Goal: Information Seeking & Learning: Learn about a topic

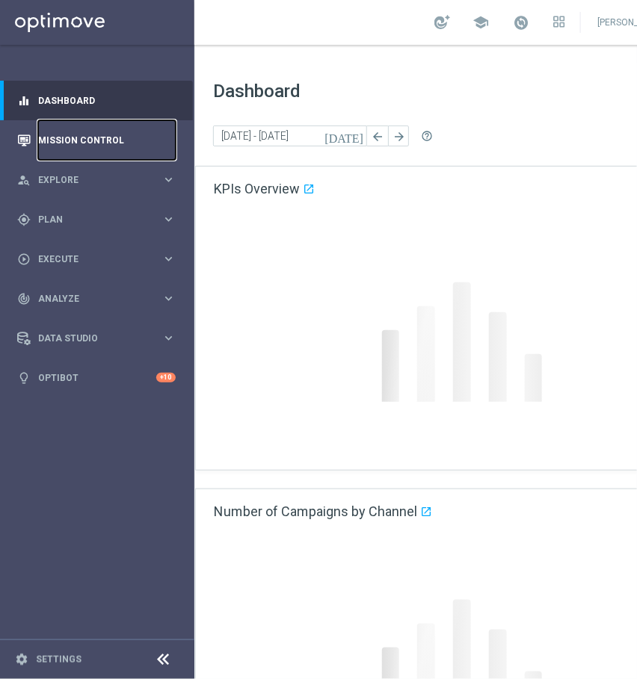
click at [58, 150] on link "Mission Control" at bounding box center [107, 140] width 138 height 40
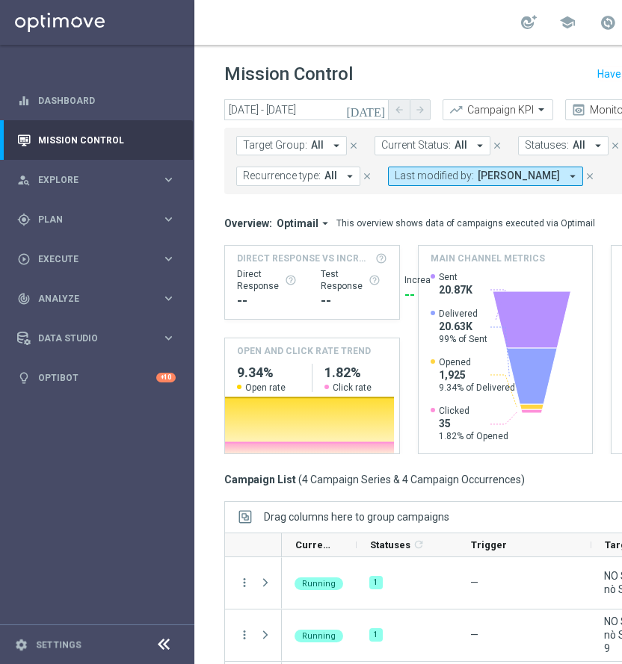
click at [377, 106] on icon "today" at bounding box center [366, 109] width 40 height 13
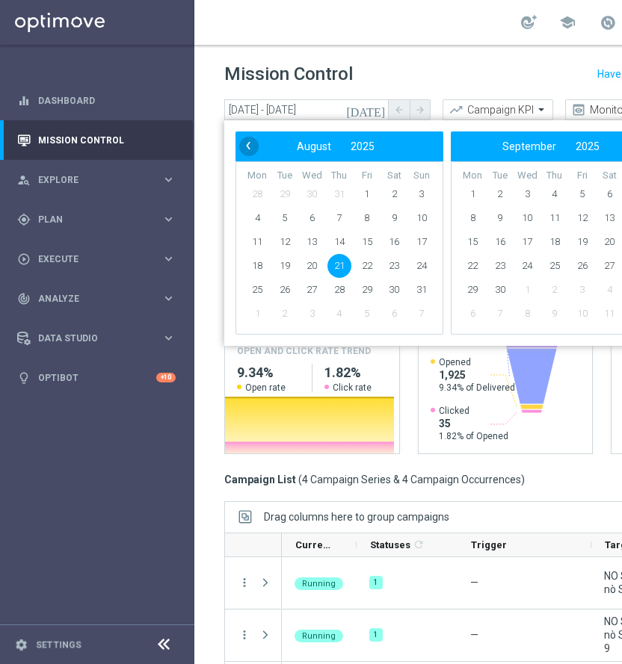
click at [250, 143] on span "‹" at bounding box center [247, 145] width 19 height 19
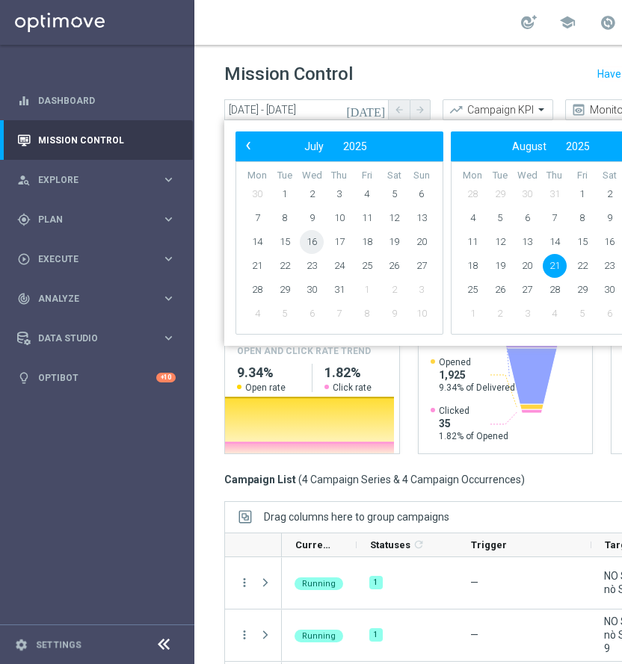
click at [309, 245] on span "16" at bounding box center [312, 242] width 24 height 24
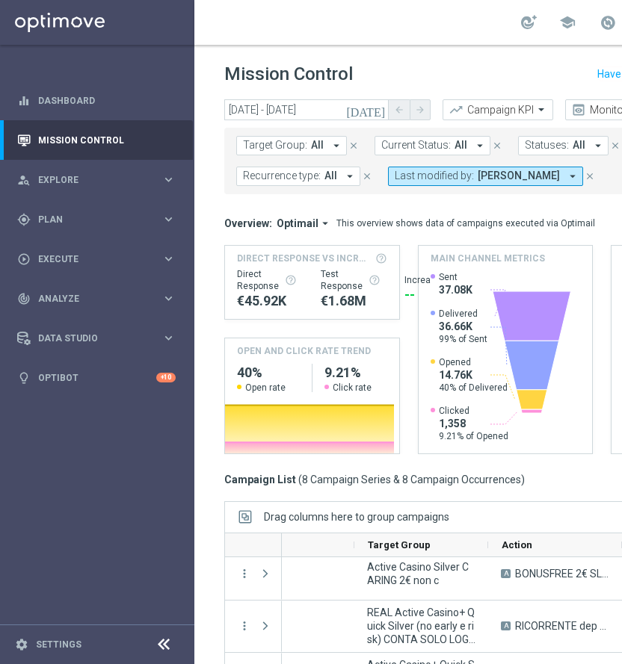
scroll to position [0, 396]
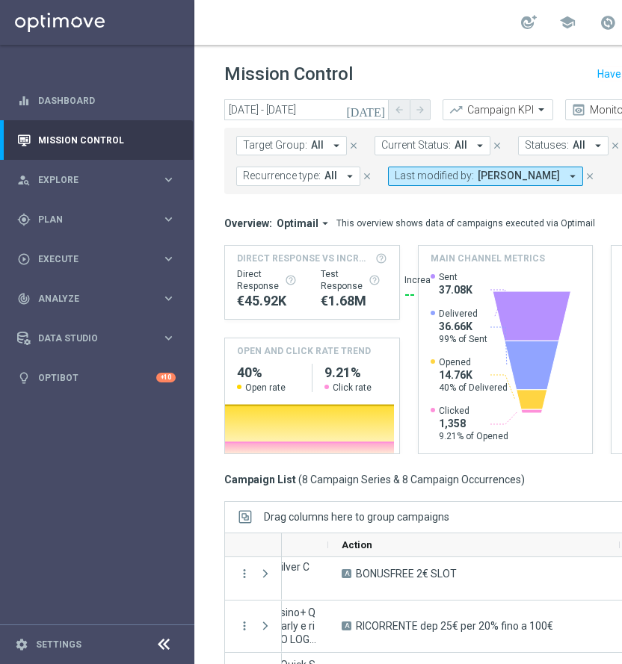
drag, startPoint x: 458, startPoint y: 542, endPoint x: 625, endPoint y: 518, distance: 168.4
click at [622, 518] on html "equalizer Dashboard Mission Control" at bounding box center [311, 332] width 622 height 664
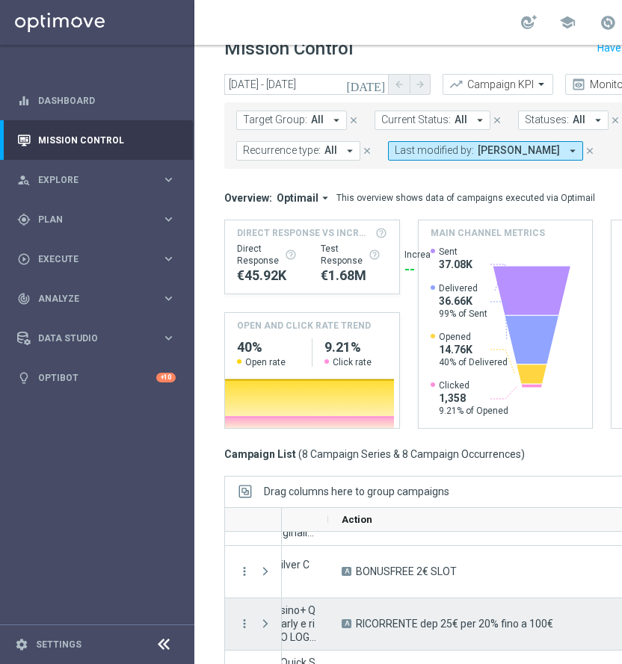
scroll to position [39, 0]
click at [249, 617] on icon "more_vert" at bounding box center [244, 623] width 13 height 13
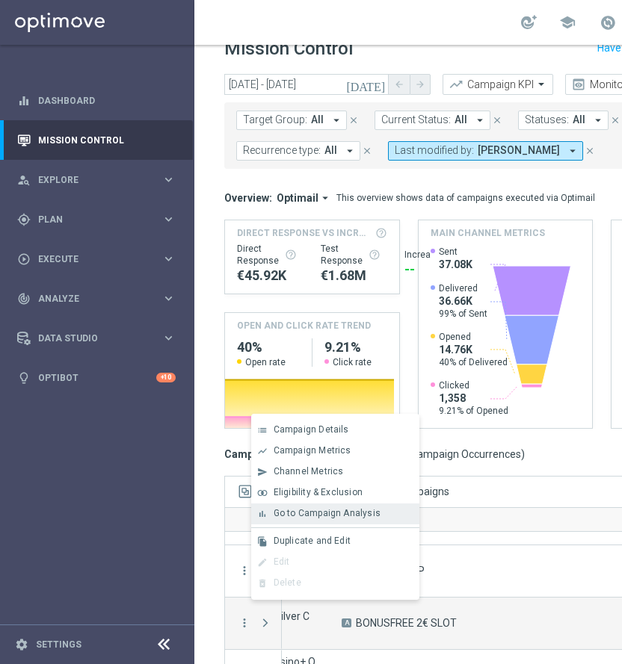
click at [294, 515] on span "Go to Campaign Analysis" at bounding box center [327, 513] width 107 height 10
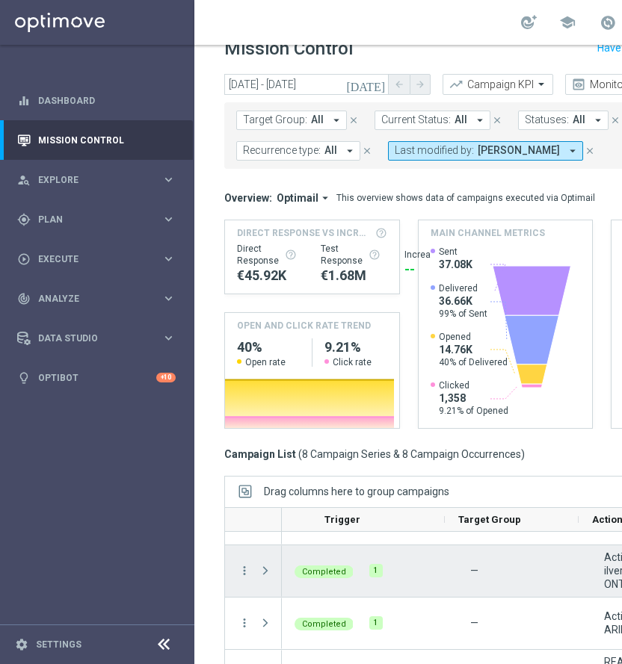
scroll to position [0, 174]
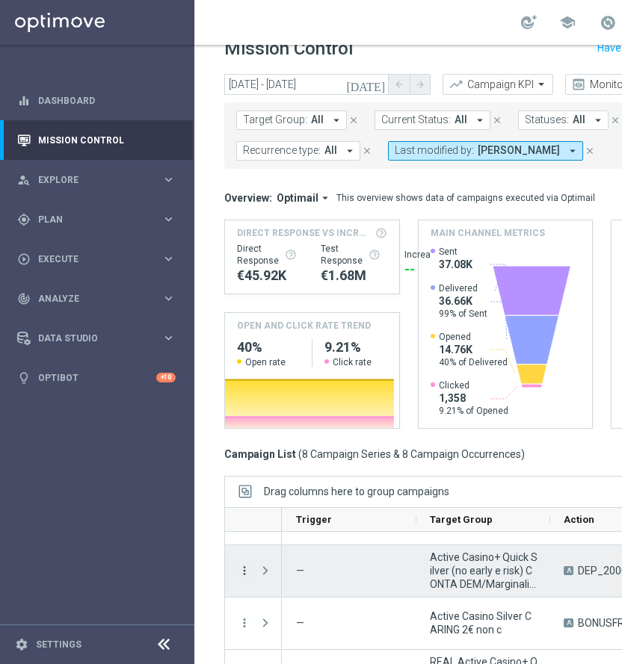
click at [238, 564] on icon "more_vert" at bounding box center [244, 570] width 13 height 13
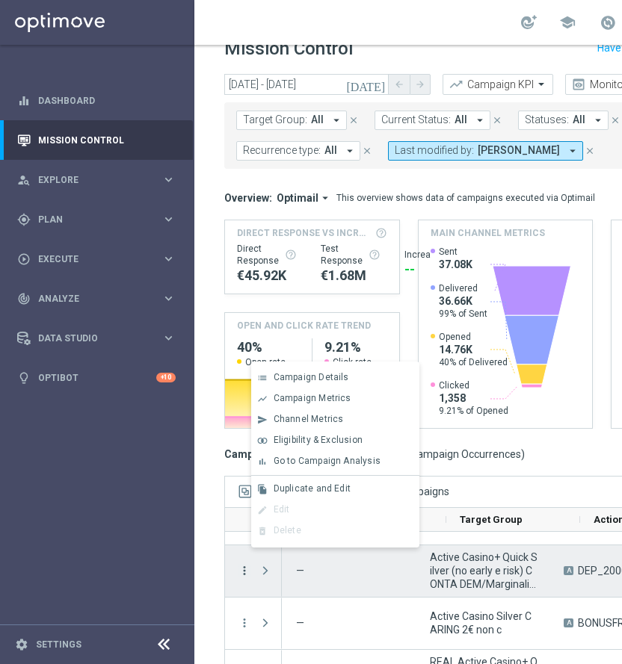
scroll to position [0, 144]
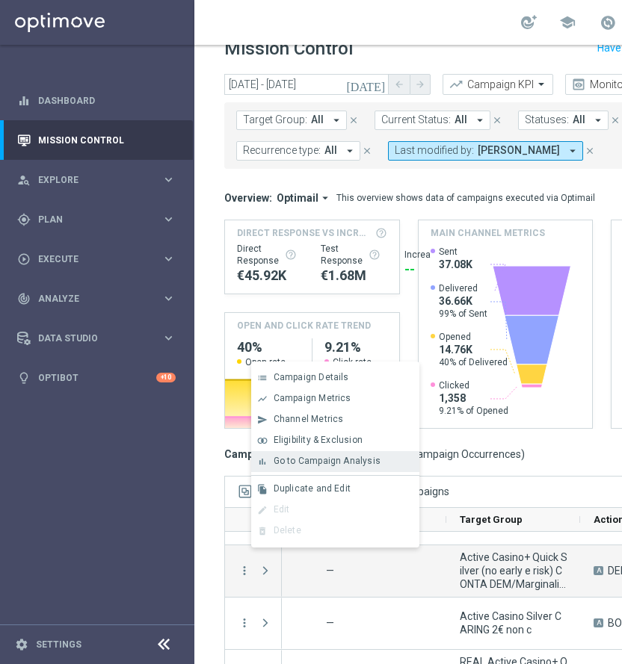
click at [283, 469] on div "bar_chart Go to Campaign Analysis" at bounding box center [335, 461] width 168 height 21
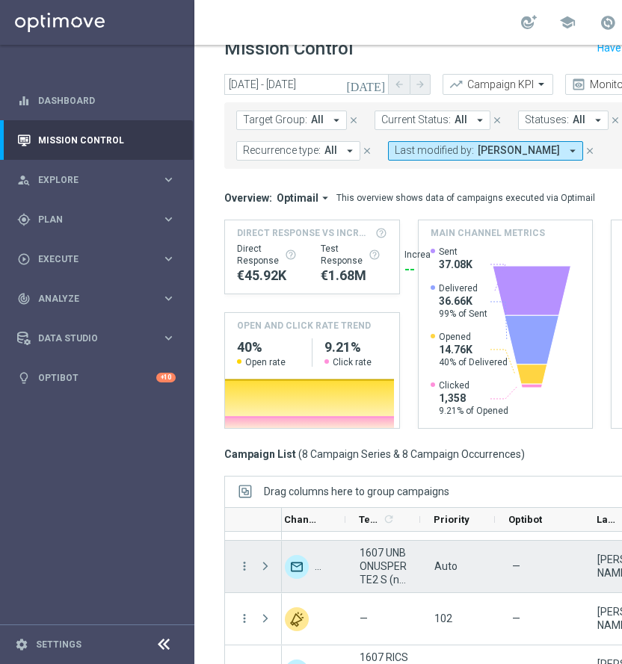
scroll to position [0, 754]
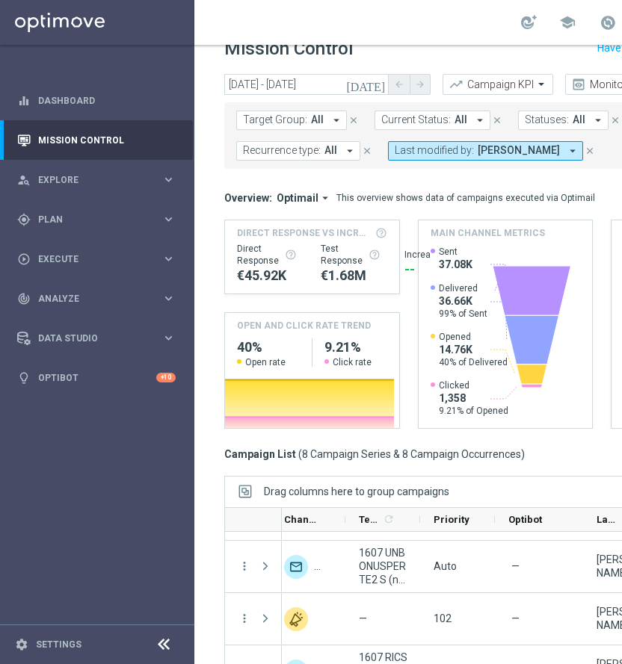
click at [381, 78] on icon "[DATE]" at bounding box center [366, 84] width 40 height 13
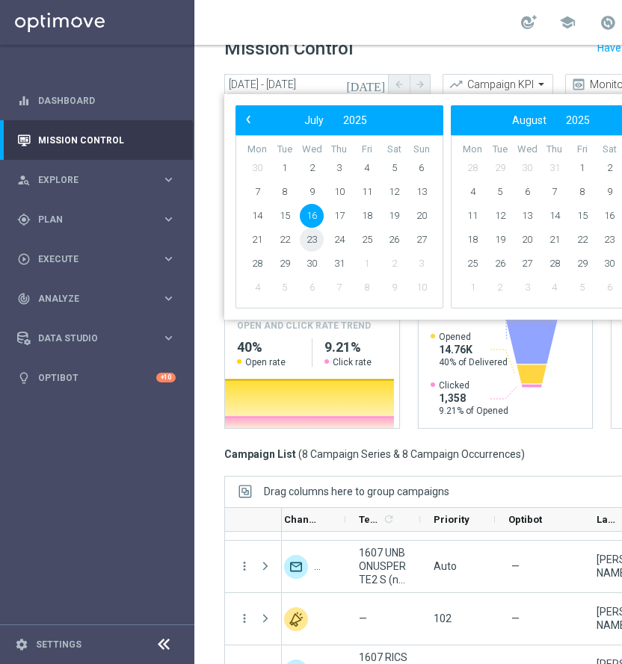
click at [311, 228] on span "23" at bounding box center [312, 240] width 24 height 24
type input "23 Jul 2025 - 23 Jul 2025"
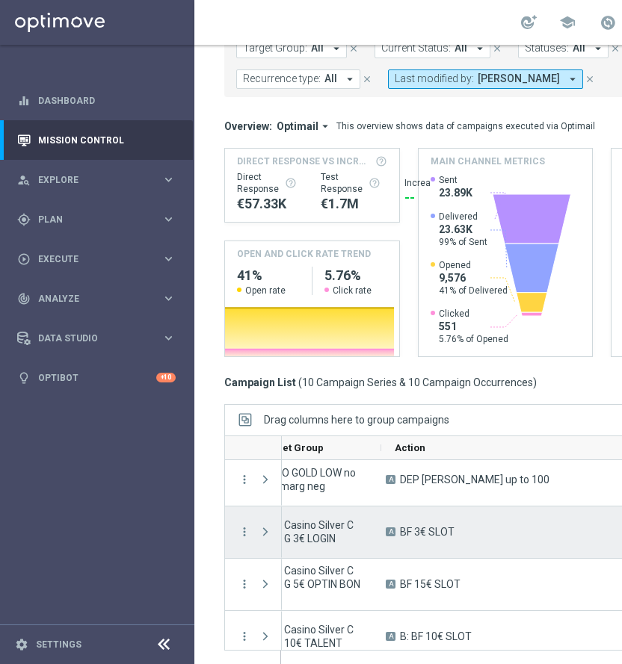
scroll to position [0, 0]
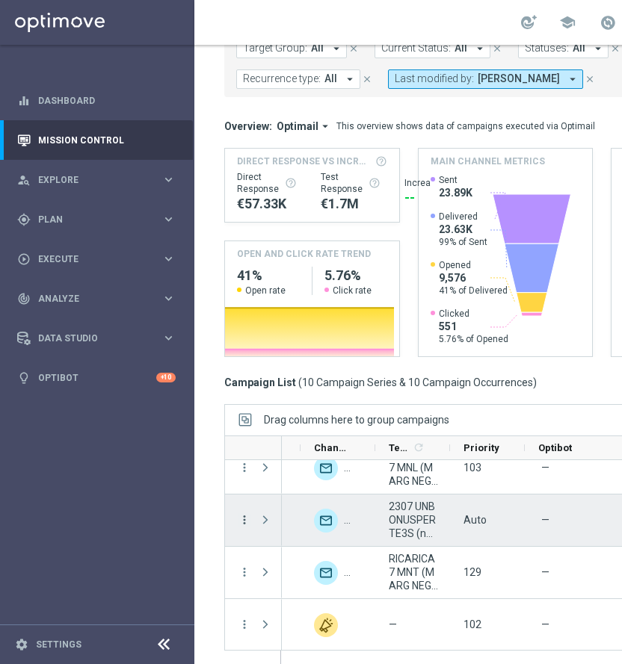
click at [241, 513] on icon "more_vert" at bounding box center [244, 519] width 13 height 13
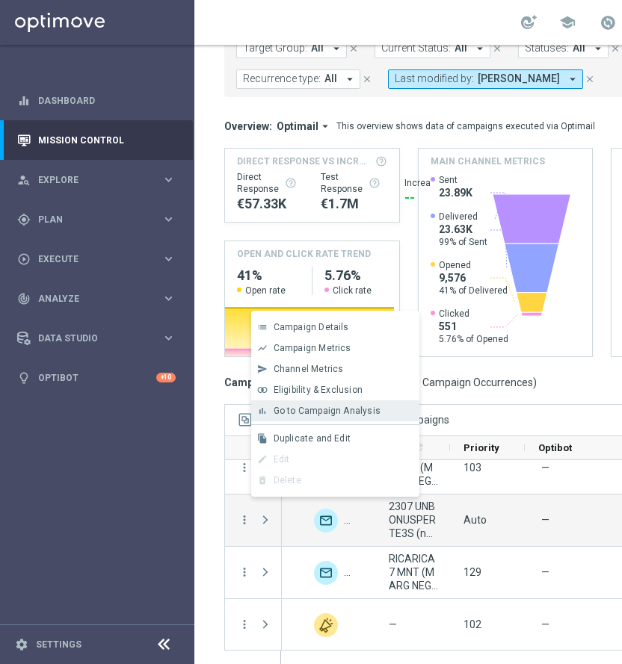
click at [318, 407] on span "Go to Campaign Analysis" at bounding box center [327, 411] width 107 height 10
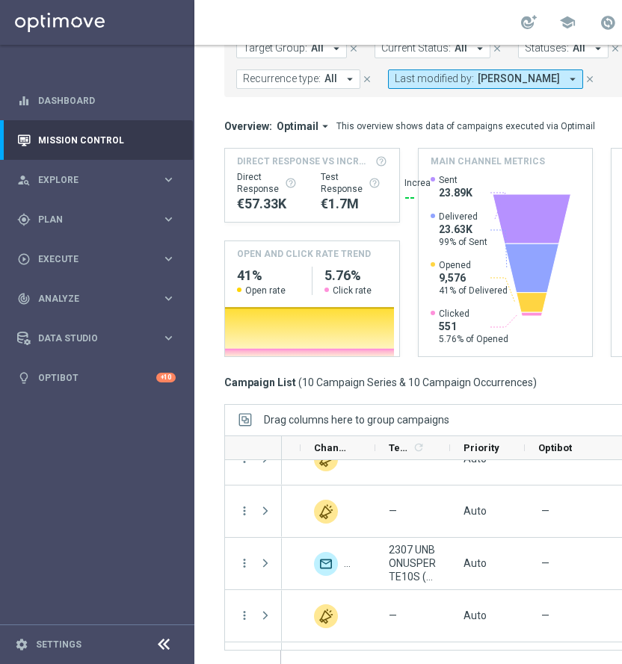
scroll to position [312, 0]
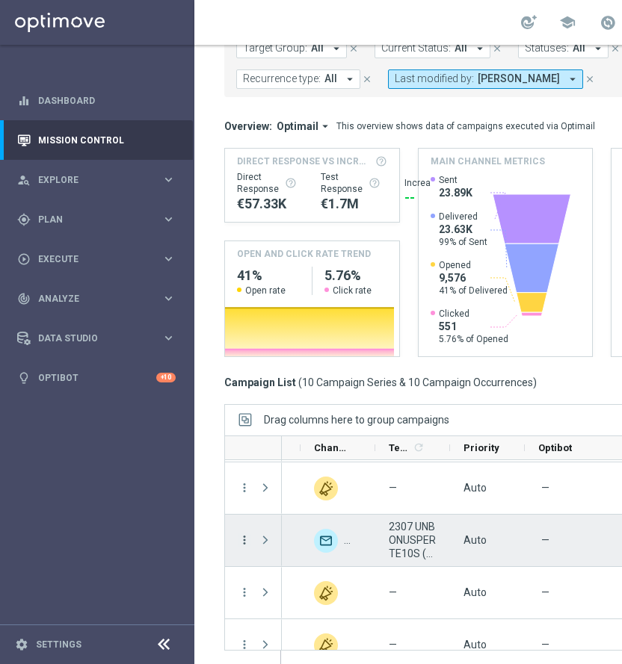
click at [244, 534] on icon "more_vert" at bounding box center [244, 540] width 13 height 13
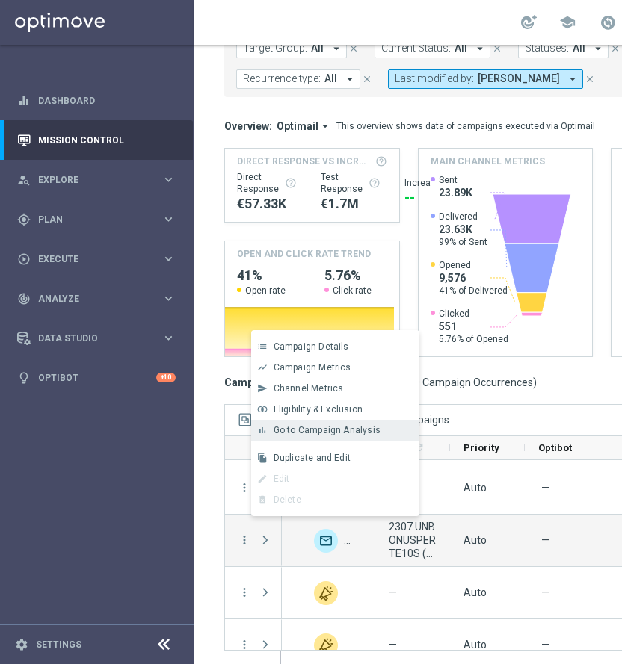
click at [321, 428] on span "Go to Campaign Analysis" at bounding box center [327, 430] width 107 height 10
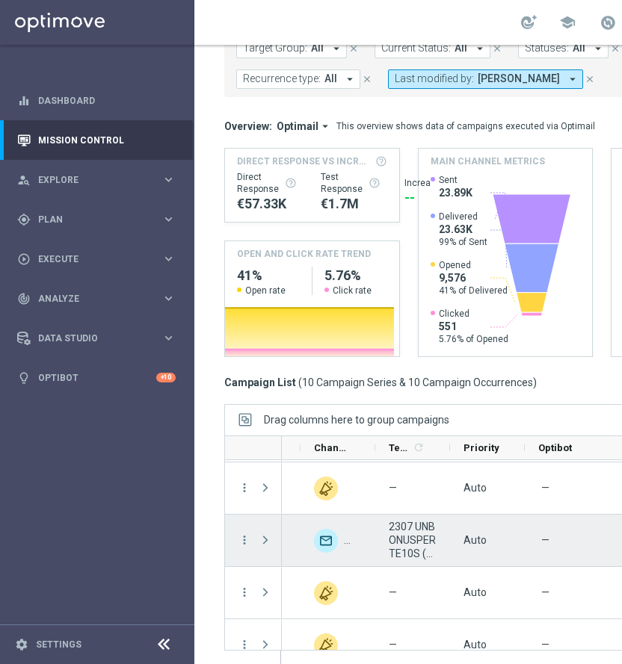
click at [411, 520] on span "2307 UNBONUSPERTE10S (BEST 2K) _2025_07_23" at bounding box center [413, 540] width 49 height 40
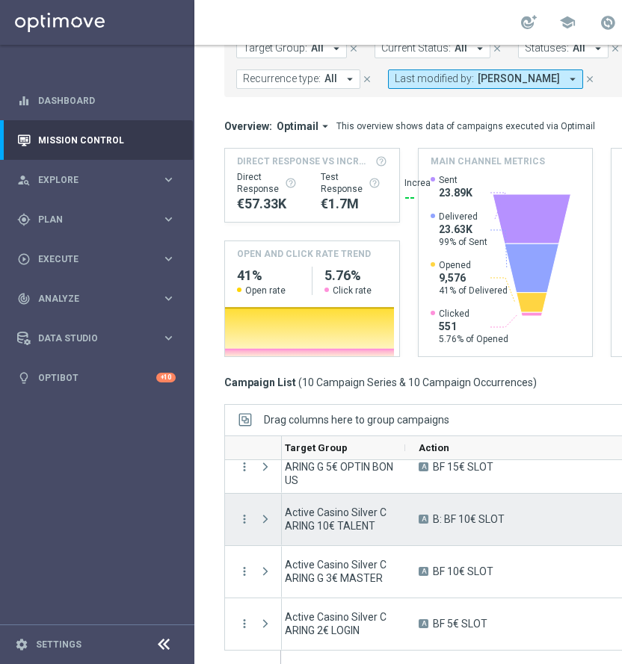
scroll to position [0, 317]
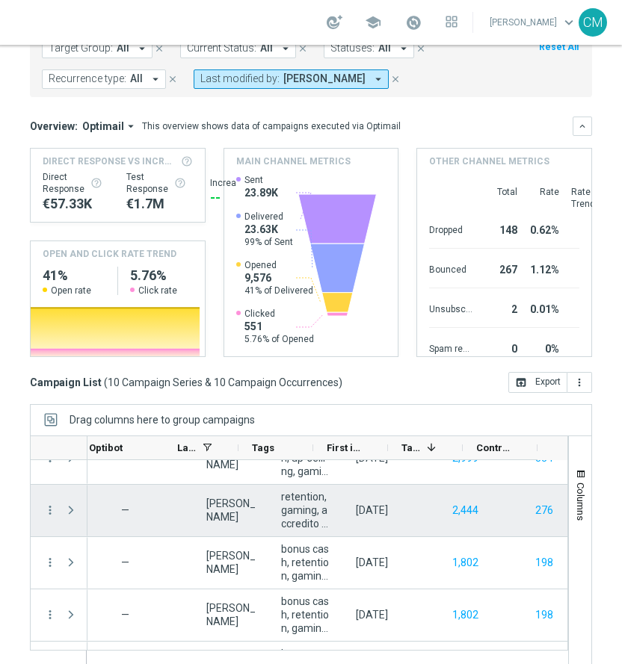
click at [41, 488] on div "more_vert" at bounding box center [44, 511] width 27 height 52
click at [44, 504] on icon "more_vert" at bounding box center [49, 510] width 13 height 13
click at [53, 504] on icon "more_vert" at bounding box center [49, 510] width 13 height 13
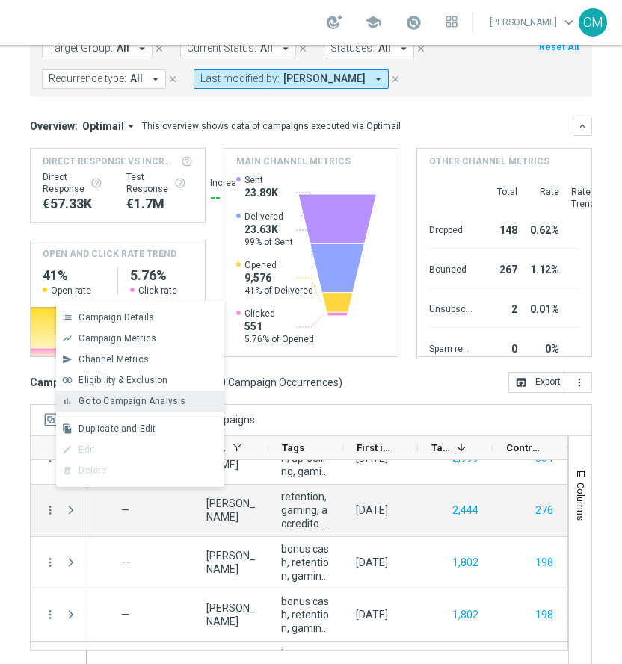
click at [135, 404] on span "Go to Campaign Analysis" at bounding box center [131, 401] width 107 height 10
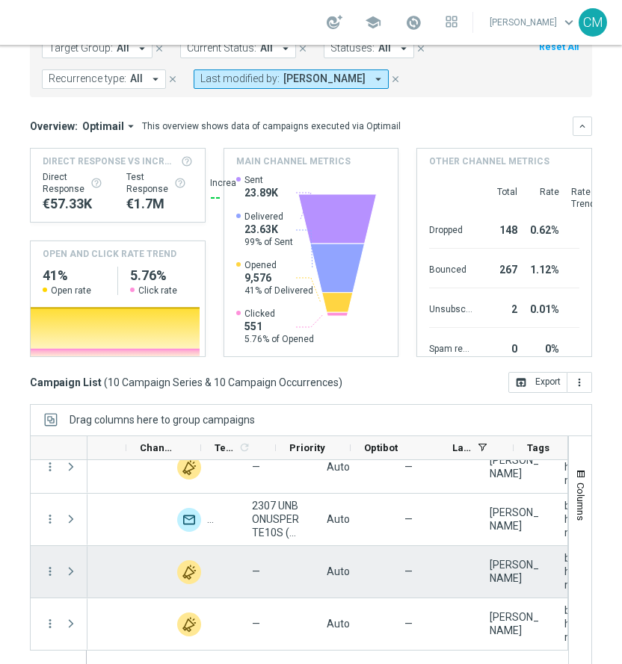
scroll to position [0, 736]
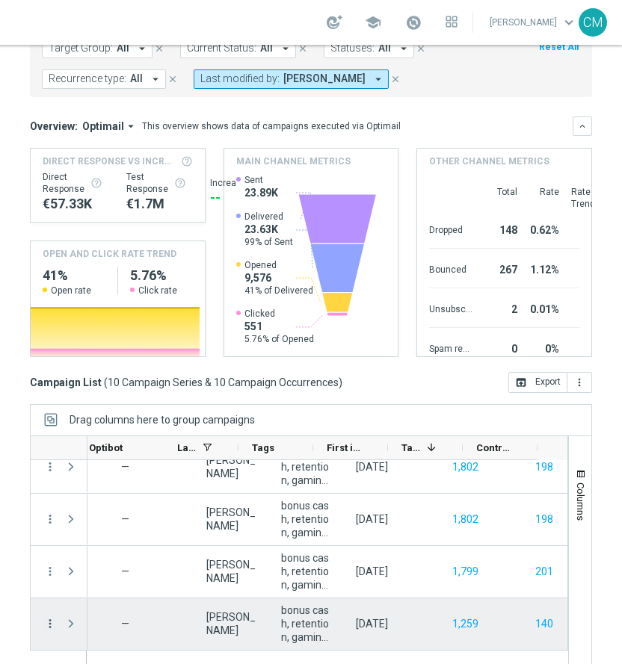
click at [51, 617] on icon "more_vert" at bounding box center [49, 623] width 13 height 13
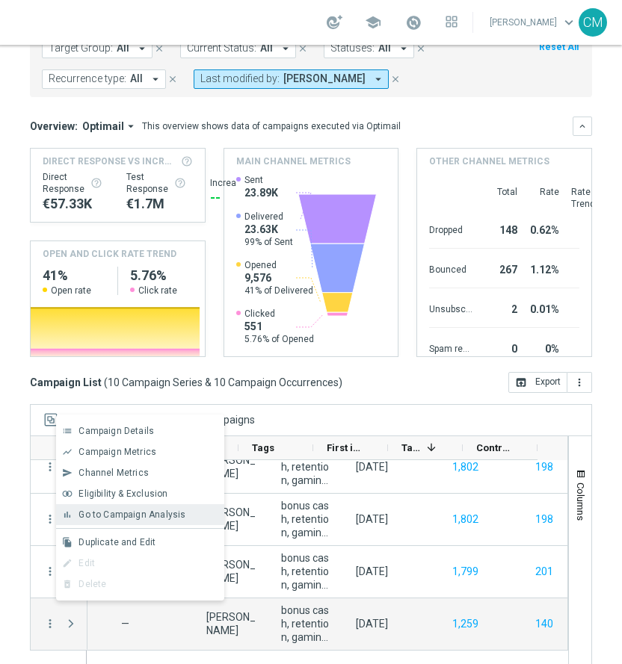
click at [108, 513] on span "Go to Campaign Analysis" at bounding box center [131, 515] width 107 height 10
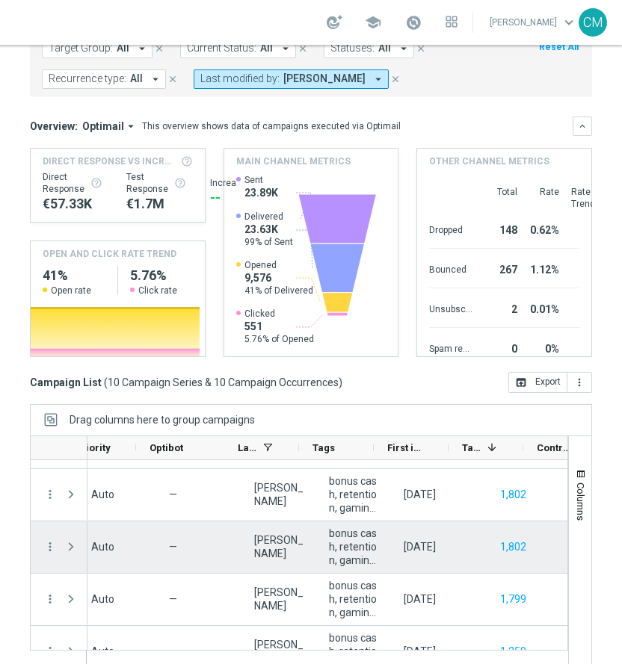
scroll to position [0, 963]
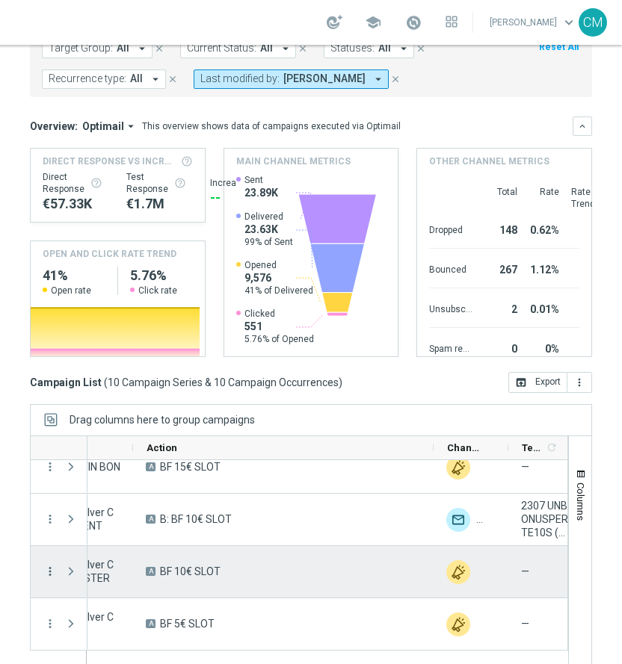
click at [52, 565] on icon "more_vert" at bounding box center [49, 571] width 13 height 13
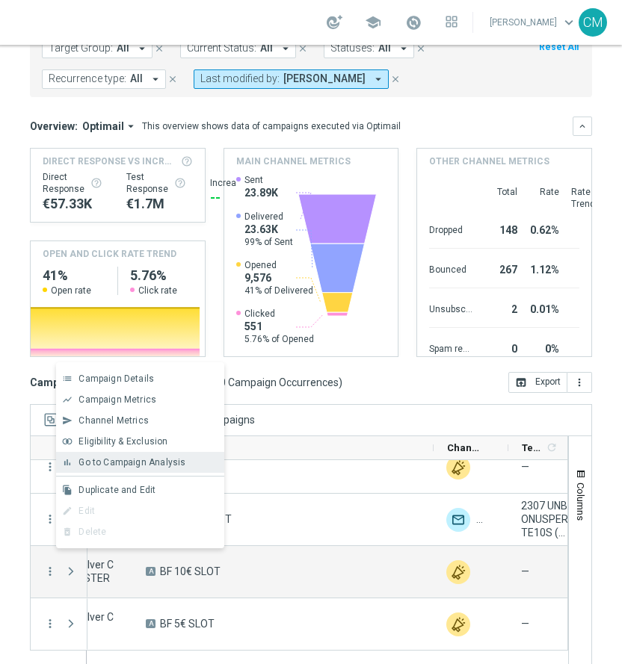
click at [185, 455] on div "bar_chart Go to Campaign Analysis" at bounding box center [140, 462] width 168 height 21
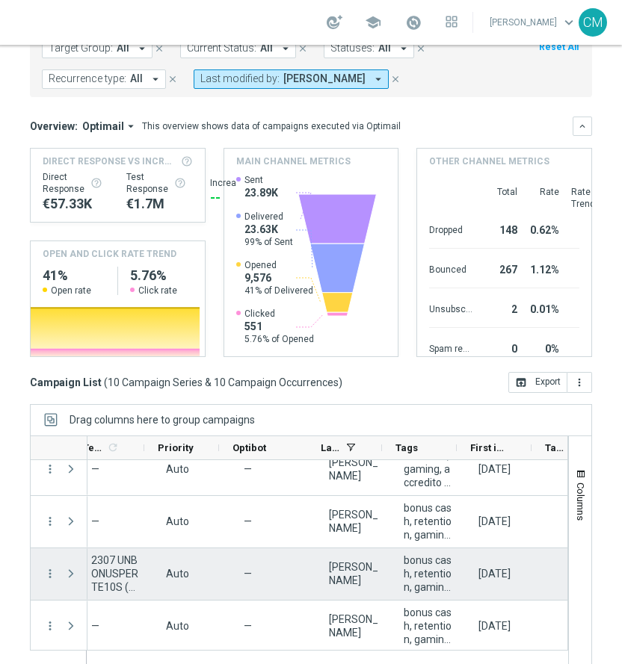
scroll to position [0, 862]
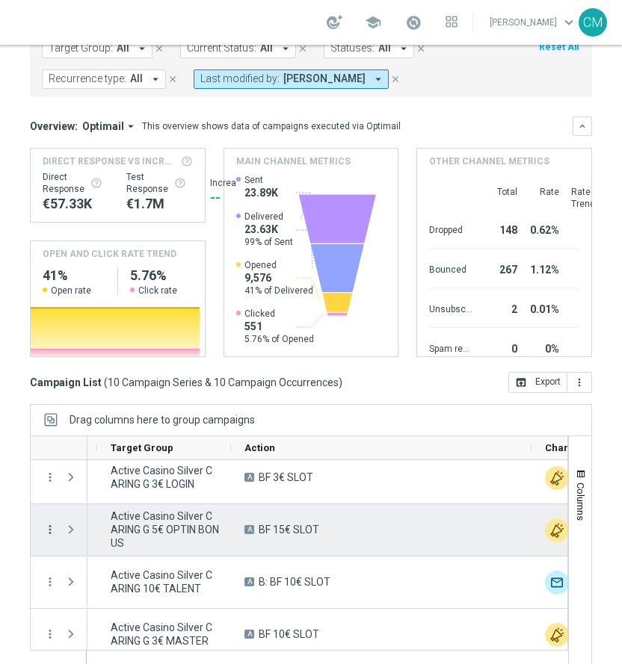
click at [47, 523] on icon "more_vert" at bounding box center [49, 529] width 13 height 13
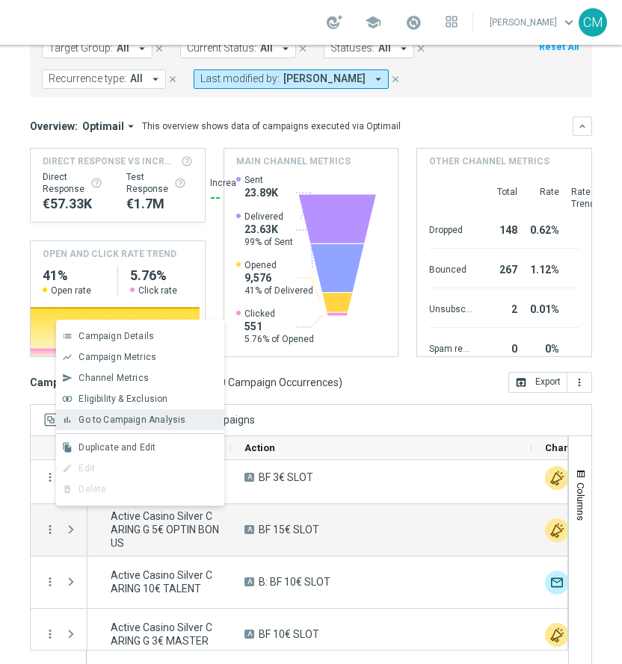
click at [136, 422] on span "Go to Campaign Analysis" at bounding box center [131, 420] width 107 height 10
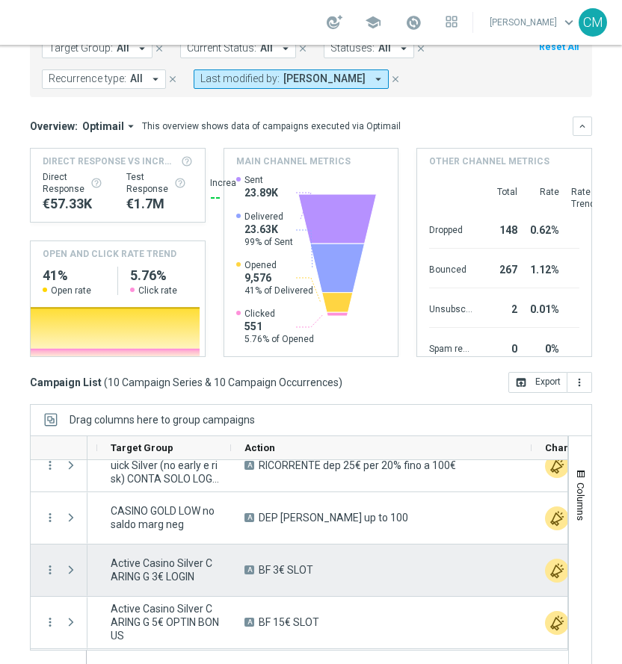
scroll to position [151, 0]
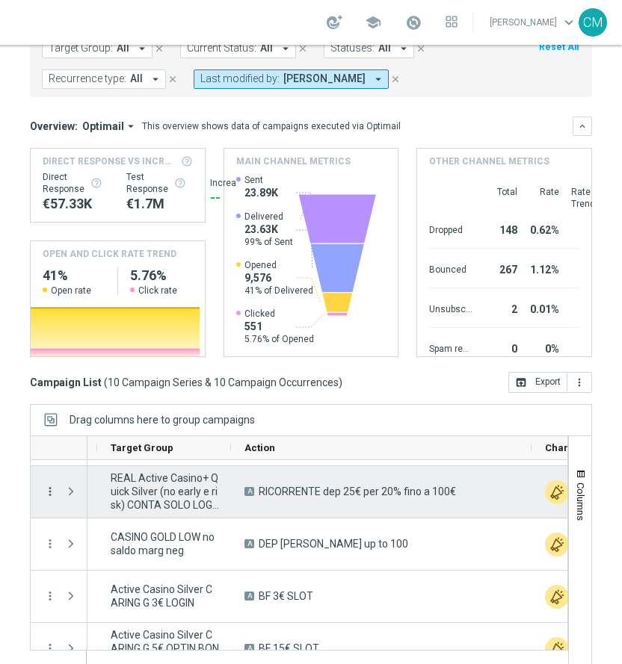
click at [48, 485] on icon "more_vert" at bounding box center [49, 491] width 13 height 13
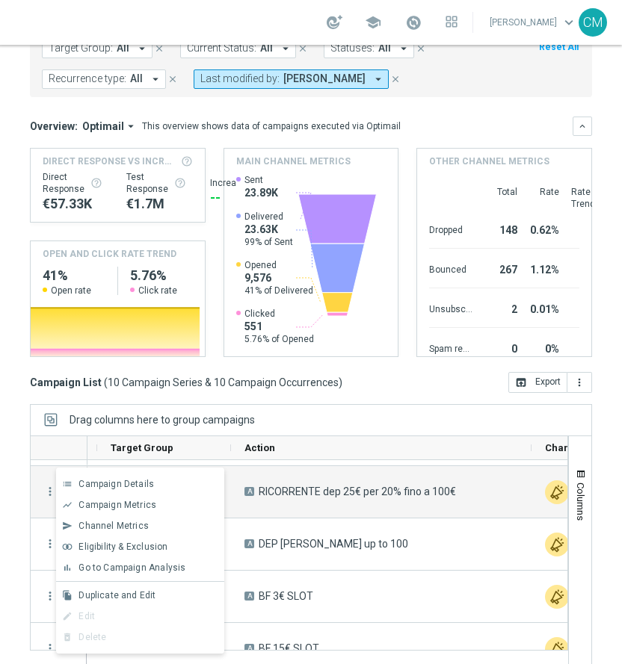
click at [132, 579] on div "list Campaign Details show_chart Campaign Metrics send Channel Metrics" at bounding box center [140, 561] width 168 height 186
click at [132, 570] on span "Go to Campaign Analysis" at bounding box center [131, 568] width 107 height 10
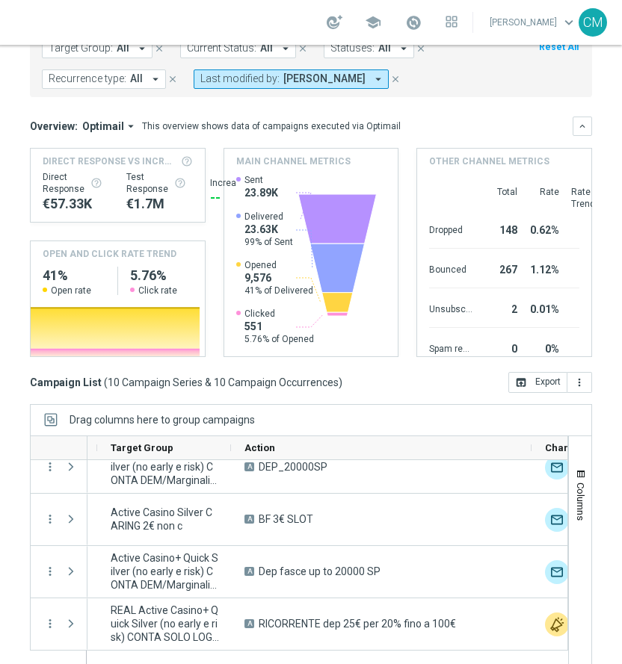
scroll to position [9, 0]
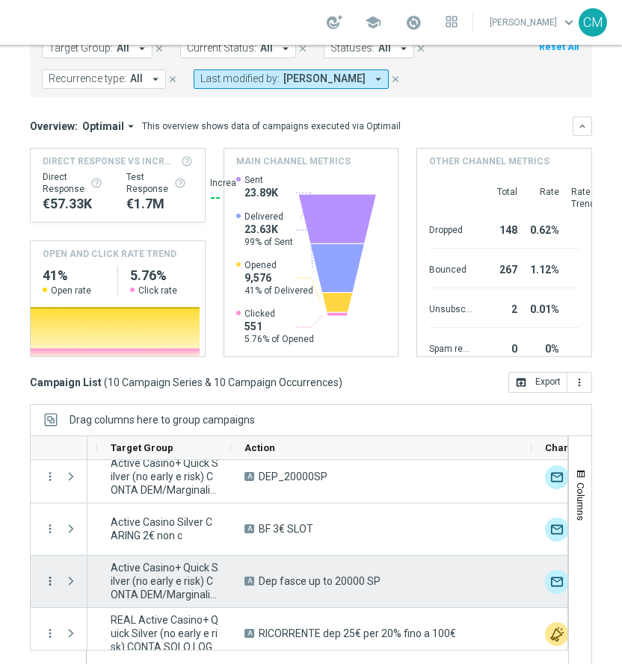
click at [52, 575] on icon "more_vert" at bounding box center [49, 581] width 13 height 13
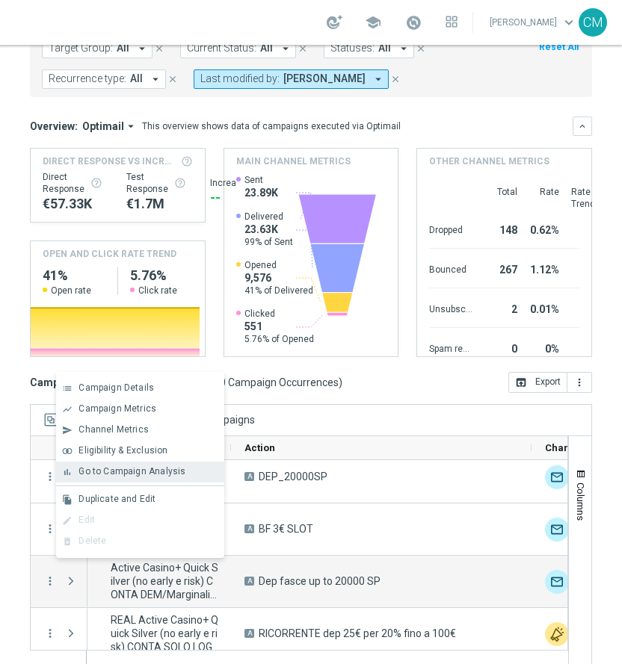
click at [149, 462] on div "bar_chart Go to Campaign Analysis" at bounding box center [140, 472] width 168 height 21
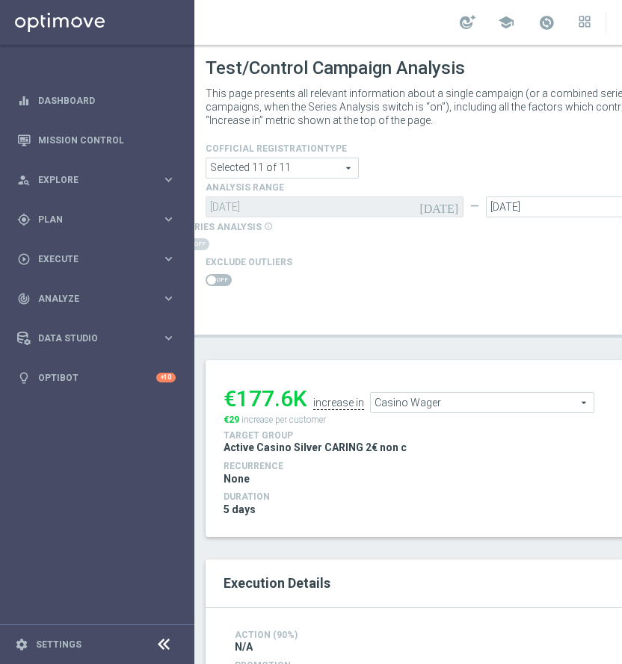
click at [348, 459] on div "€177.6K increase in Casino Wager Casino Wager arrow_drop_down search €29 increa…" at bounding box center [474, 448] width 525 height 141
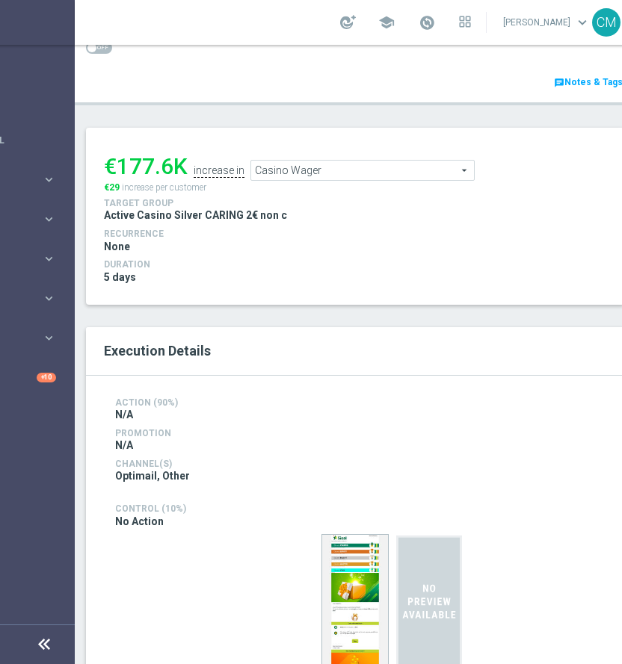
scroll to position [231, 0]
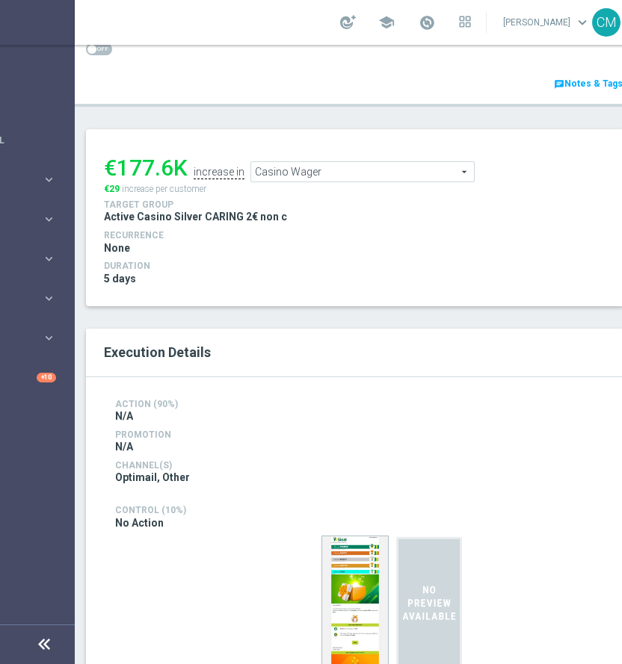
click at [317, 170] on span "Casino Wager" at bounding box center [362, 171] width 223 height 19
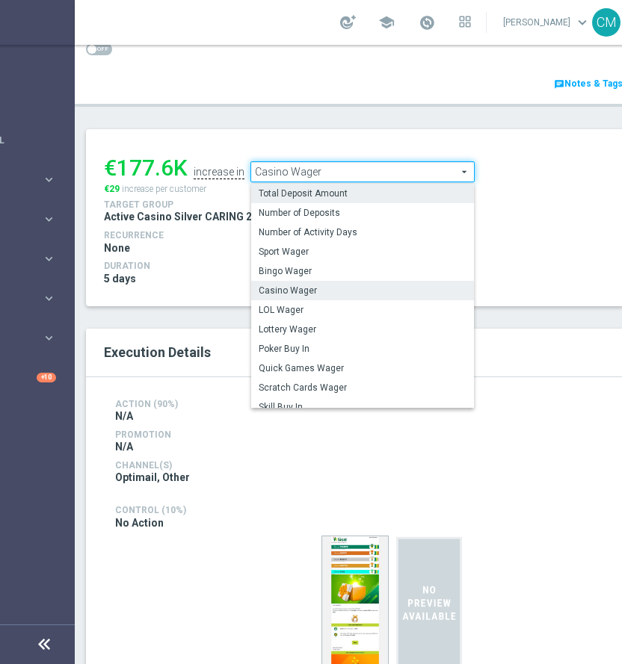
click at [307, 194] on span "Total Deposit Amount" at bounding box center [363, 194] width 208 height 12
type input "Total Deposit Amount"
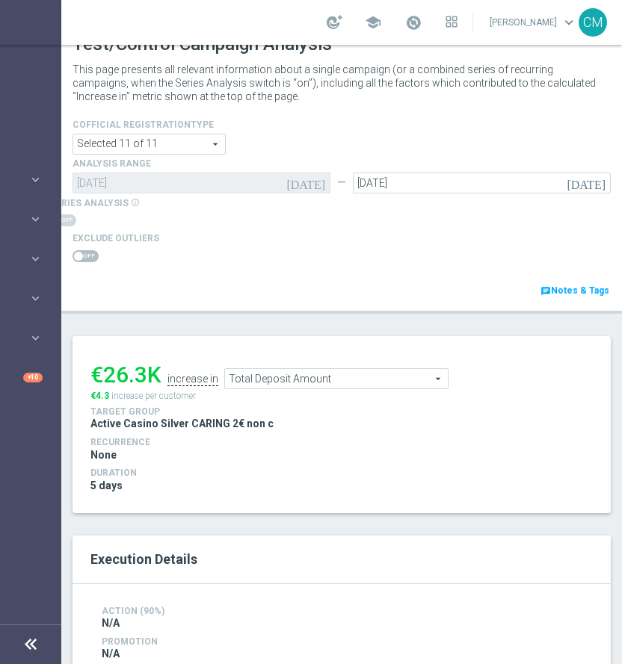
scroll to position [19, 0]
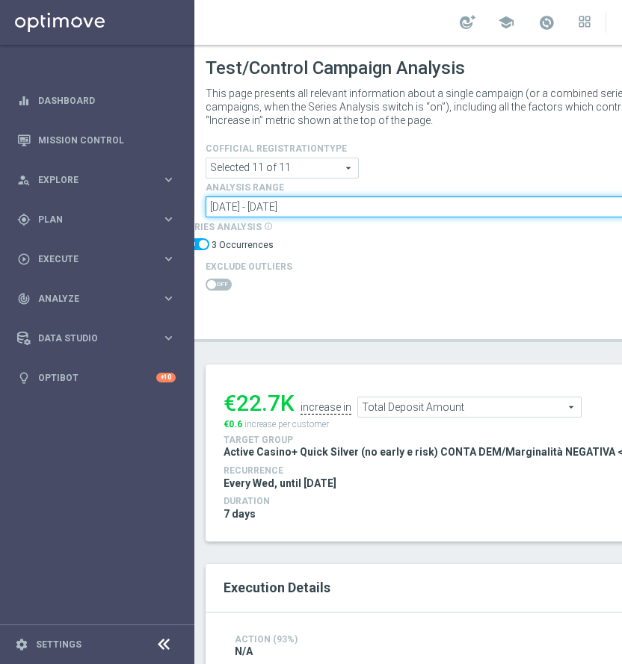
click at [270, 201] on input "09 Jul 2025 - 23 Jul 2025" at bounding box center [475, 207] width 538 height 21
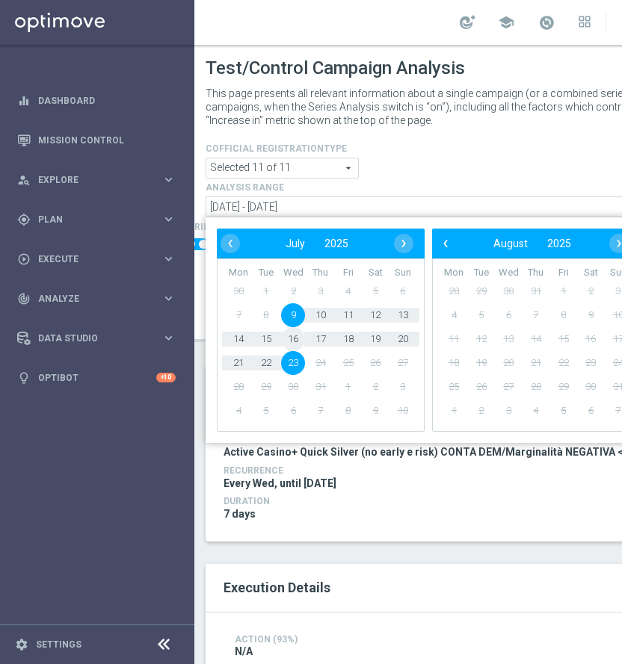
drag, startPoint x: 291, startPoint y: 326, endPoint x: 291, endPoint y: 334, distance: 8.2
click at [291, 334] on span "16" at bounding box center [293, 339] width 24 height 24
click at [257, 363] on span "22" at bounding box center [266, 363] width 24 height 24
type input "16 Jul 2025 - 22 Jul 2025"
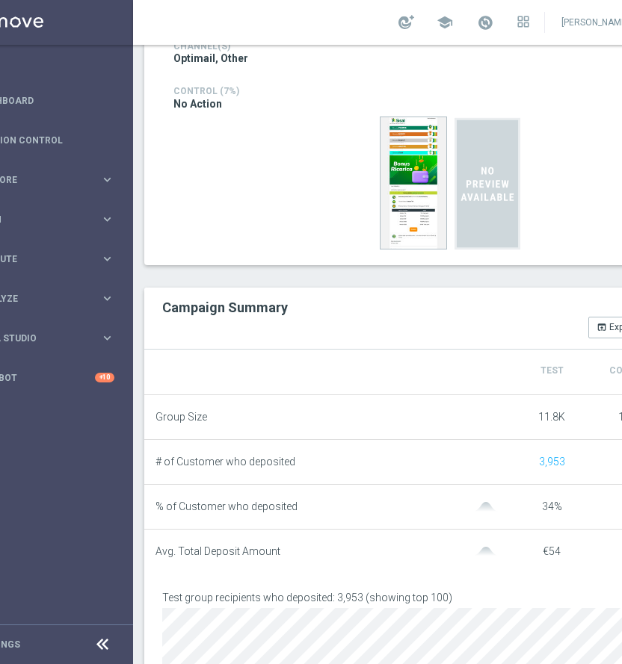
scroll to position [0, 63]
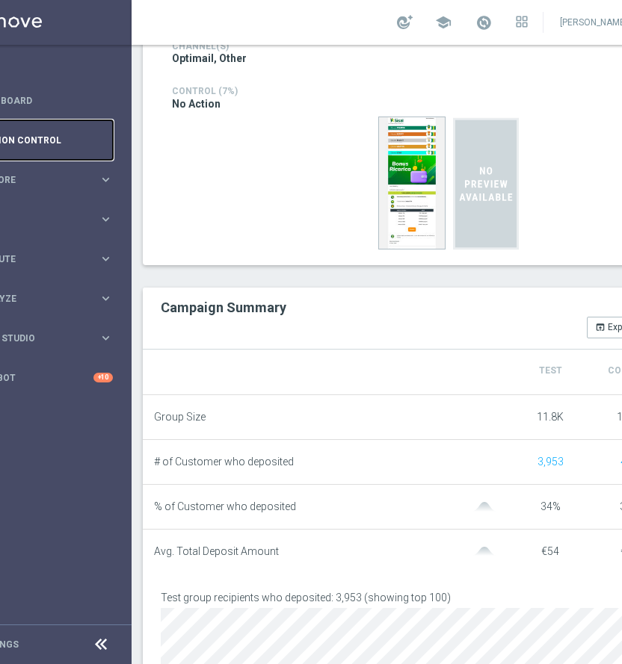
click at [96, 141] on link "Mission Control" at bounding box center [44, 140] width 138 height 40
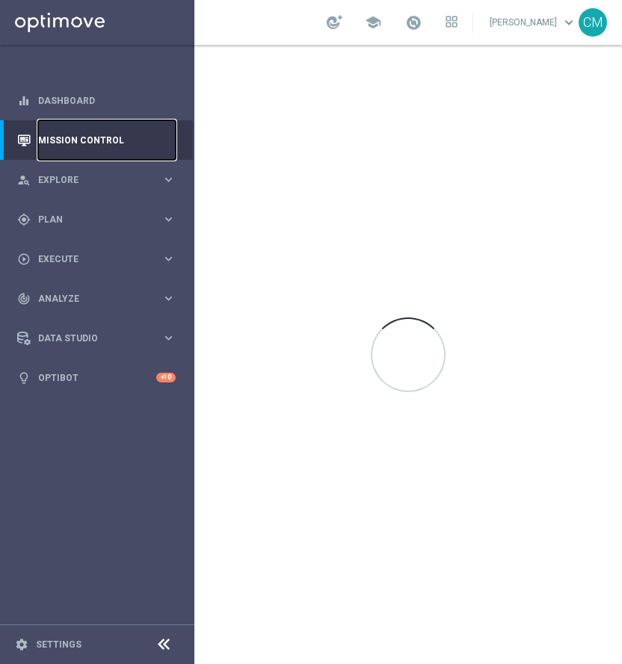
scroll to position [0, 0]
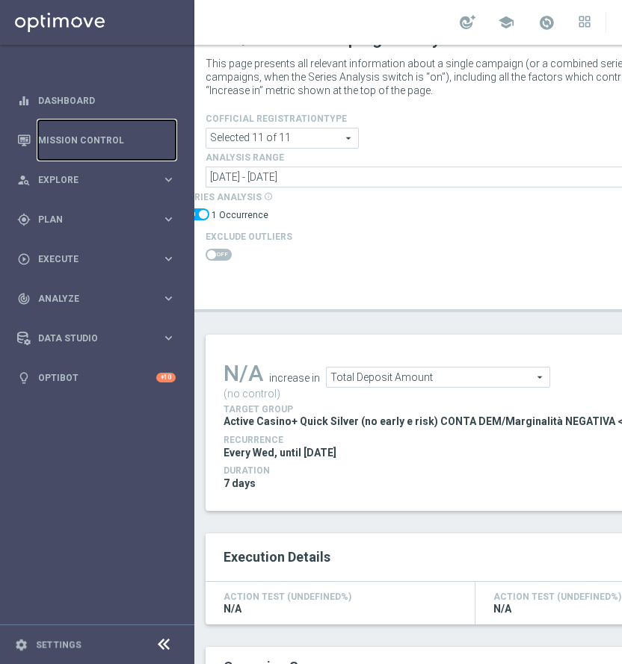
scroll to position [31, 0]
click at [400, 377] on span "Total Deposit Amount" at bounding box center [438, 376] width 223 height 19
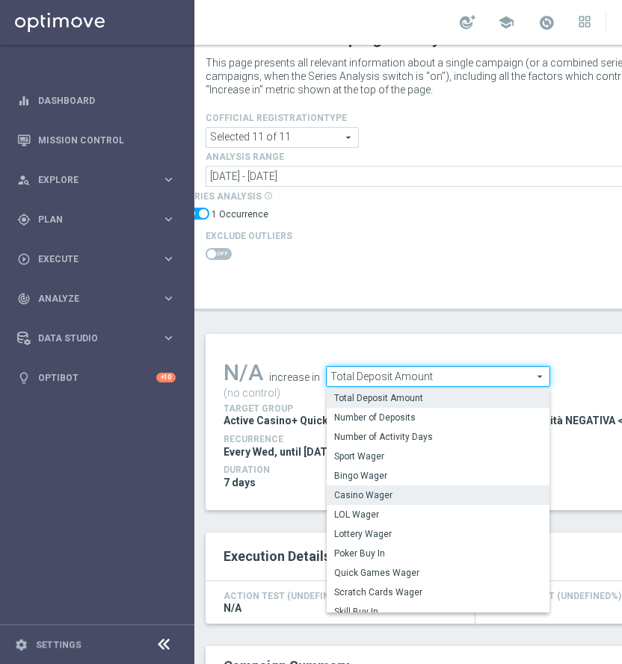
click at [407, 491] on span "Casino Wager" at bounding box center [438, 496] width 208 height 12
type input "Casino Wager"
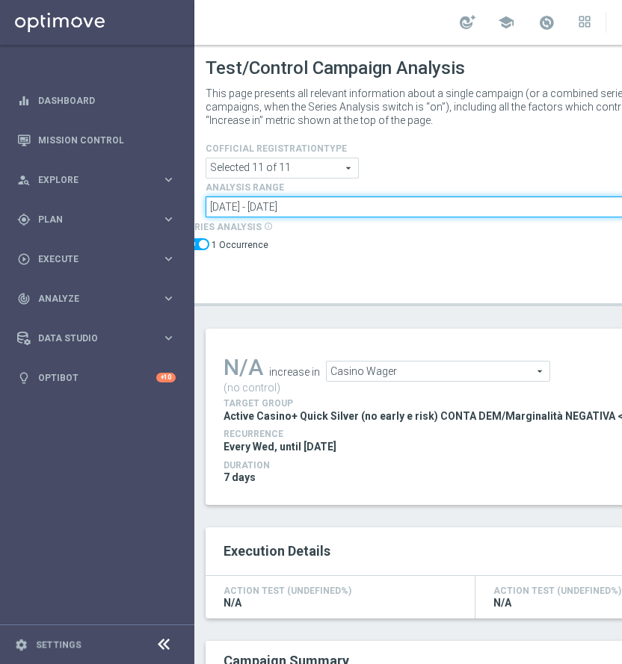
click at [300, 204] on input "16 Jul 2025 - 22 Jul 2025" at bounding box center [475, 207] width 538 height 21
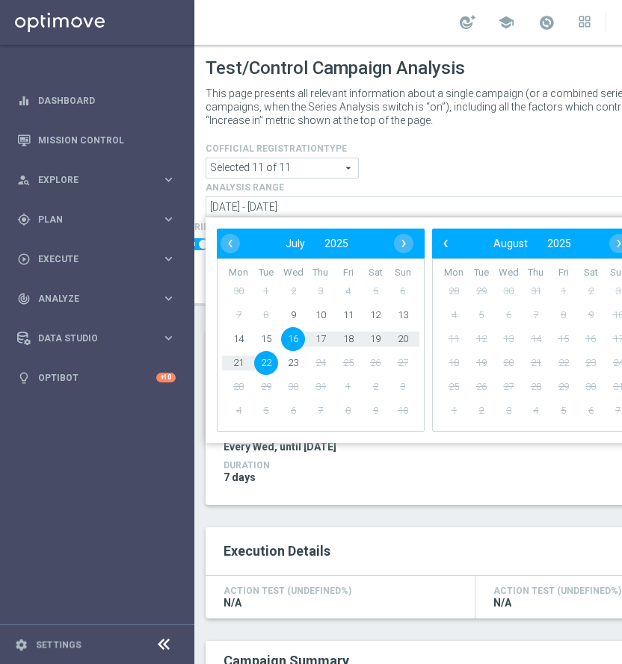
click at [288, 340] on span "16" at bounding box center [293, 339] width 24 height 24
click at [269, 356] on span "22" at bounding box center [266, 363] width 24 height 24
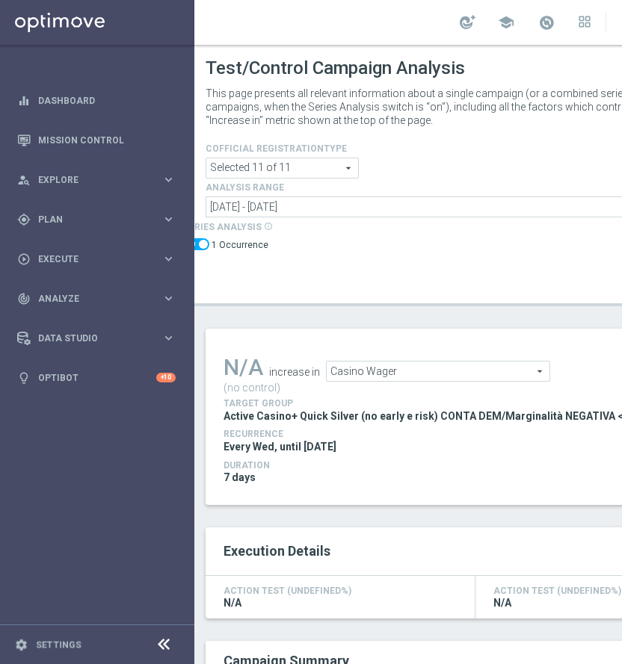
click at [377, 254] on div "series analysis info_outline 1 Occurrence" at bounding box center [452, 237] width 538 height 40
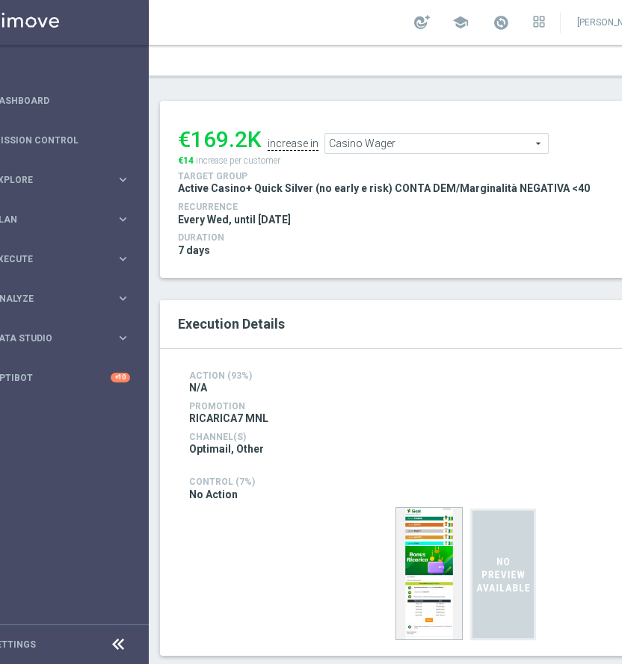
scroll to position [263, 0]
click at [423, 135] on span "Casino Wager" at bounding box center [436, 144] width 223 height 19
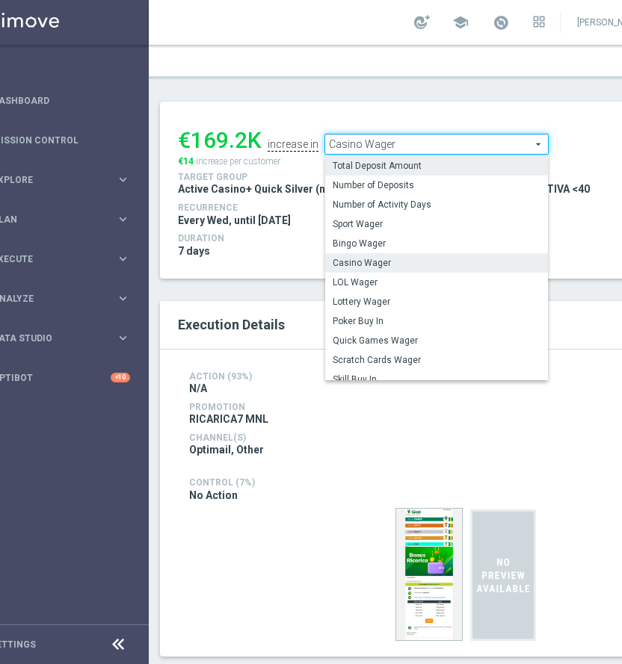
click at [406, 166] on span "Total Deposit Amount" at bounding box center [437, 166] width 208 height 12
type input "Total Deposit Amount"
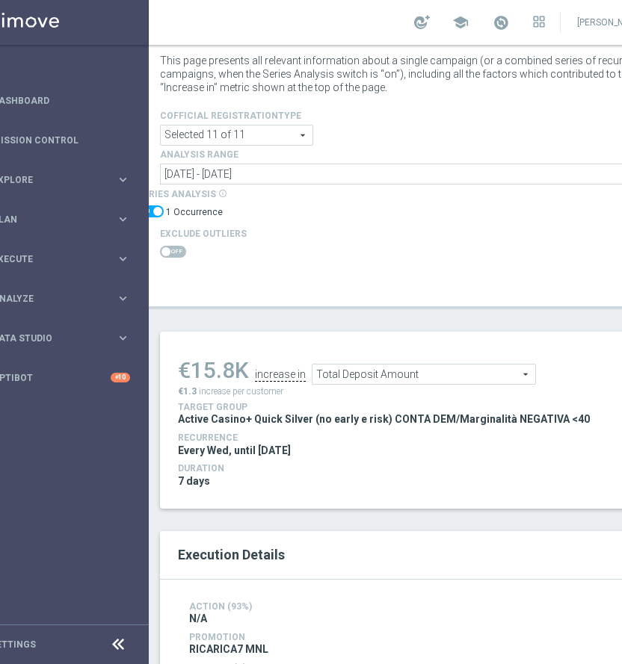
scroll to position [25, 0]
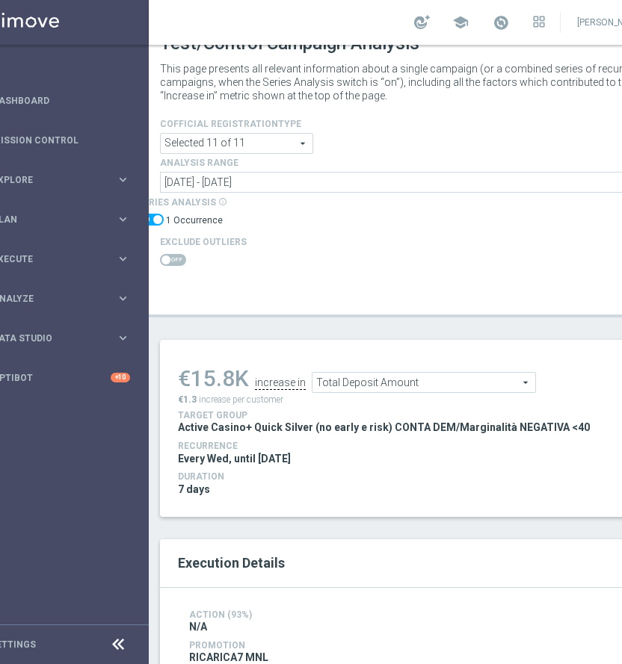
click at [168, 268] on div "Cofficial Registrationtype Selected 11 of 11 arrow_drop_down search Show Select…" at bounding box center [429, 209] width 561 height 188
click at [164, 256] on span at bounding box center [165, 260] width 9 height 9
click at [164, 254] on input "checkbox" at bounding box center [173, 260] width 26 height 12
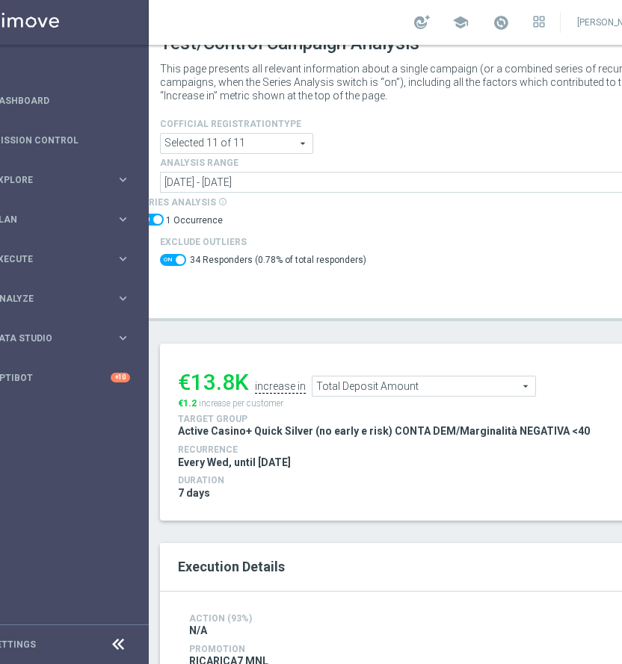
click at [484, 386] on span "Total Deposit Amount" at bounding box center [423, 386] width 223 height 19
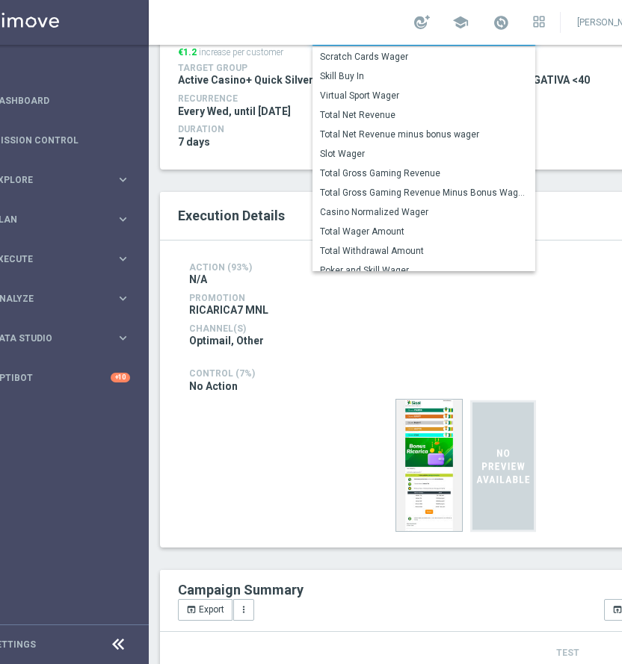
scroll to position [194, 0]
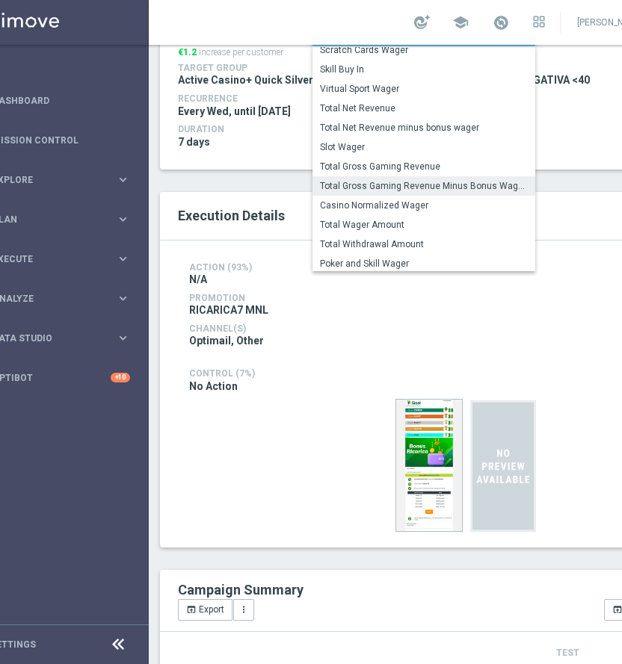
click at [399, 184] on span "Total Gross Gaming Revenue Minus Bonus Wagared" at bounding box center [424, 186] width 208 height 12
checkbox input "false"
type input "Total Gross Gaming Revenue Minus Bonus Wagared"
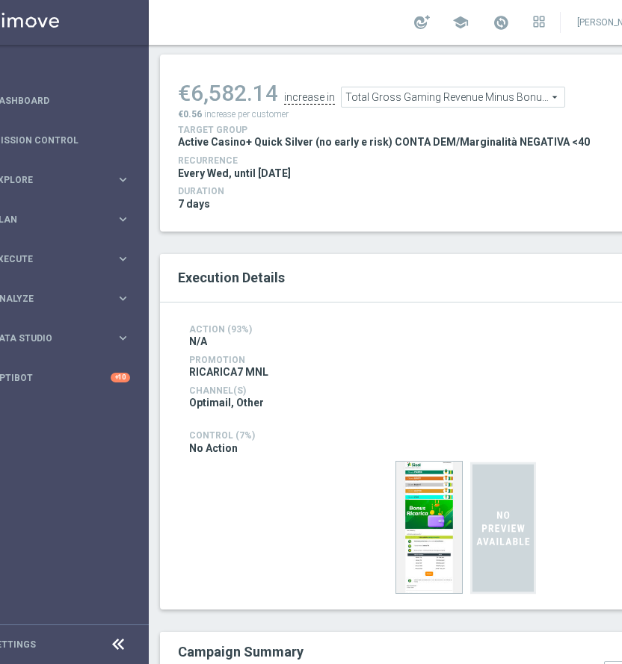
scroll to position [214, 0]
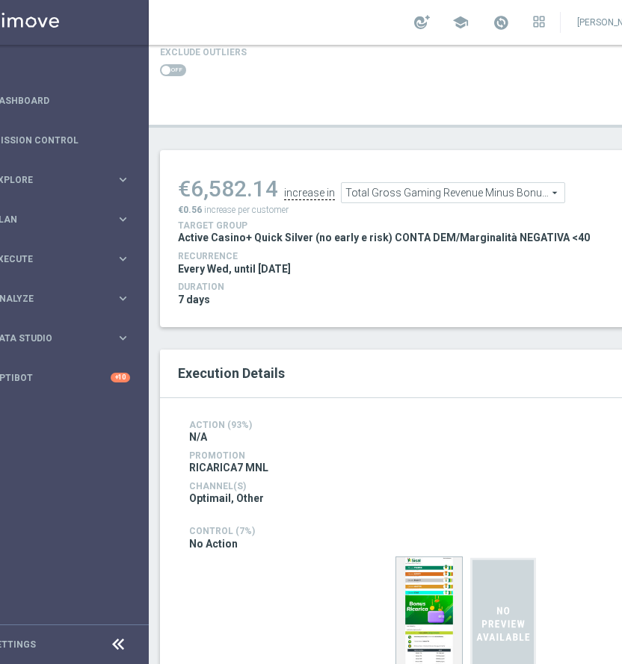
click at [180, 72] on span at bounding box center [173, 70] width 26 height 12
click at [180, 72] on input "checkbox" at bounding box center [173, 70] width 26 height 12
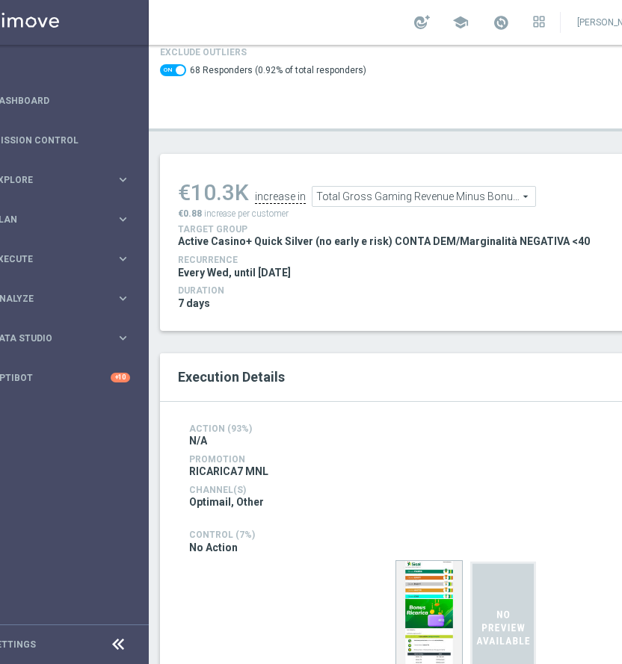
click at [165, 57] on div "Exclude Outliers 68 Responders (0.92% of total responders)" at bounding box center [263, 63] width 206 height 40
click at [176, 69] on span at bounding box center [180, 70] width 9 height 9
click at [176, 69] on input "checkbox" at bounding box center [173, 70] width 26 height 12
checkbox input "false"
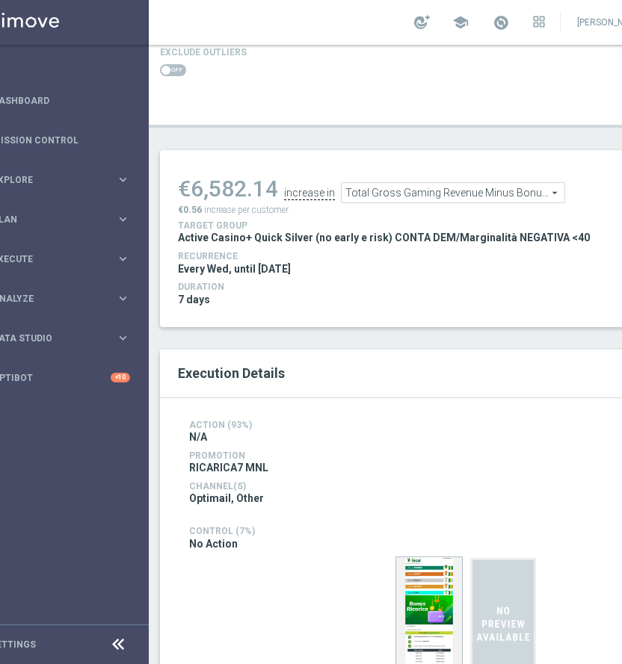
click at [327, 395] on div "Execution Details" at bounding box center [429, 374] width 538 height 49
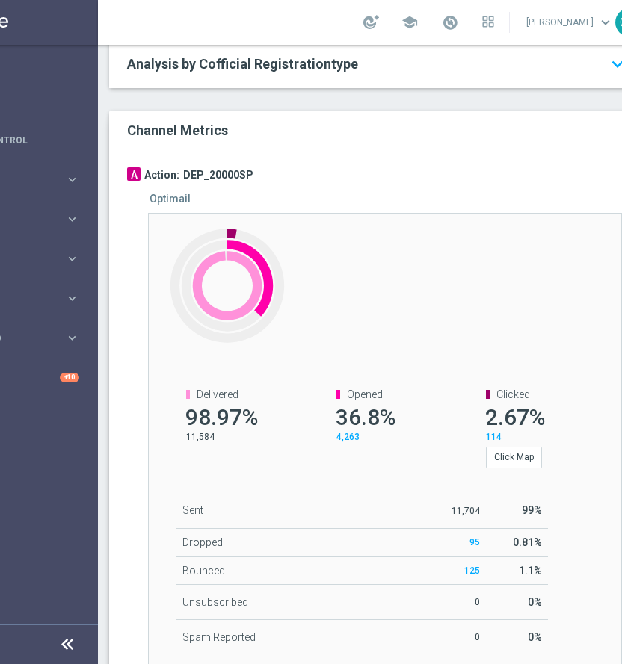
scroll to position [0, 148]
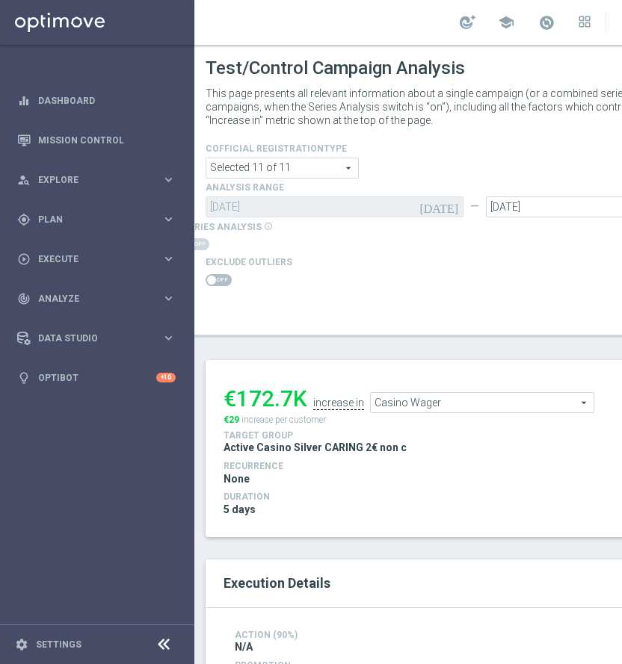
click at [419, 402] on span "Casino Wager" at bounding box center [482, 402] width 223 height 19
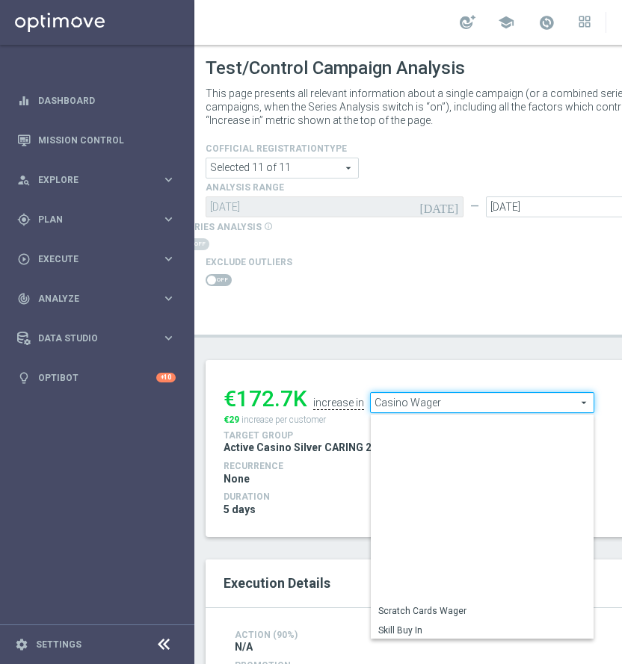
scroll to position [214, 0]
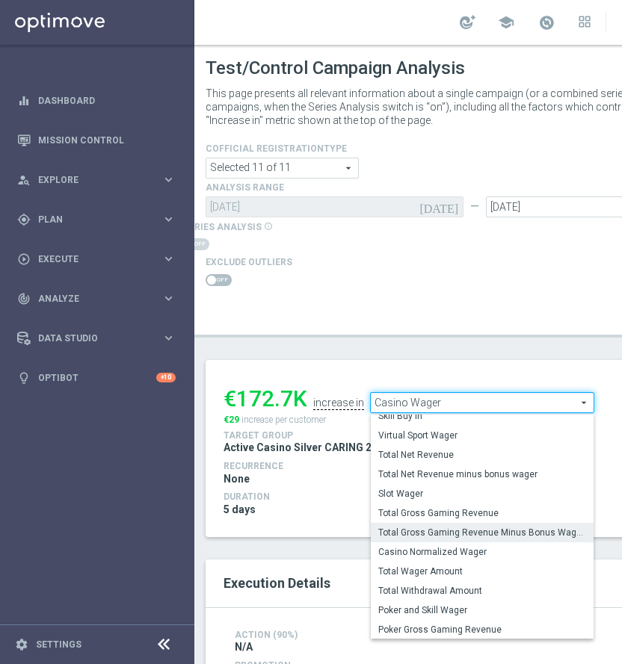
click at [491, 533] on span "Total Gross Gaming Revenue Minus Bonus Wagared" at bounding box center [482, 533] width 208 height 12
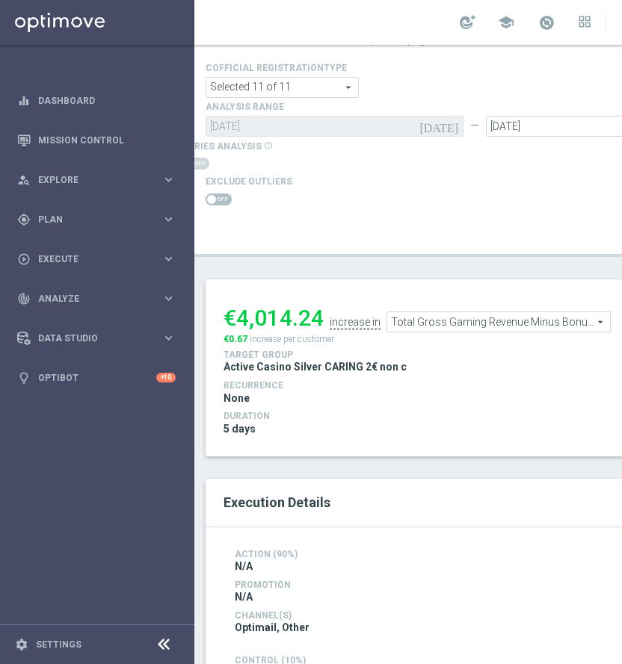
scroll to position [9, 0]
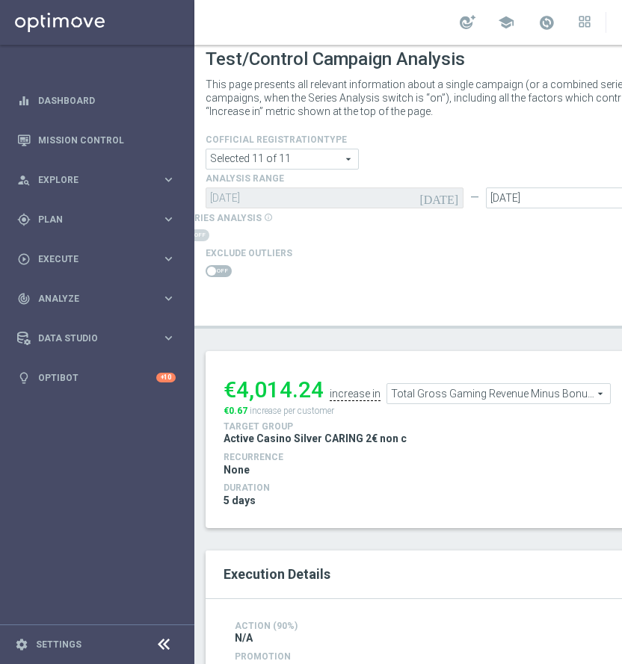
click at [481, 386] on span "Total Gross Gaming Revenue Minus Bonus Wagared" at bounding box center [498, 393] width 223 height 19
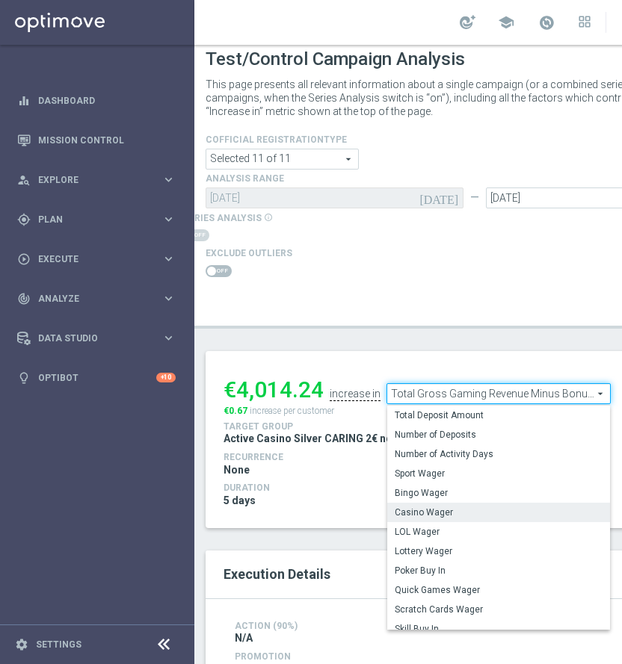
click at [445, 507] on span "Casino Wager" at bounding box center [499, 513] width 208 height 12
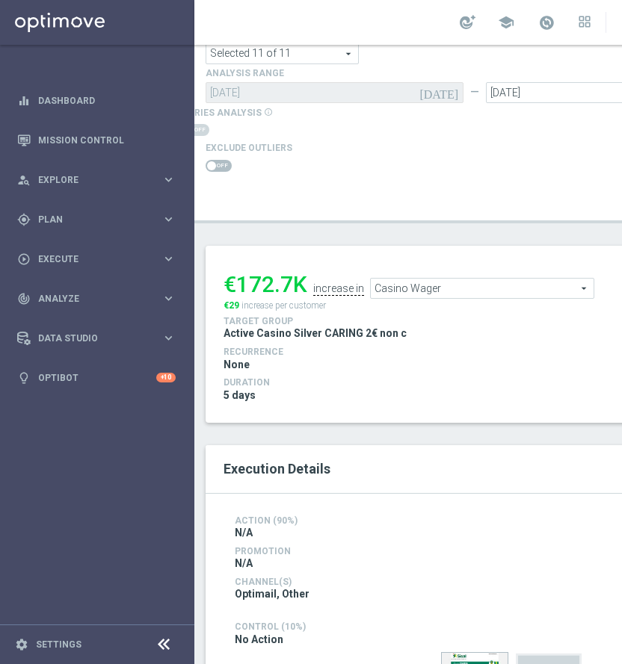
scroll to position [105, 0]
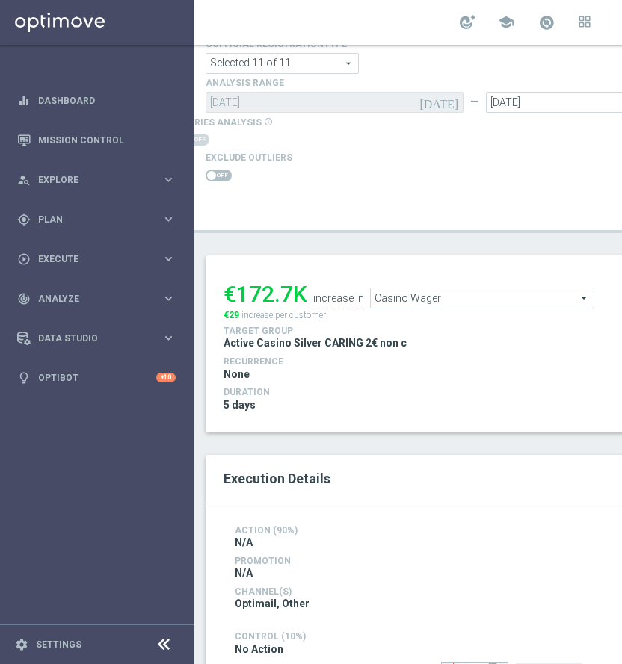
click at [491, 300] on span "Casino Wager" at bounding box center [482, 297] width 223 height 19
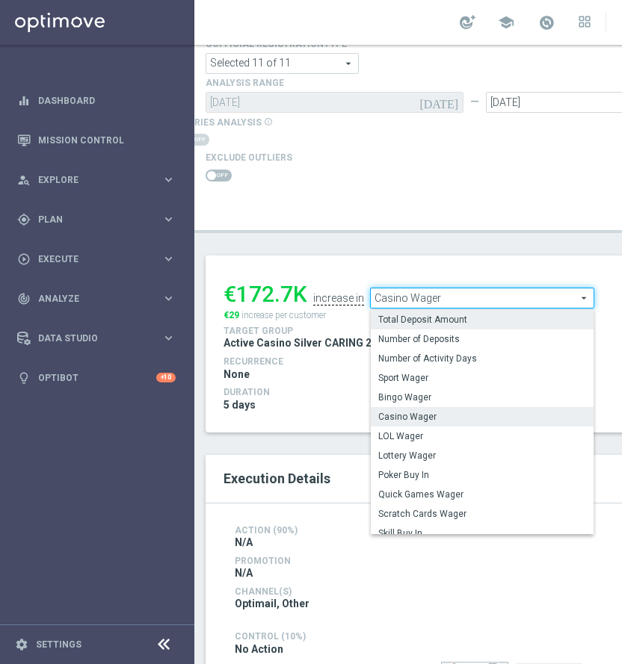
click at [472, 320] on span "Total Deposit Amount" at bounding box center [482, 320] width 208 height 12
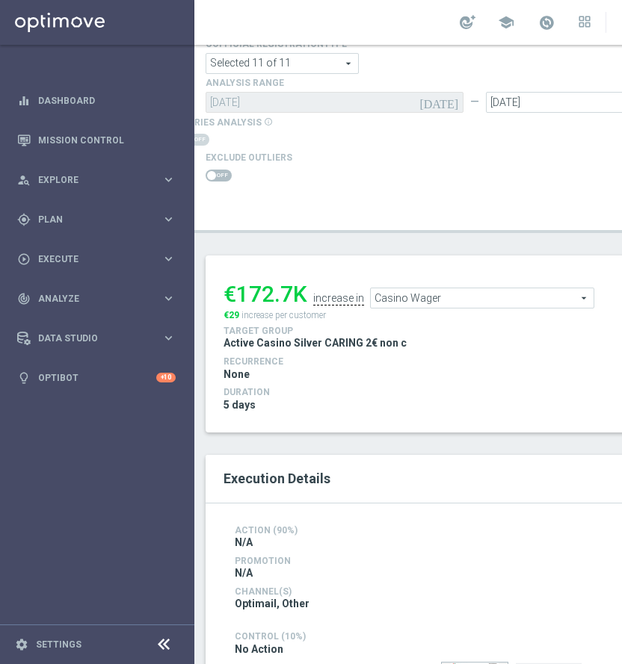
type input "Total Deposit Amount"
click at [222, 174] on span at bounding box center [219, 176] width 26 height 12
click at [222, 174] on input "checkbox" at bounding box center [219, 176] width 26 height 12
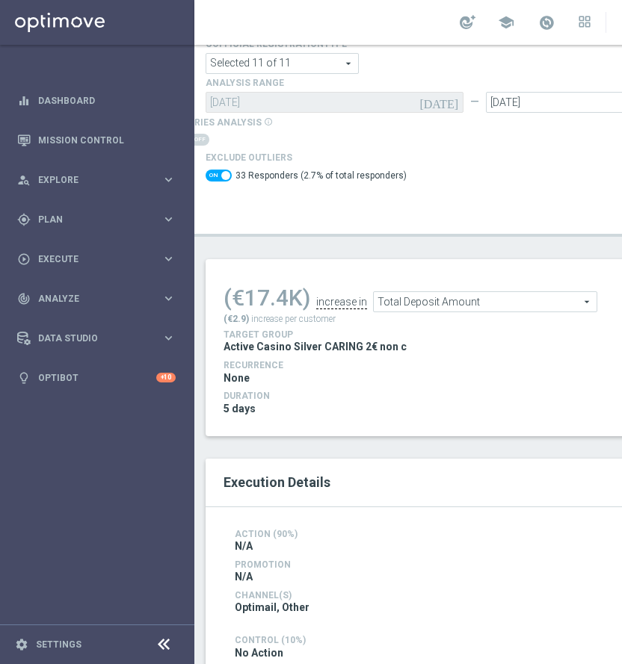
click at [217, 172] on span at bounding box center [219, 176] width 26 height 12
click at [217, 172] on input "checkbox" at bounding box center [219, 176] width 26 height 12
checkbox input "false"
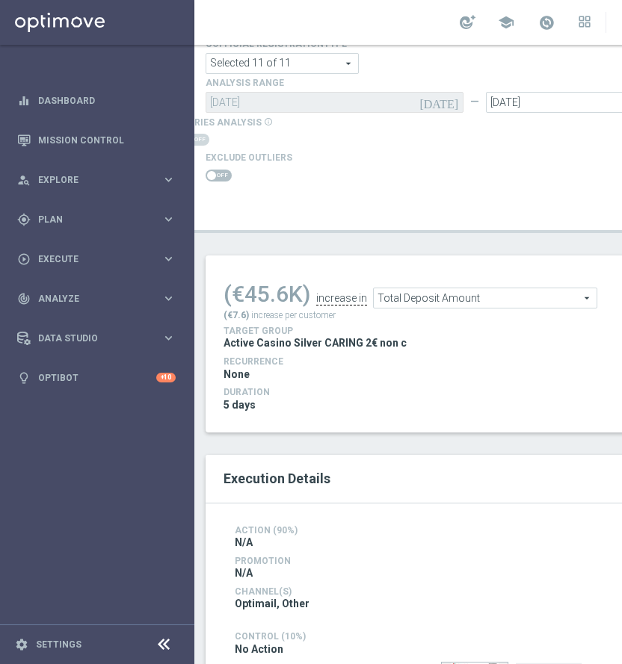
click at [300, 392] on h4 "Duration" at bounding box center [474, 392] width 502 height 10
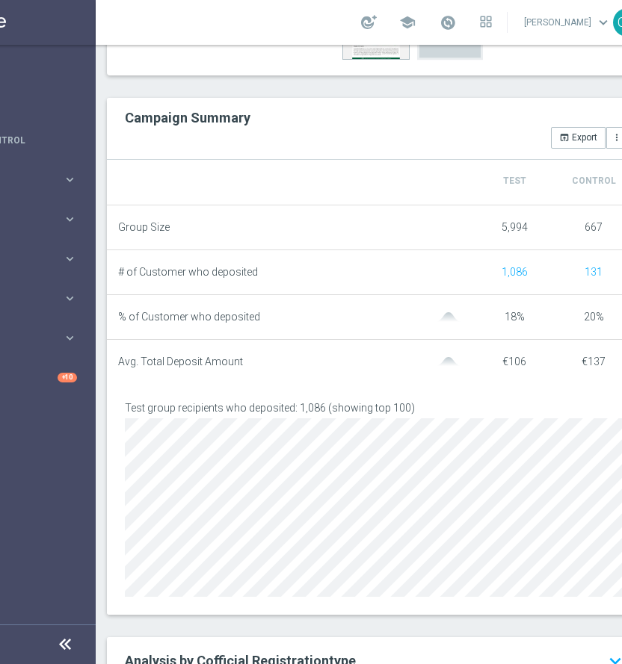
scroll to position [228, 0]
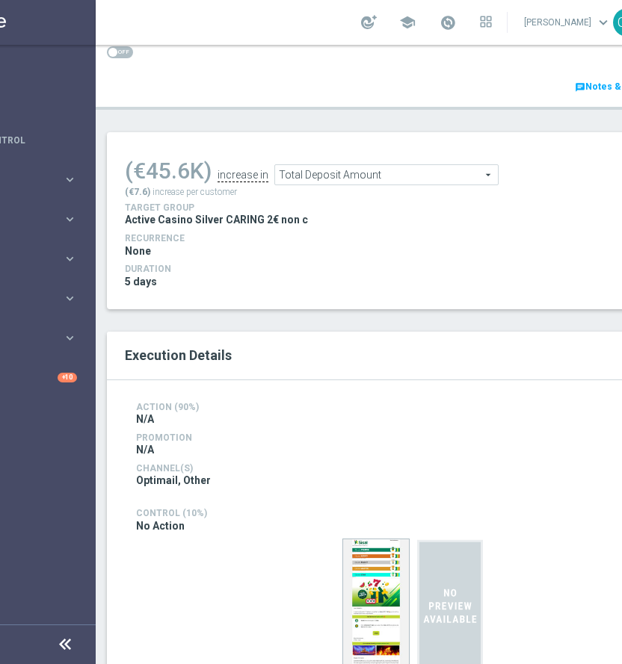
click at [354, 172] on span "Total Deposit Amount" at bounding box center [386, 174] width 223 height 19
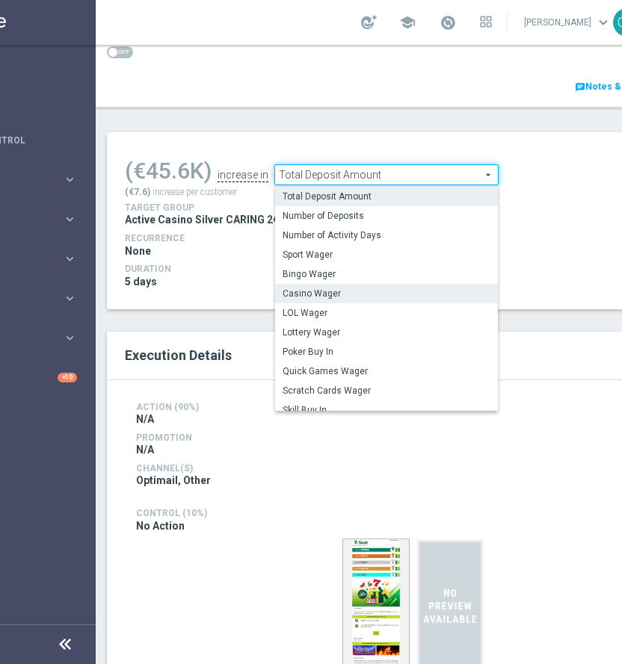
click at [359, 288] on span "Casino Wager" at bounding box center [387, 294] width 208 height 12
type input "Casino Wager"
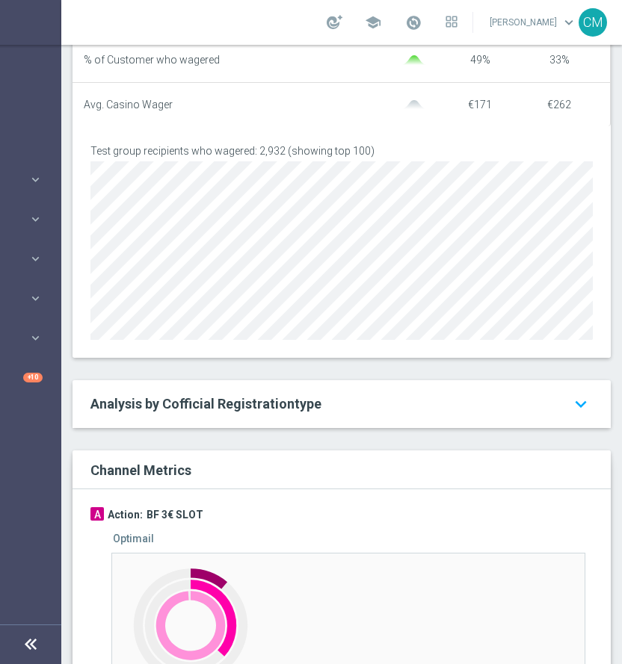
scroll to position [1319, 0]
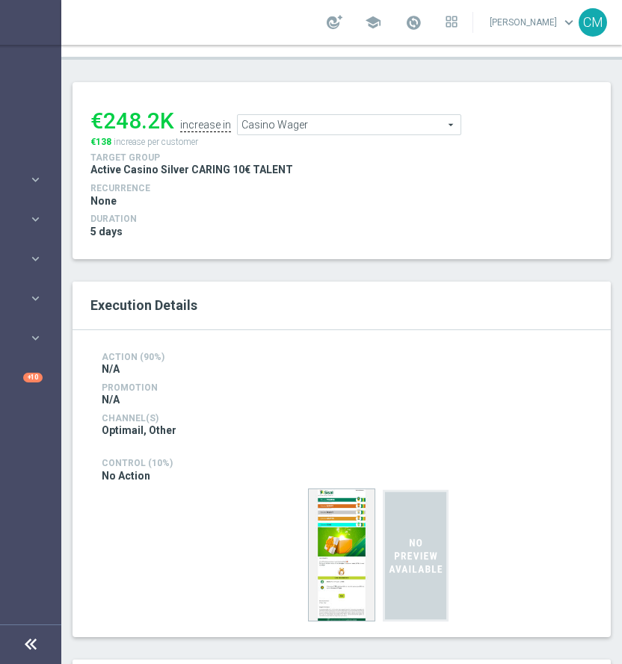
scroll to position [278, 0]
click at [311, 120] on span "Casino Wager" at bounding box center [349, 124] width 223 height 19
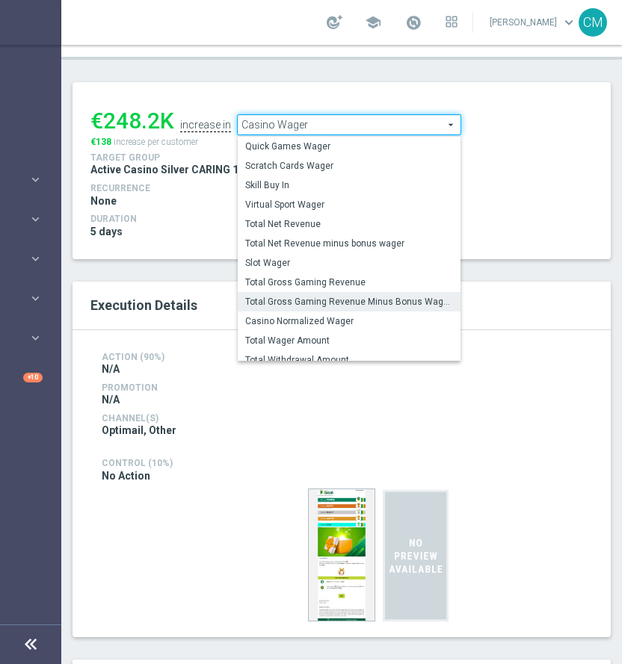
scroll to position [170, 0]
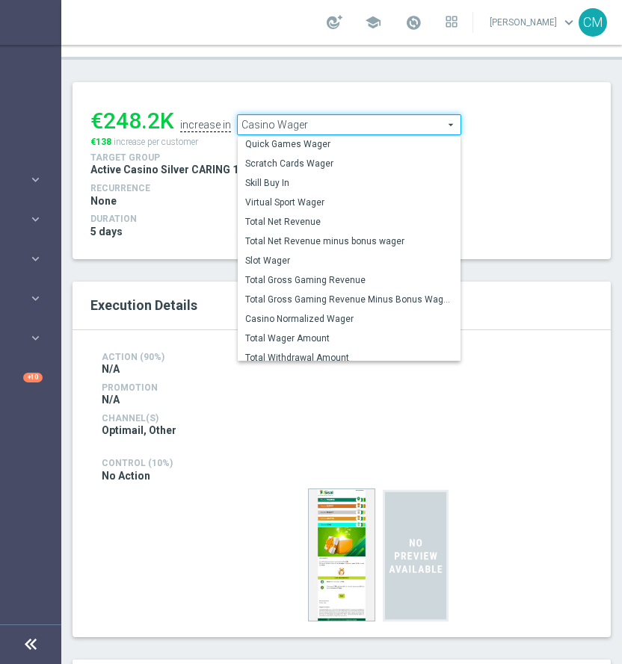
click at [350, 296] on span "Total Gross Gaming Revenue Minus Bonus Wagared" at bounding box center [349, 300] width 208 height 12
type input "Total Gross Gaming Revenue Minus Bonus Wagared"
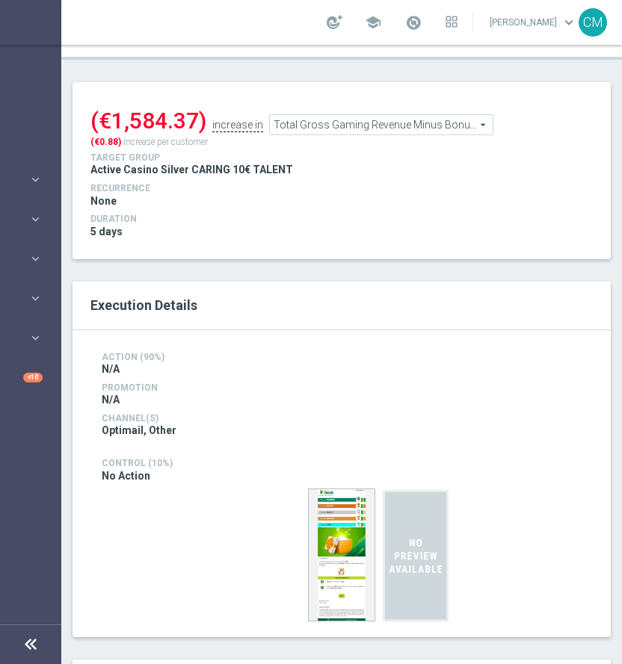
click at [90, 8] on span at bounding box center [85, 2] width 26 height 12
click at [90, 8] on input "checkbox" at bounding box center [85, 2] width 26 height 12
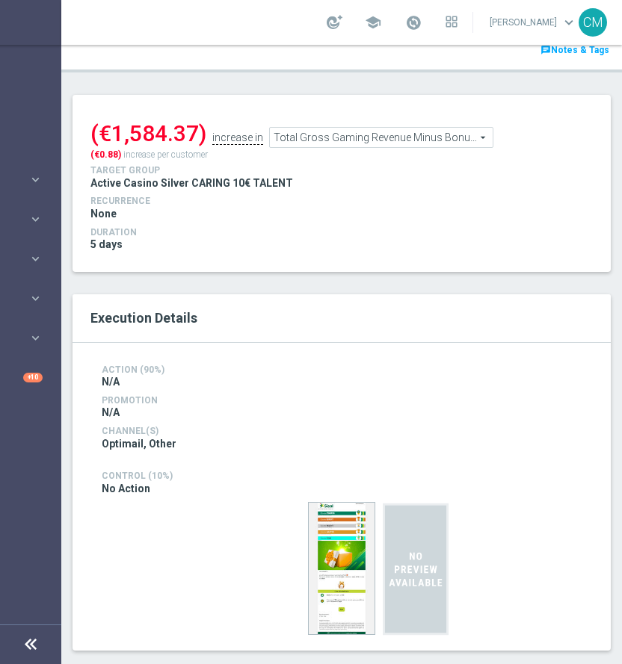
scroll to position [192, 0]
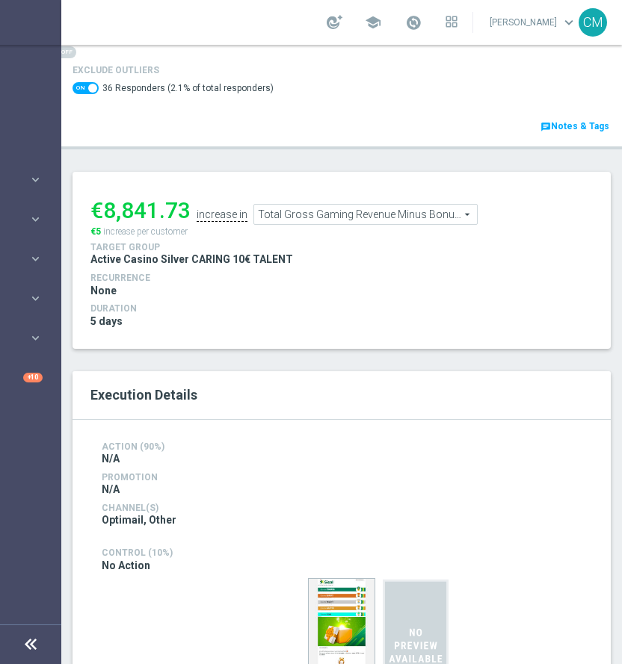
click at [287, 209] on span "Total Gross Gaming Revenue Minus Bonus Wagared" at bounding box center [365, 214] width 223 height 19
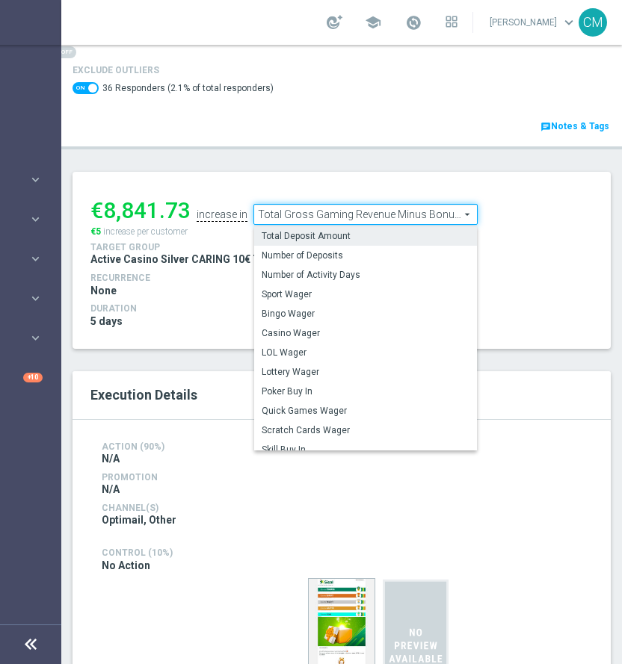
click at [285, 235] on span "Total Deposit Amount" at bounding box center [366, 236] width 208 height 12
checkbox input "false"
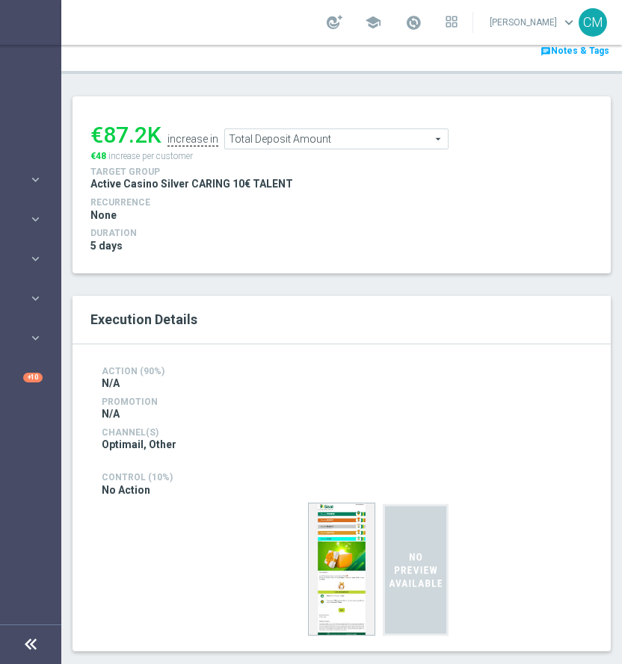
scroll to position [255, 0]
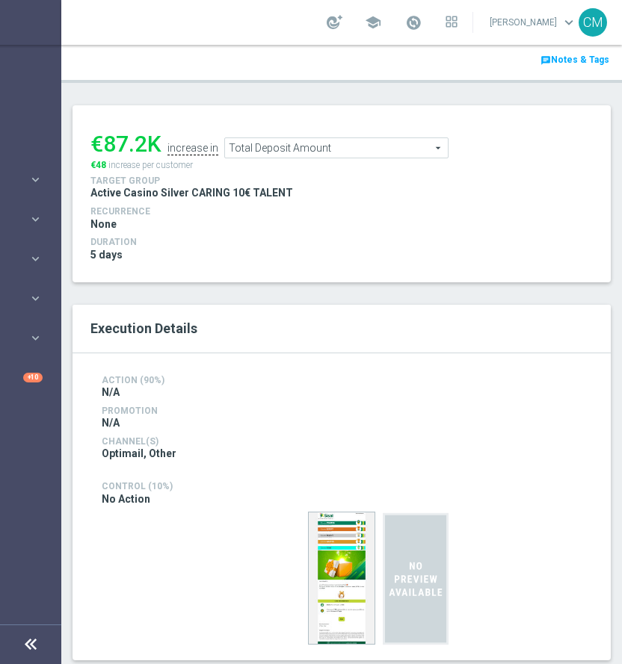
click at [291, 140] on span "Total Deposit Amount" at bounding box center [336, 147] width 223 height 19
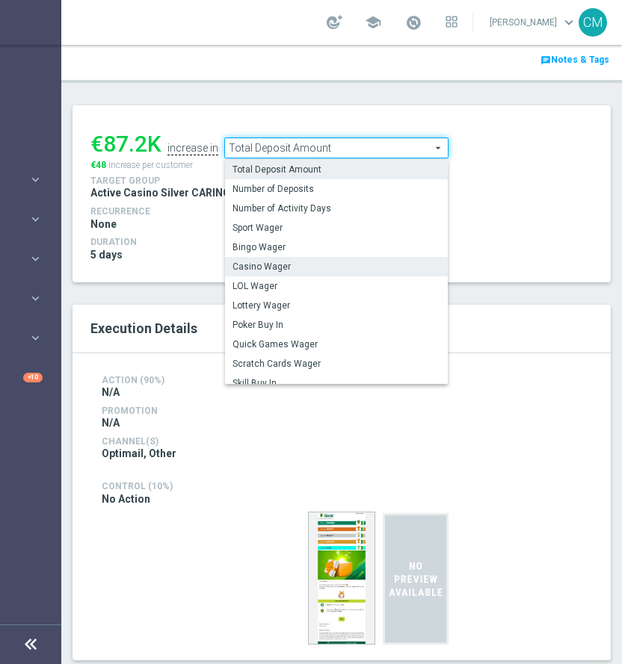
click at [307, 260] on label "Casino Wager" at bounding box center [336, 266] width 223 height 19
type input "Casino Wager"
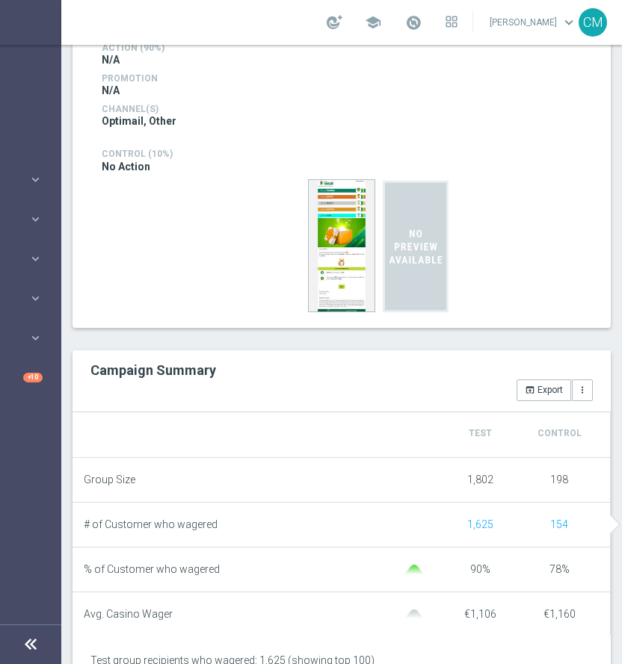
scroll to position [653, 0]
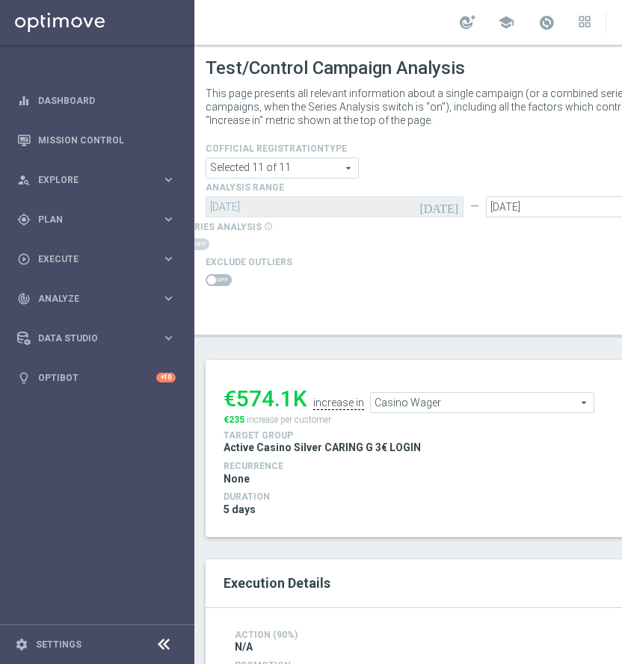
click at [413, 393] on span "Casino Wager" at bounding box center [482, 402] width 223 height 19
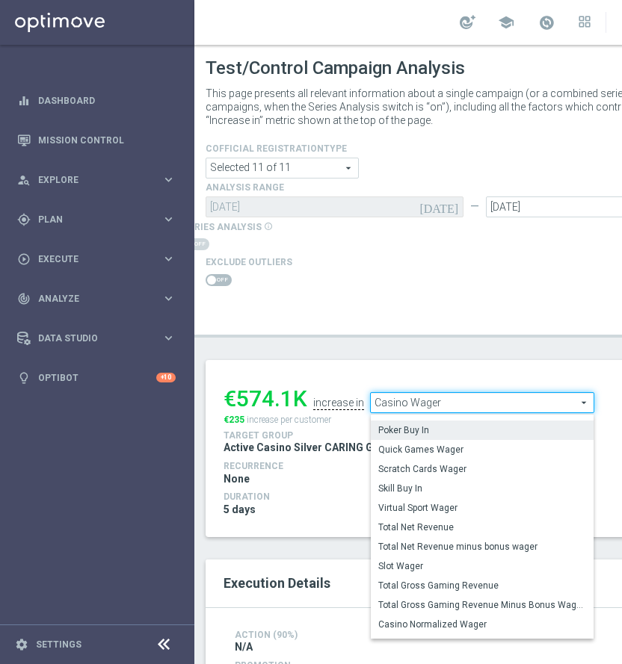
scroll to position [158, 0]
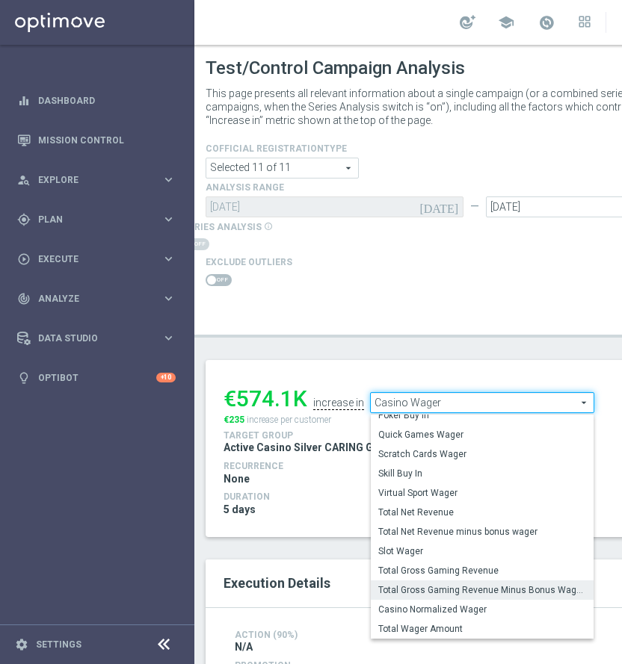
click at [510, 587] on span "Total Gross Gaming Revenue Minus Bonus Wagared" at bounding box center [482, 590] width 208 height 12
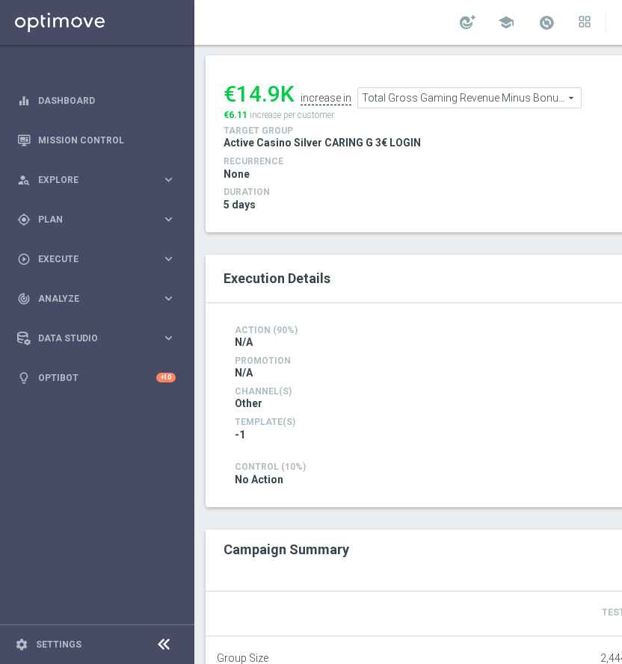
scroll to position [298, 0]
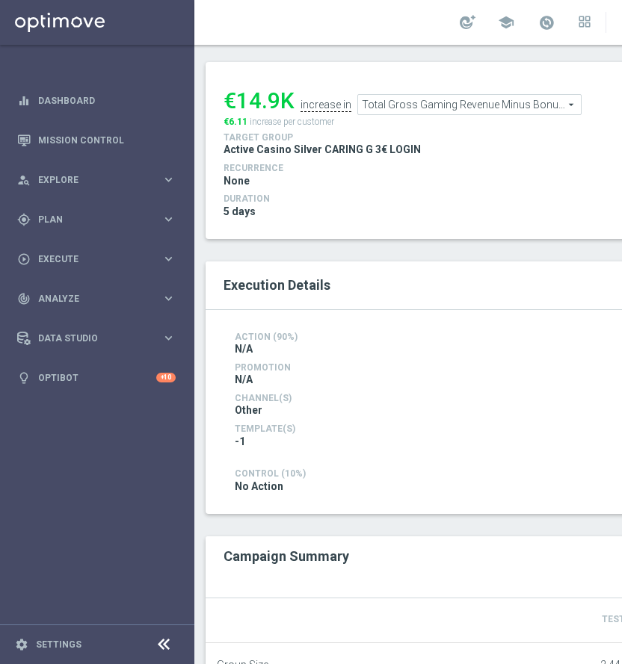
click at [423, 98] on span "Total Gross Gaming Revenue Minus Bonus Wagared" at bounding box center [469, 104] width 223 height 19
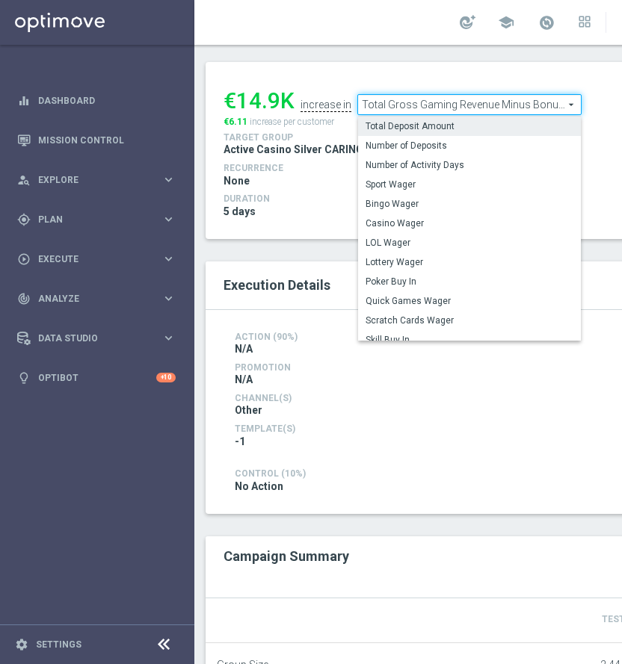
click at [401, 129] on span "Total Deposit Amount" at bounding box center [469, 126] width 208 height 12
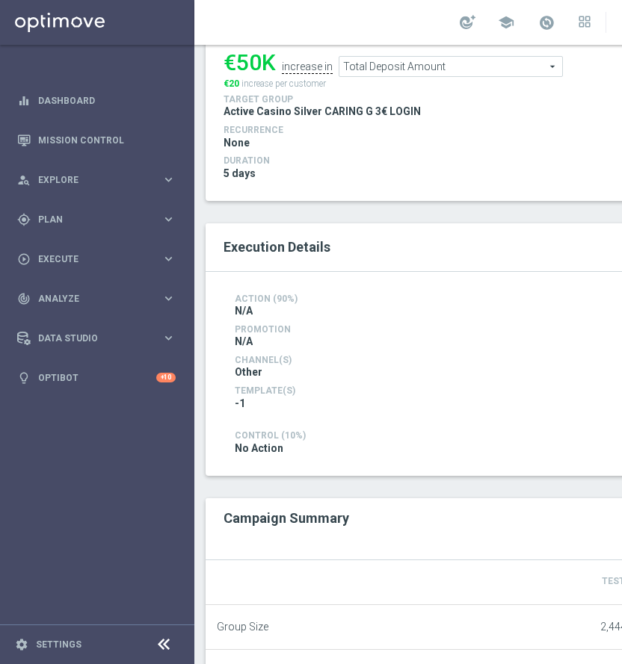
scroll to position [271, 0]
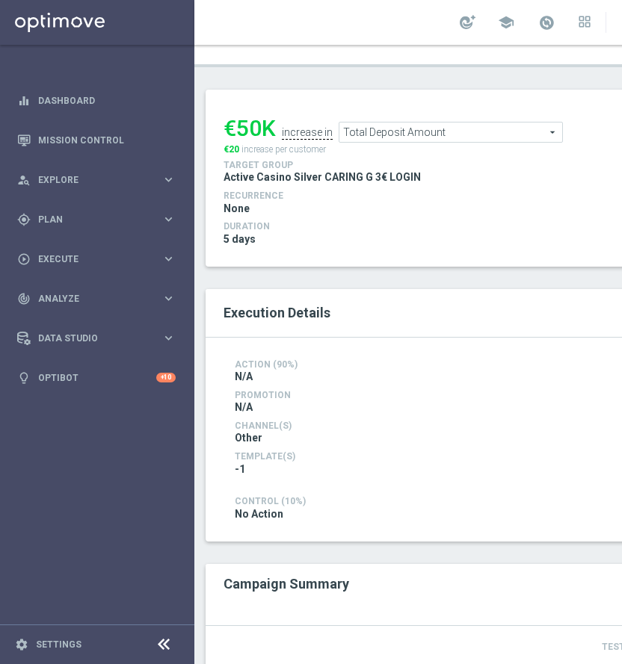
click at [398, 129] on span "Total Deposit Amount" at bounding box center [450, 132] width 223 height 19
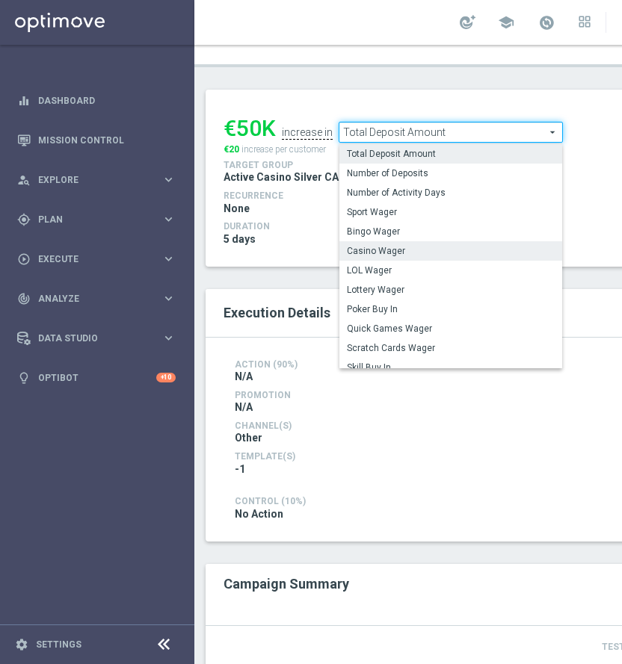
click at [424, 248] on span "Casino Wager" at bounding box center [451, 251] width 208 height 12
type input "Casino Wager"
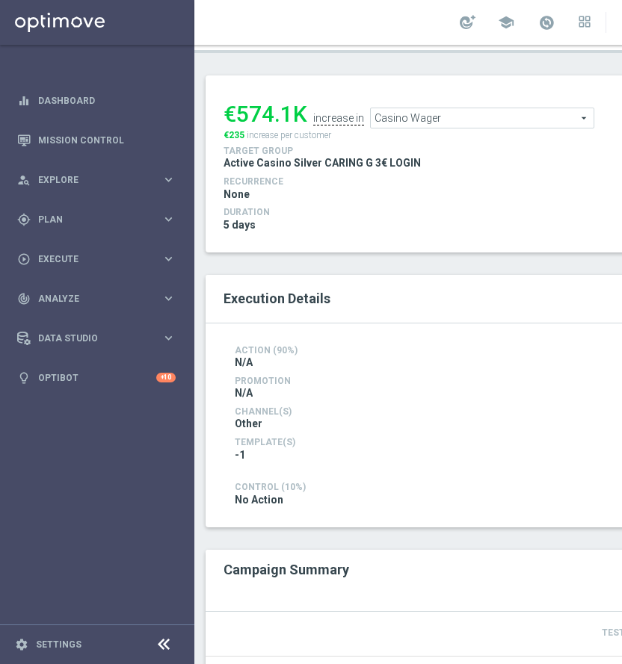
scroll to position [213, 0]
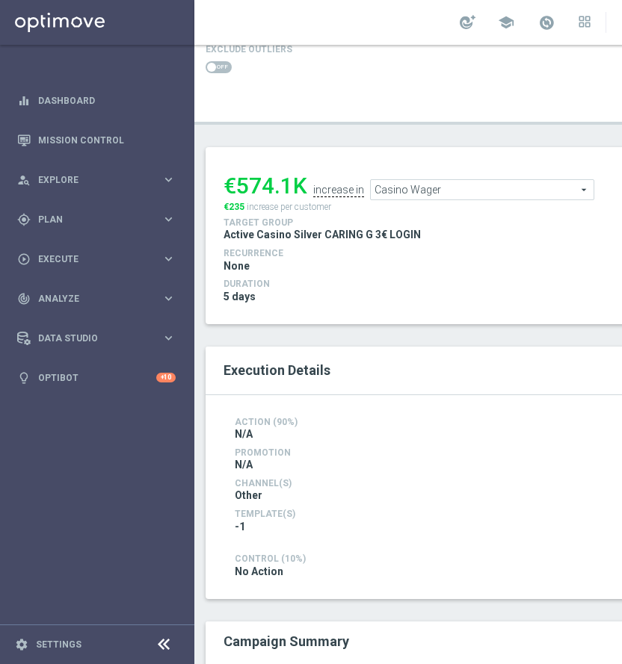
click at [329, 426] on h4 "Action (90%)" at bounding box center [475, 422] width 480 height 10
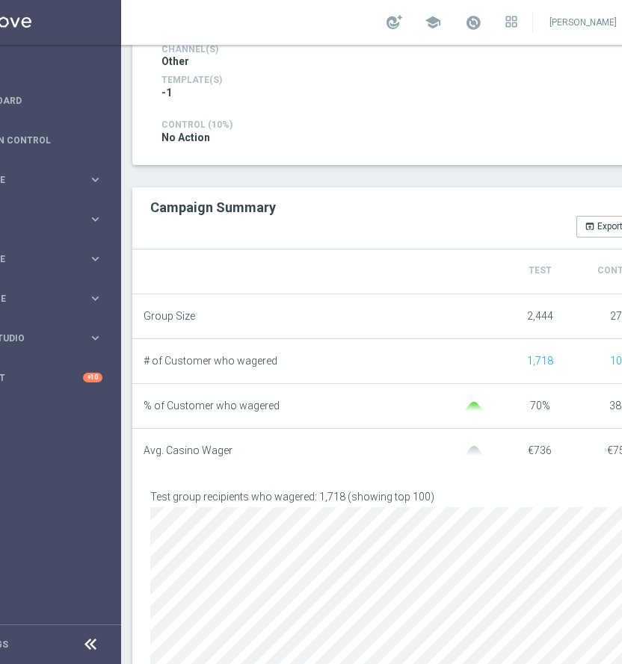
scroll to position [0, 148]
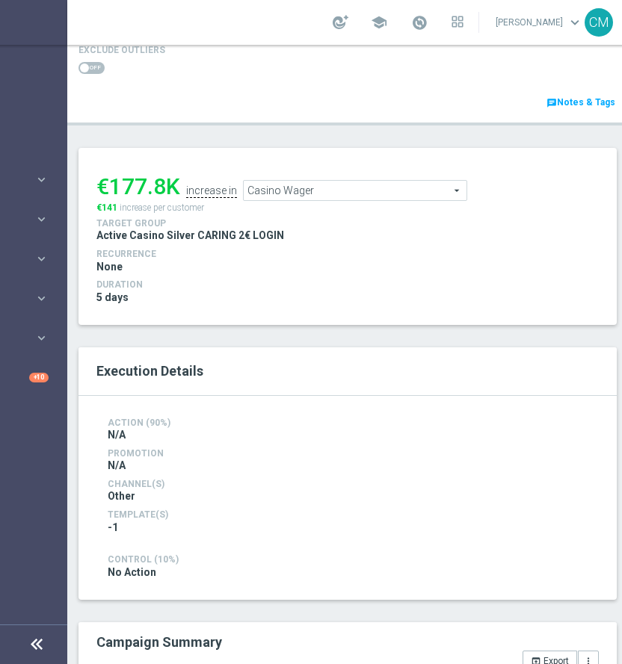
scroll to position [211, 0]
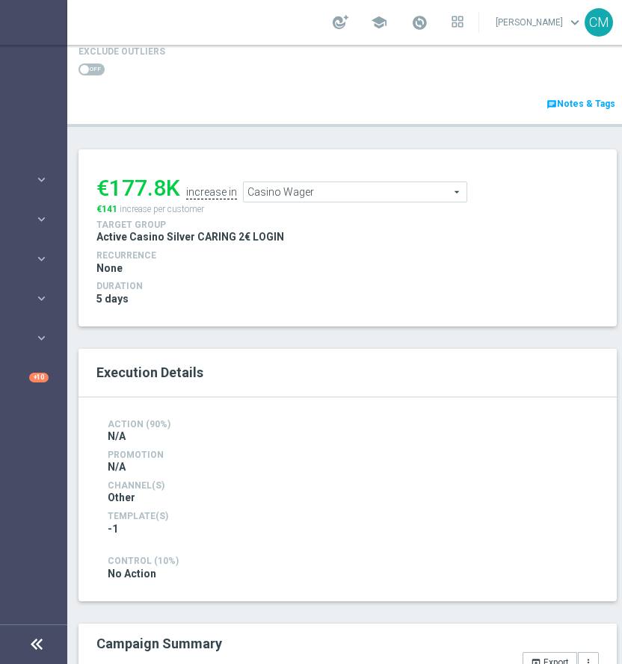
click at [318, 189] on span "Casino Wager" at bounding box center [355, 191] width 223 height 19
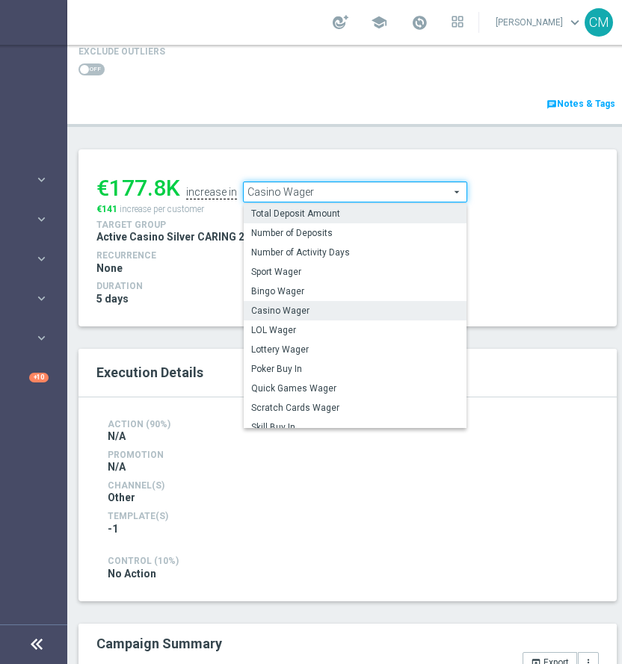
click at [318, 212] on span "Total Deposit Amount" at bounding box center [355, 214] width 208 height 12
type input "Total Deposit Amount"
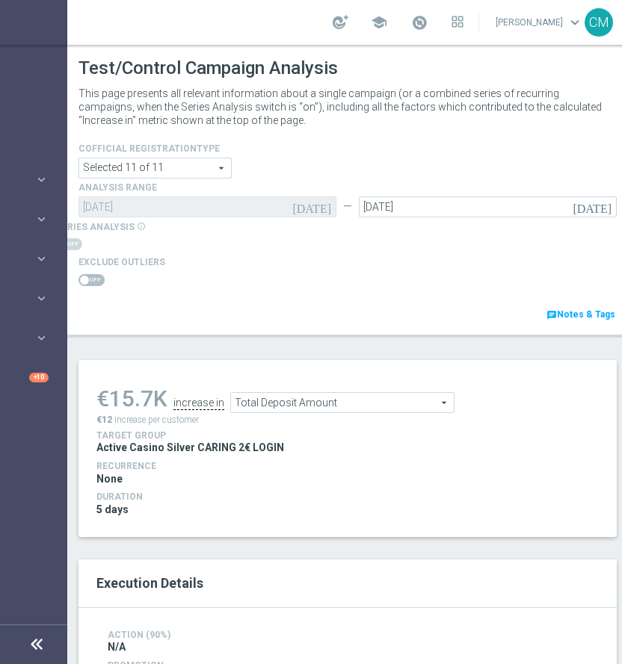
click at [98, 274] on span at bounding box center [91, 280] width 26 height 12
click at [98, 274] on input "checkbox" at bounding box center [91, 280] width 26 height 12
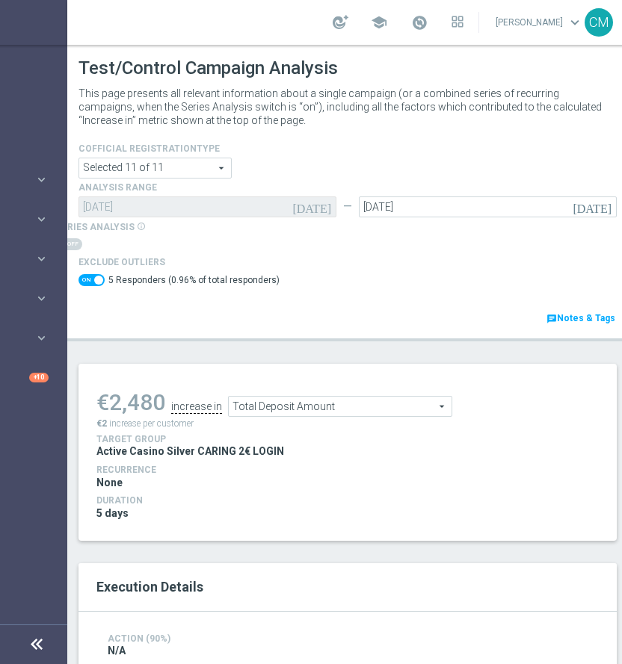
click at [100, 278] on span at bounding box center [98, 280] width 9 height 9
click at [100, 278] on input "checkbox" at bounding box center [91, 280] width 26 height 12
checkbox input "false"
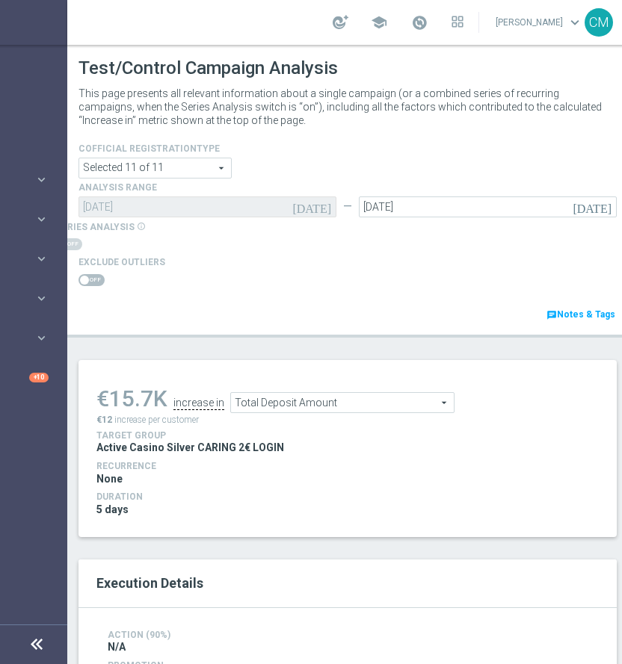
click at [312, 401] on span "Total Deposit Amount" at bounding box center [342, 402] width 223 height 19
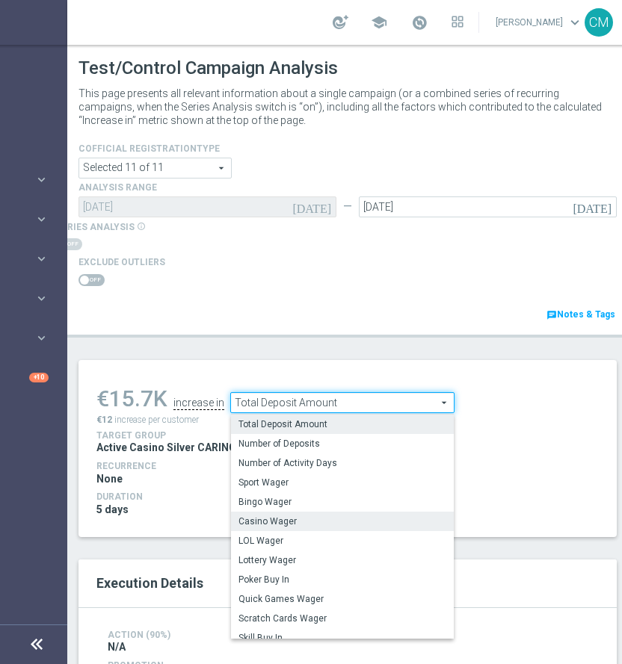
scroll to position [214, 0]
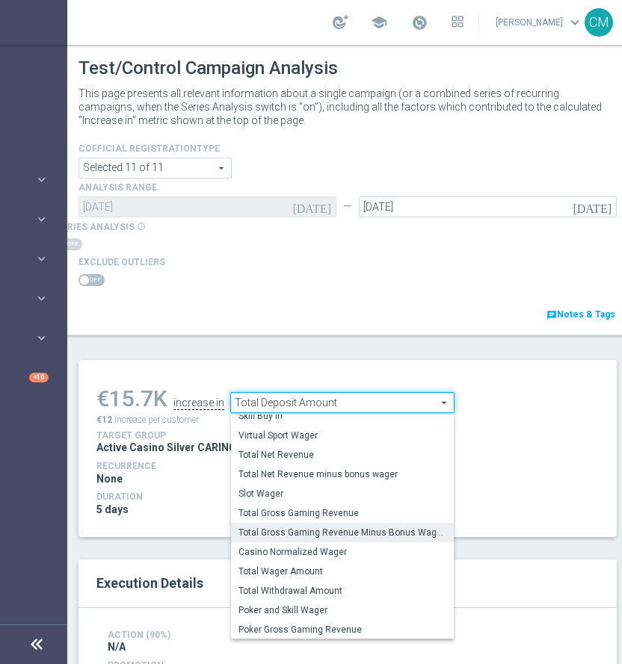
click at [350, 536] on span "Total Gross Gaming Revenue Minus Bonus Wagared" at bounding box center [342, 533] width 208 height 12
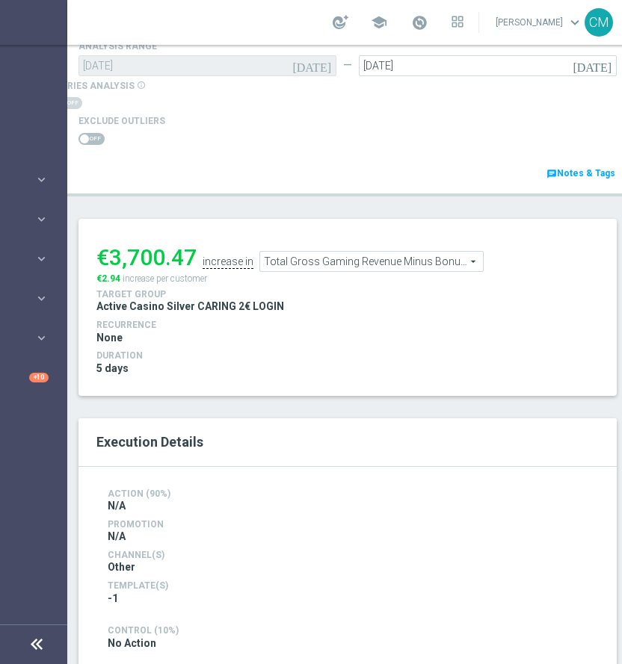
scroll to position [87, 0]
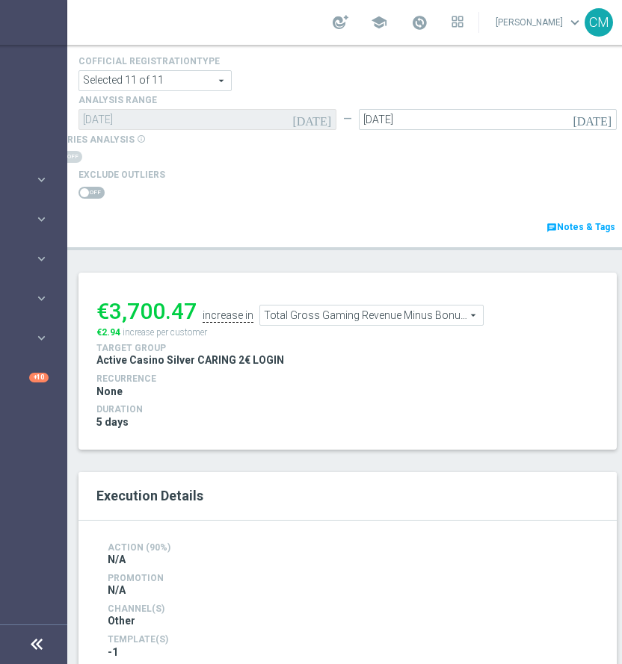
click at [342, 321] on span "Total Gross Gaming Revenue Minus Bonus Wagared" at bounding box center [371, 315] width 223 height 19
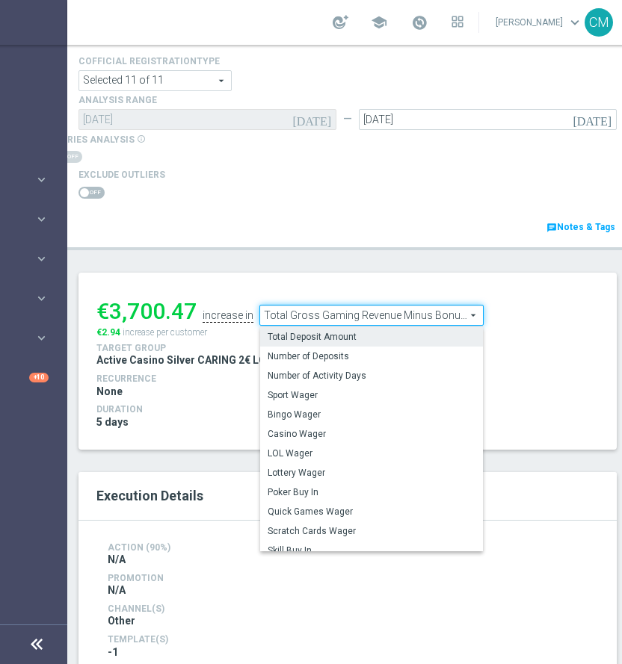
click at [329, 333] on span "Total Deposit Amount" at bounding box center [372, 337] width 208 height 12
type input "Total Deposit Amount"
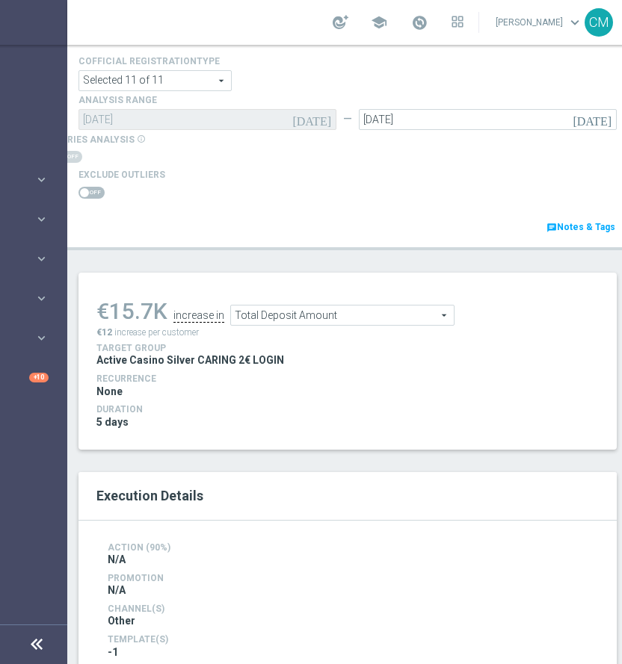
click at [92, 191] on span at bounding box center [91, 193] width 26 height 12
click at [92, 191] on input "checkbox" at bounding box center [91, 193] width 26 height 12
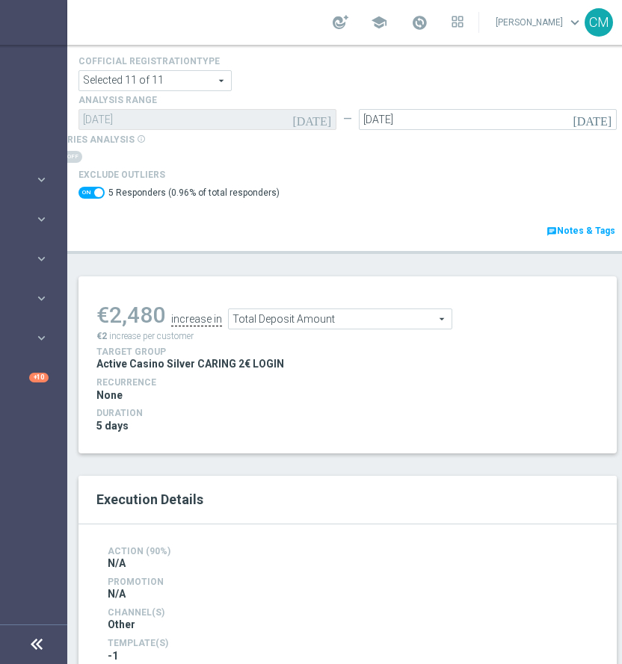
click at [92, 191] on span at bounding box center [91, 193] width 26 height 12
click at [92, 191] on input "checkbox" at bounding box center [91, 193] width 26 height 12
checkbox input "false"
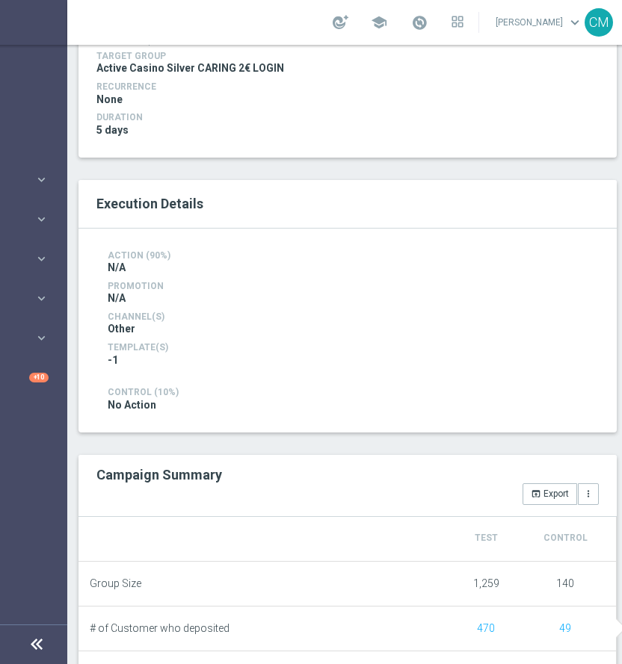
scroll to position [170, 0]
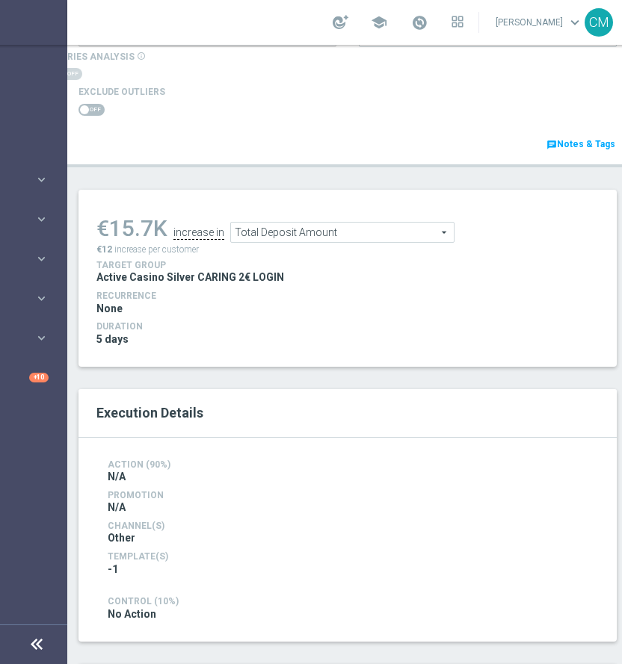
click at [244, 232] on span "Total Deposit Amount" at bounding box center [342, 232] width 223 height 19
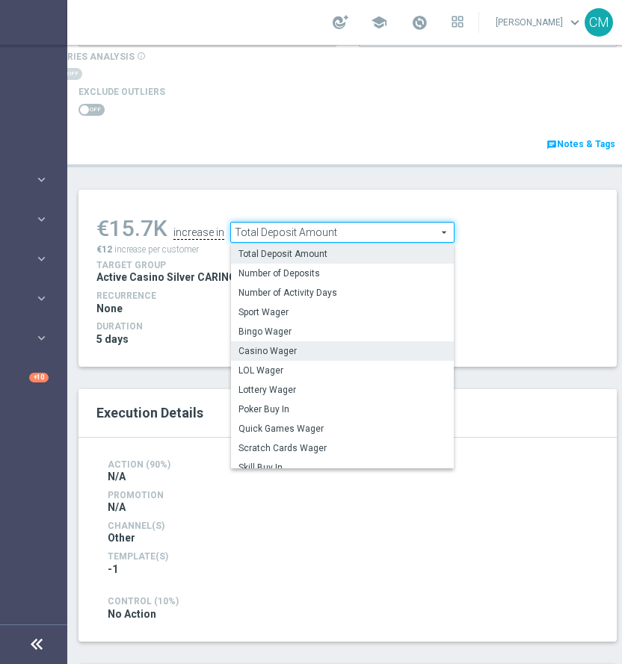
click at [287, 342] on label "Casino Wager" at bounding box center [342, 351] width 223 height 19
type input "Casino Wager"
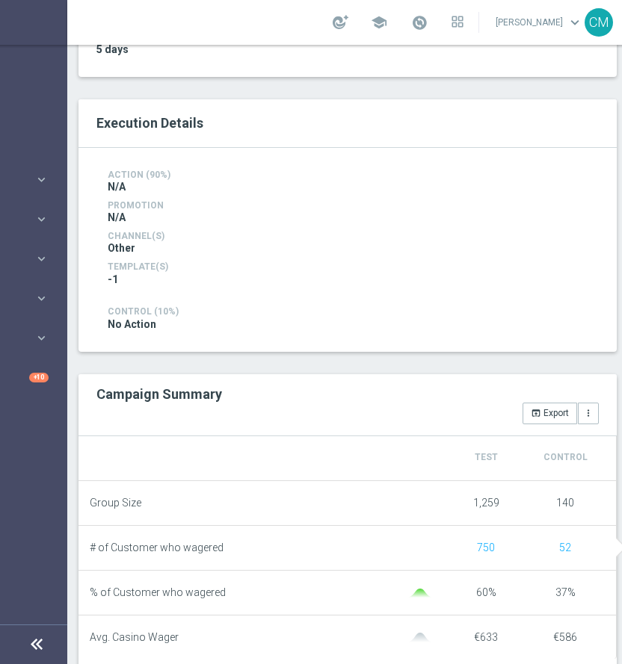
scroll to position [510, 0]
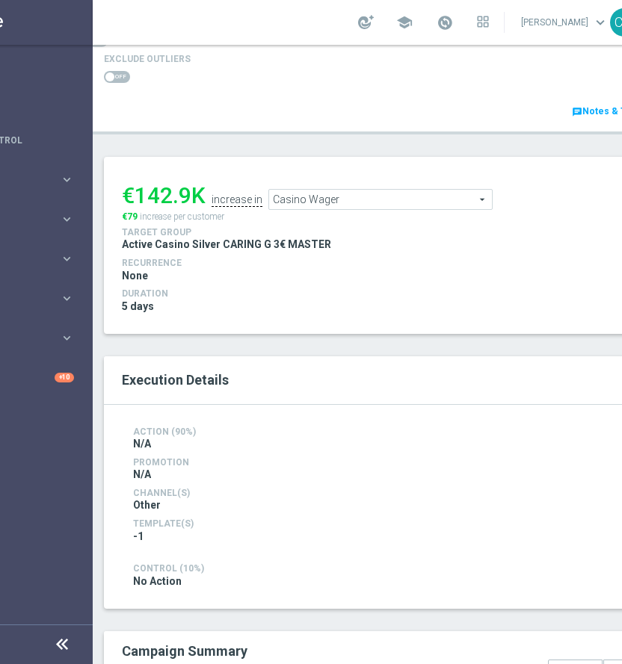
scroll to position [0, 102]
click at [323, 190] on span "Casino Wager" at bounding box center [379, 199] width 223 height 19
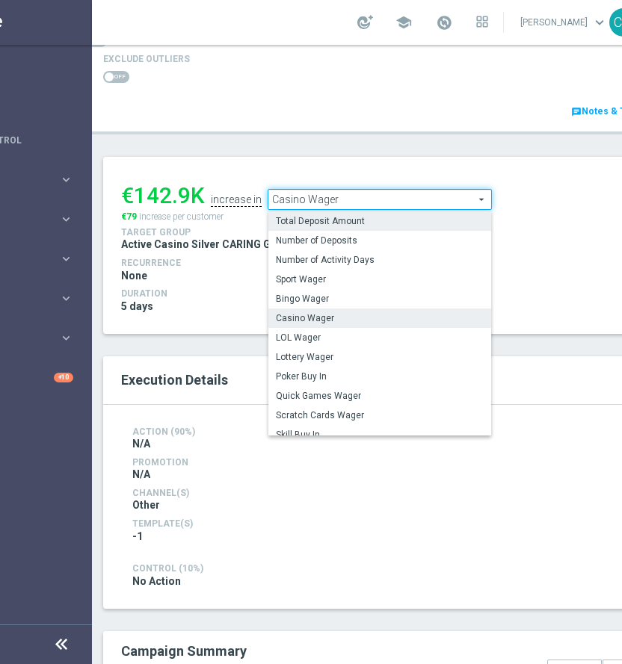
click at [315, 224] on span "Total Deposit Amount" at bounding box center [380, 221] width 208 height 12
type input "Total Deposit Amount"
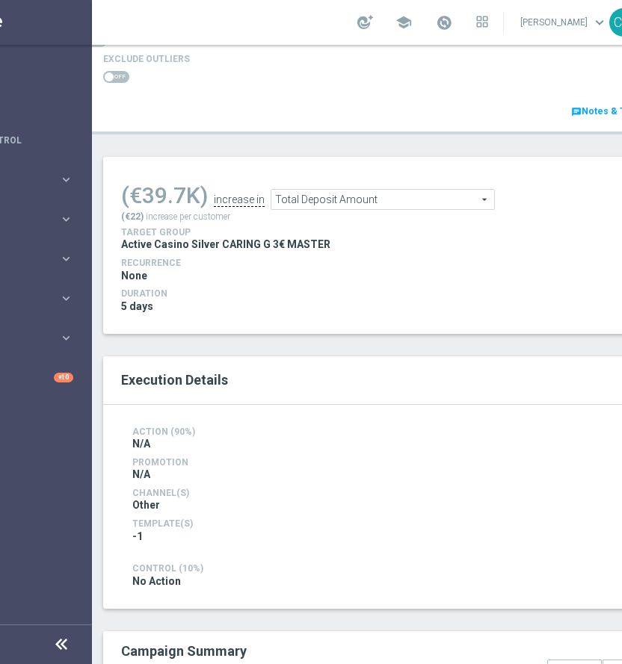
click at [114, 77] on span at bounding box center [116, 77] width 26 height 12
click at [114, 77] on input "checkbox" at bounding box center [116, 77] width 26 height 12
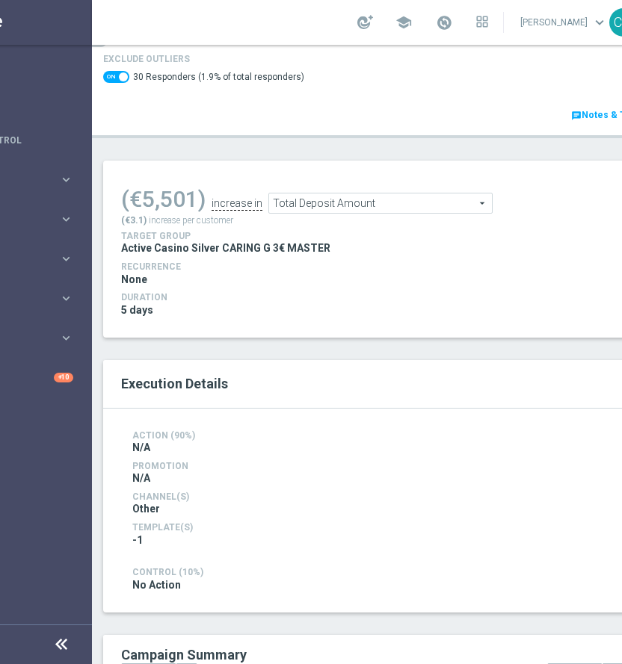
click at [108, 86] on switch at bounding box center [116, 79] width 26 height 16
click at [114, 81] on span at bounding box center [116, 77] width 26 height 12
click at [114, 81] on input "checkbox" at bounding box center [116, 77] width 26 height 12
checkbox input "false"
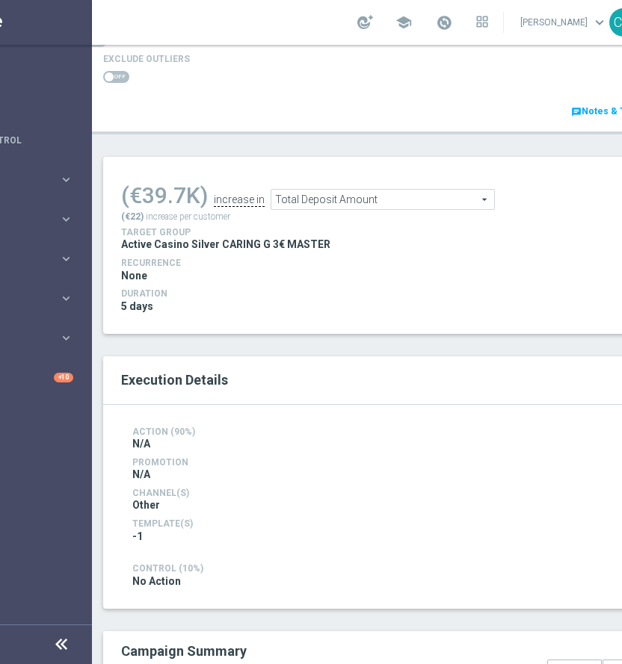
click at [335, 202] on span "Total Deposit Amount" at bounding box center [382, 199] width 223 height 19
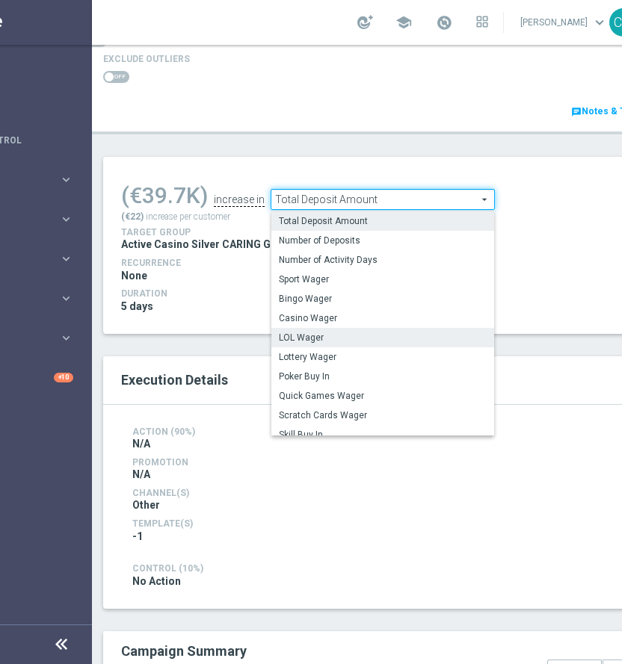
scroll to position [214, 0]
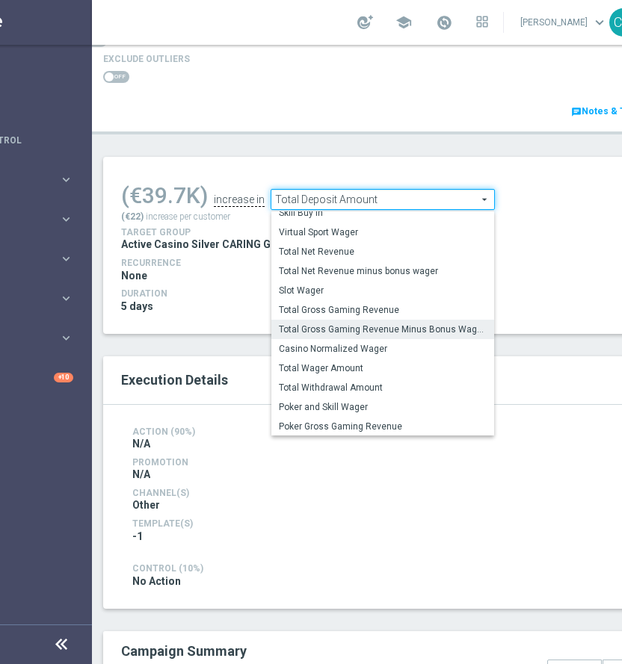
click at [395, 330] on span "Total Gross Gaming Revenue Minus Bonus Wagared" at bounding box center [383, 330] width 208 height 12
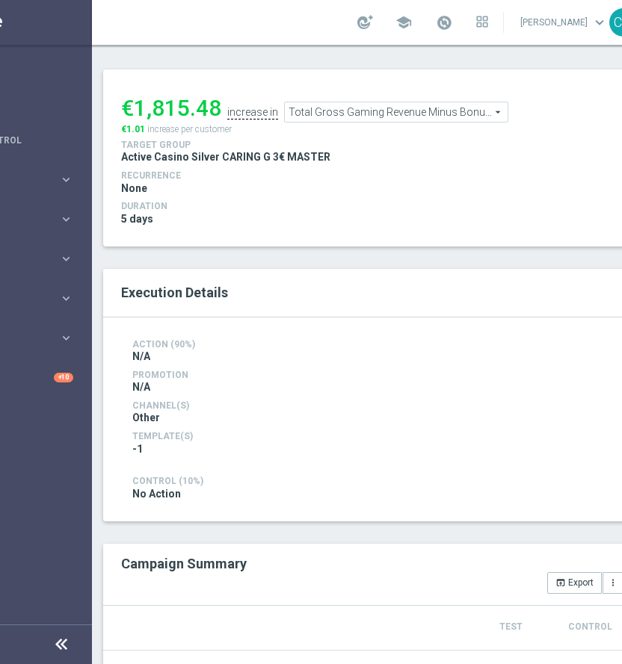
scroll to position [287, 0]
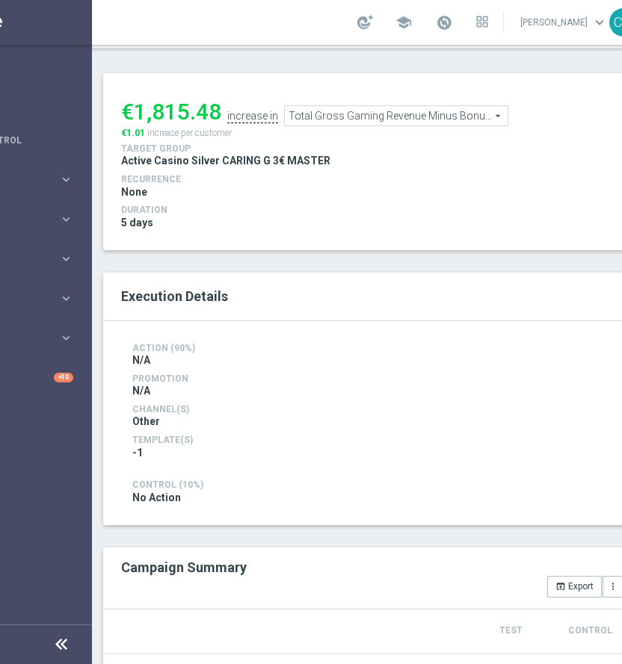
click at [367, 110] on span "Total Gross Gaming Revenue Minus Bonus Wagared" at bounding box center [396, 115] width 223 height 19
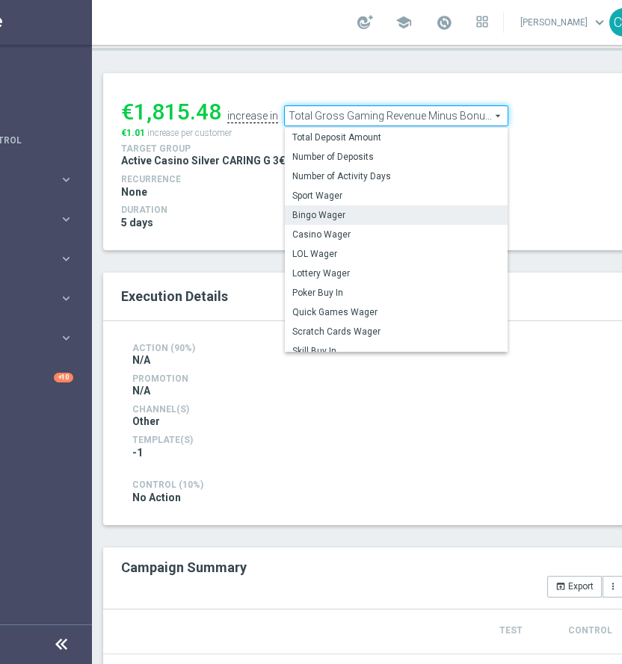
click at [374, 214] on span "Bingo Wager" at bounding box center [396, 215] width 208 height 12
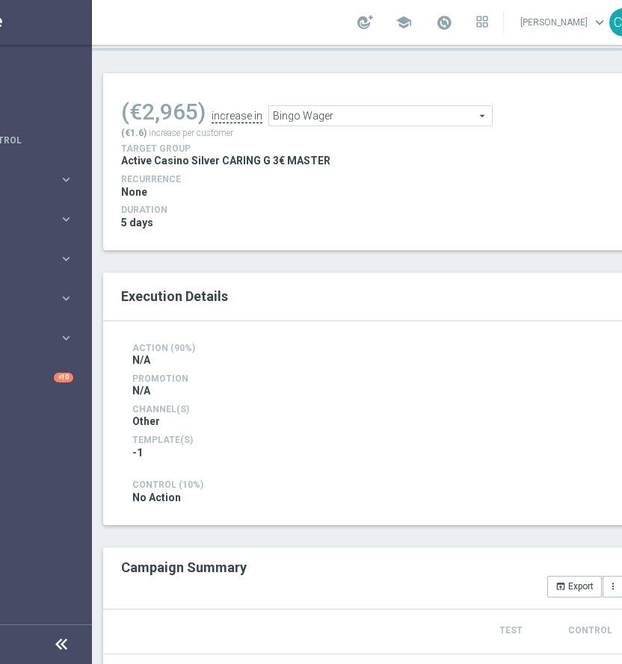
click at [373, 112] on span "Bingo Wager" at bounding box center [380, 115] width 223 height 19
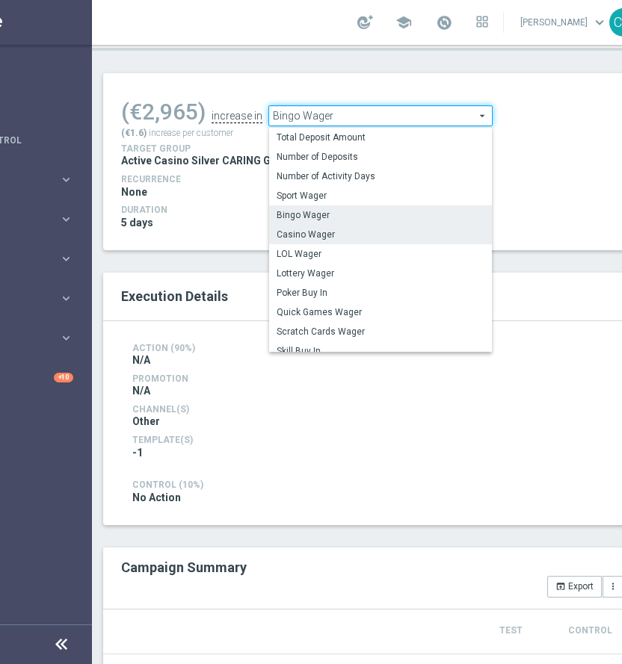
click at [362, 239] on span "Casino Wager" at bounding box center [381, 235] width 208 height 12
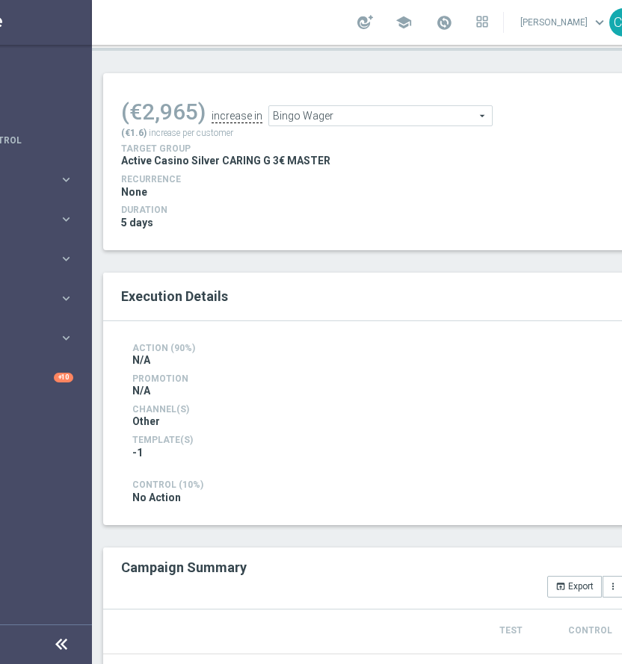
type input "Casino Wager"
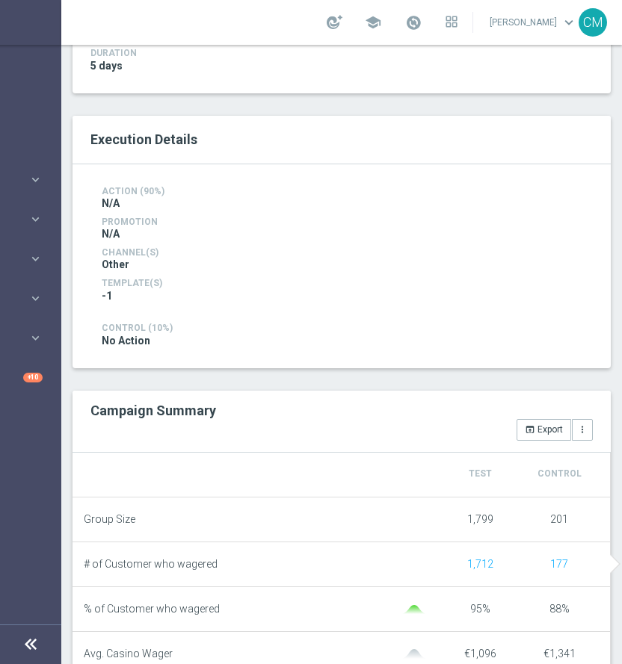
scroll to position [466, 0]
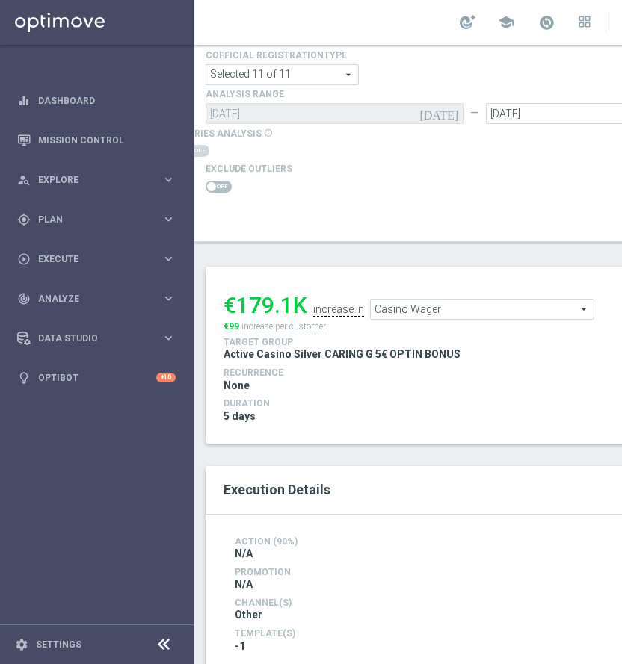
scroll to position [93, 0]
click at [422, 314] on span "Casino Wager" at bounding box center [482, 309] width 223 height 19
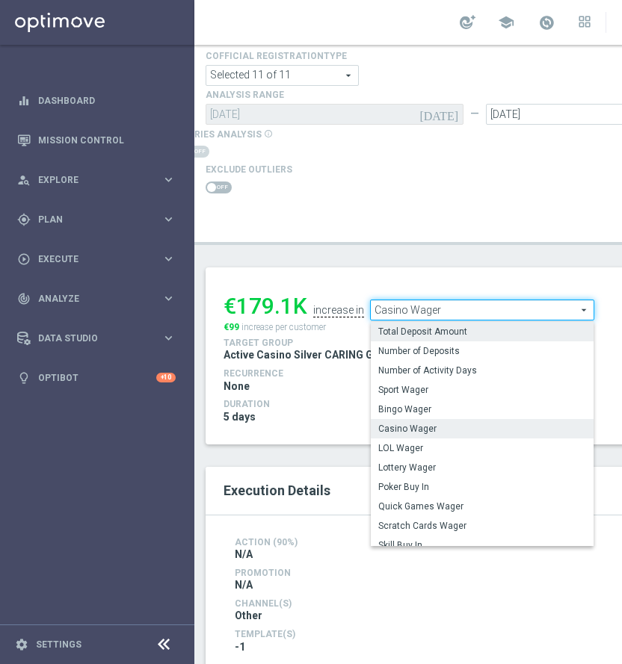
click at [422, 332] on span "Total Deposit Amount" at bounding box center [482, 332] width 208 height 12
type input "Total Deposit Amount"
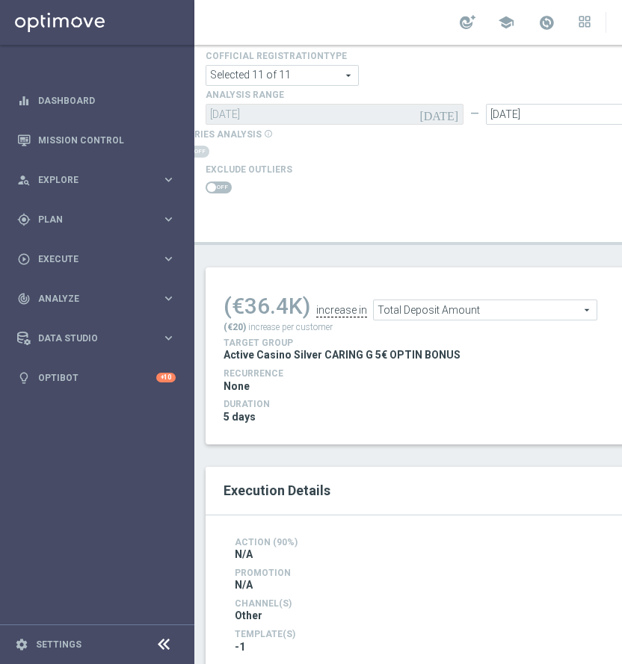
click at [226, 186] on span at bounding box center [219, 188] width 26 height 12
click at [226, 186] on input "checkbox" at bounding box center [219, 188] width 26 height 12
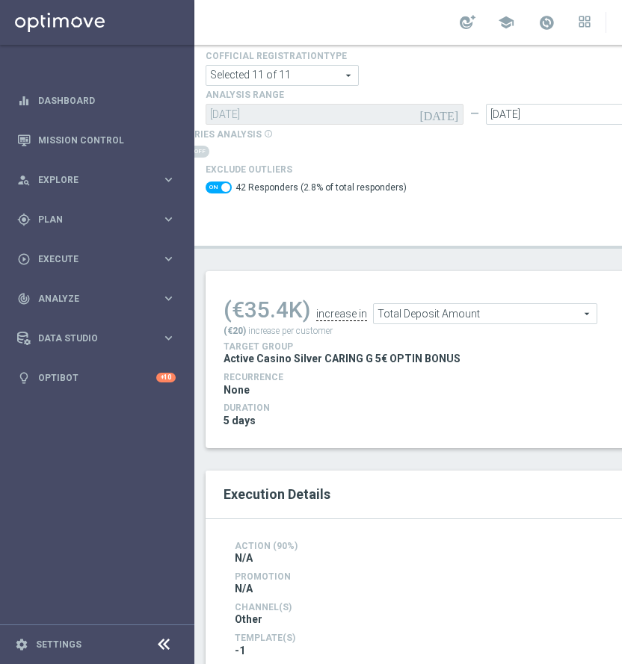
click at [216, 182] on span at bounding box center [219, 188] width 26 height 12
click at [216, 182] on input "checkbox" at bounding box center [219, 188] width 26 height 12
checkbox input "false"
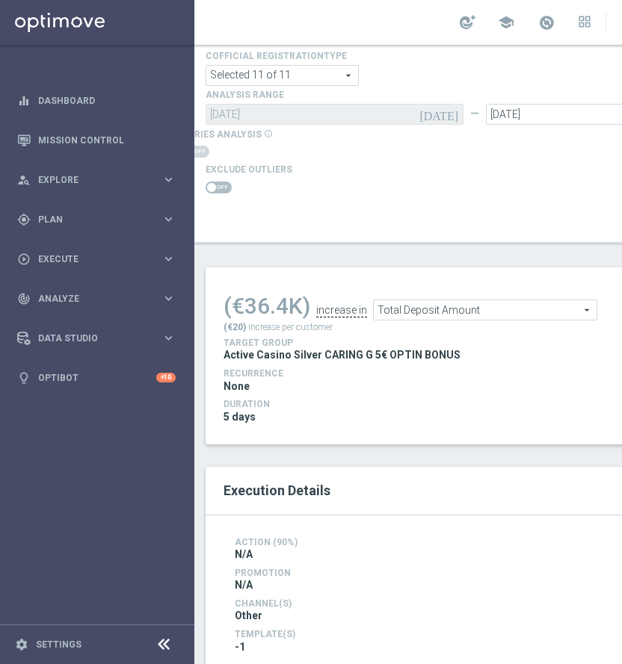
click at [497, 303] on span "Total Deposit Amount" at bounding box center [485, 309] width 223 height 19
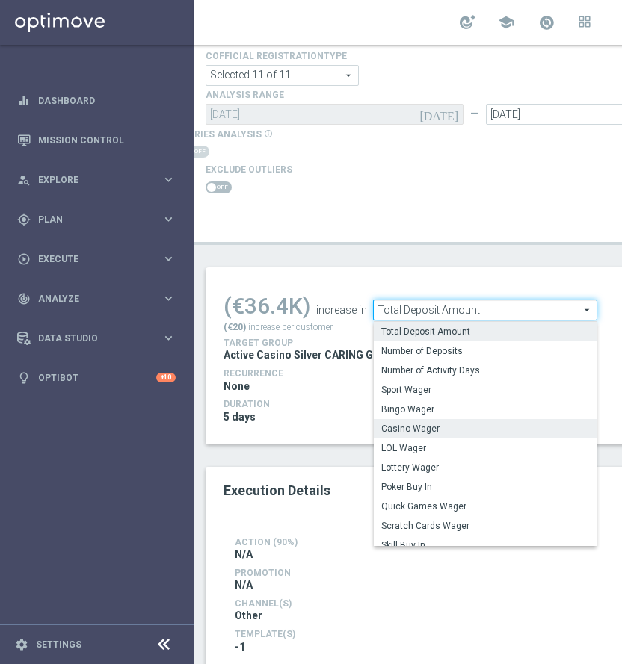
click at [441, 432] on span "Casino Wager" at bounding box center [485, 429] width 208 height 12
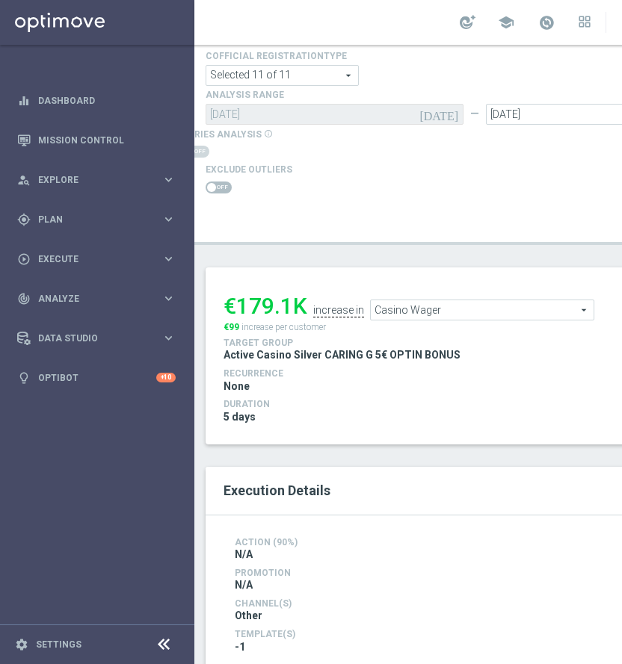
click at [448, 306] on span "Casino Wager" at bounding box center [482, 309] width 223 height 19
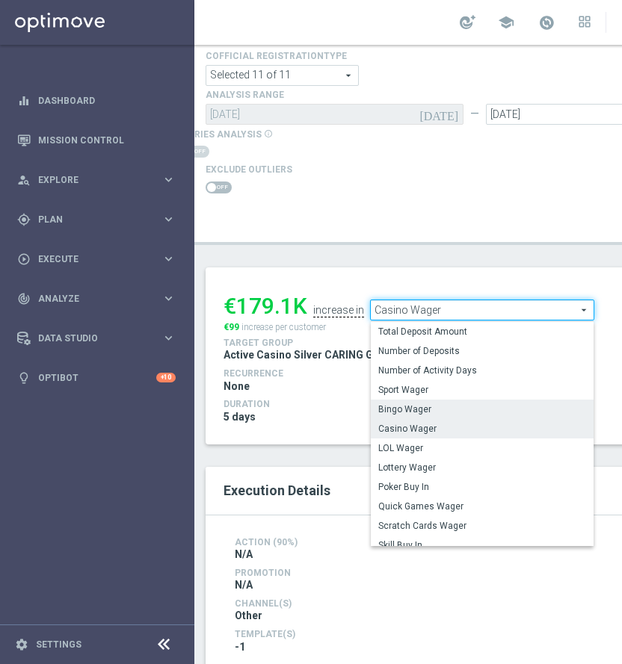
scroll to position [214, 0]
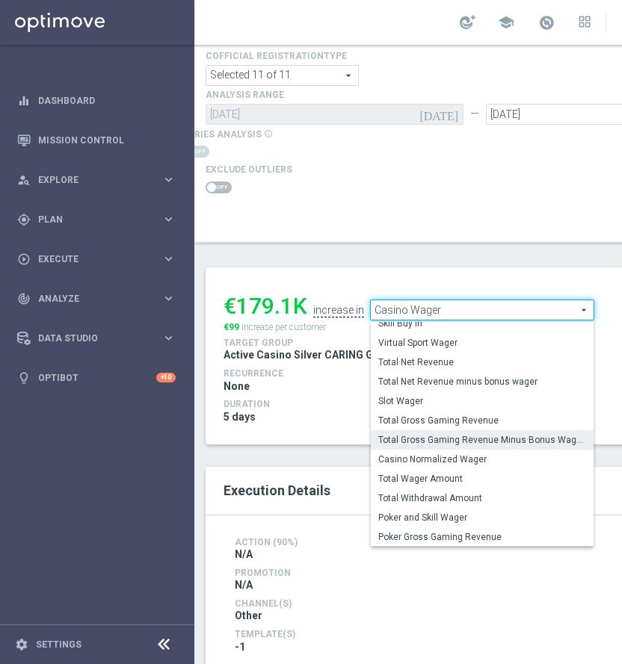
click at [504, 434] on span "Total Gross Gaming Revenue Minus Bonus Wagared" at bounding box center [482, 440] width 208 height 12
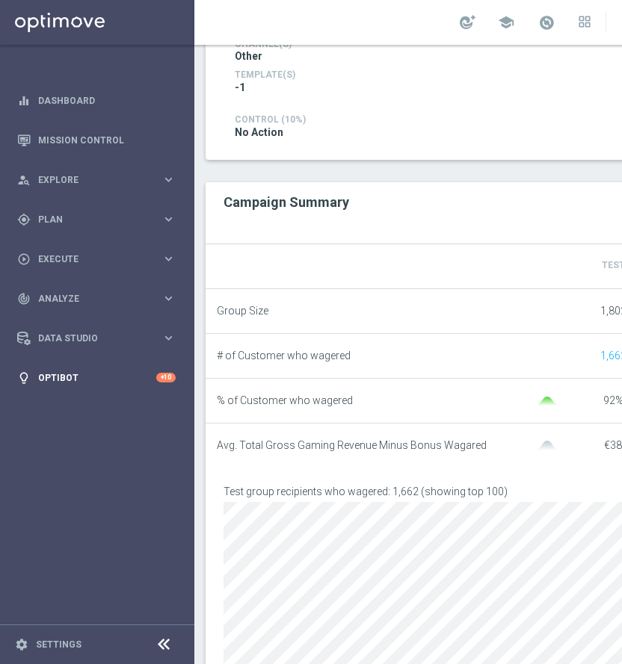
scroll to position [81, 0]
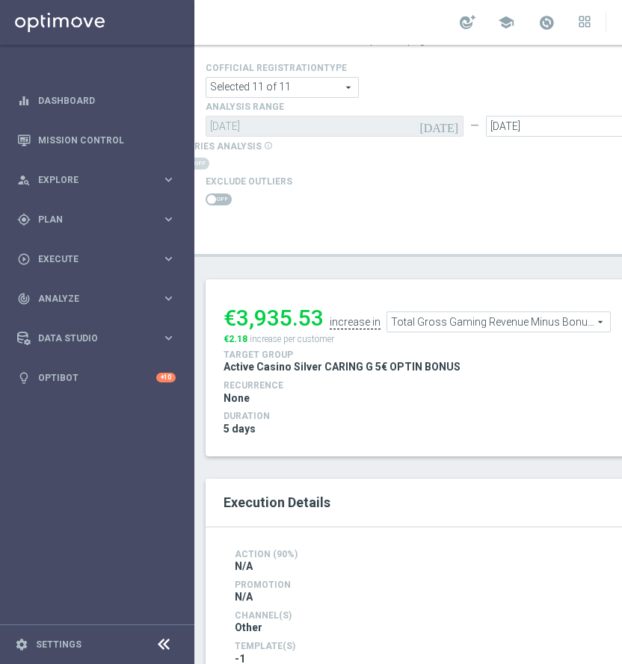
click at [456, 334] on div "€3,935.53 increase in Total Gross Gaming Revenue Minus Bonus Wagared Total Gros…" at bounding box center [474, 321] width 502 height 49
click at [453, 323] on span "Total Gross Gaming Revenue Minus Bonus Wagared" at bounding box center [498, 321] width 223 height 19
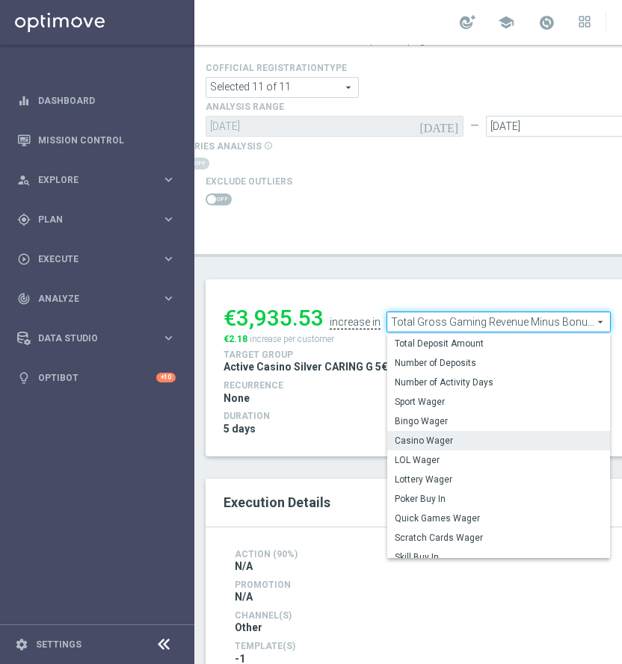
click at [448, 436] on span "Casino Wager" at bounding box center [499, 441] width 208 height 12
type input "Casino Wager"
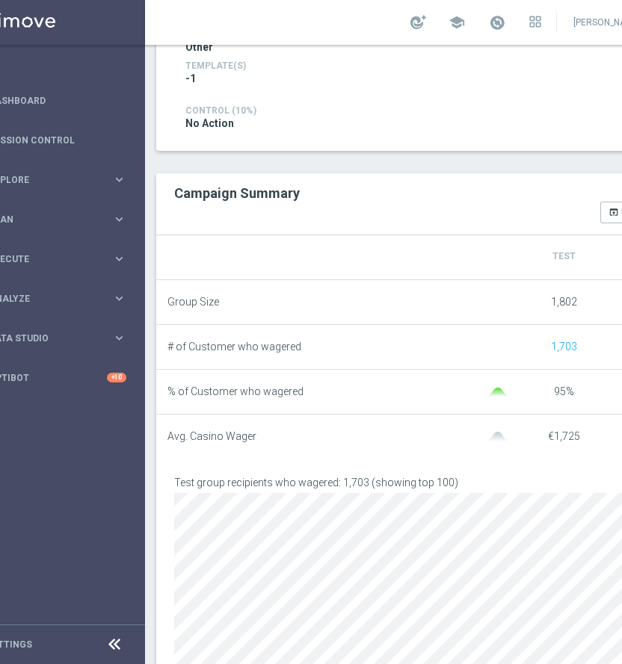
scroll to position [0, 52]
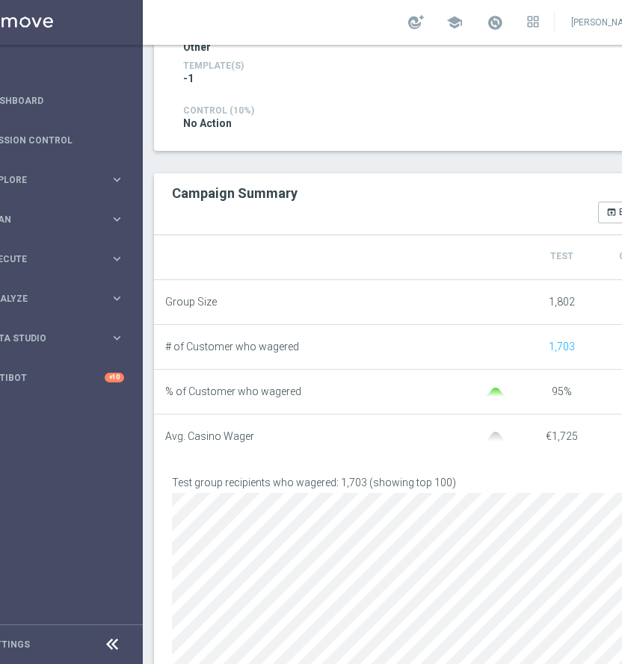
click at [449, 333] on li "# of Customer who wagered 1,703 176" at bounding box center [423, 347] width 538 height 45
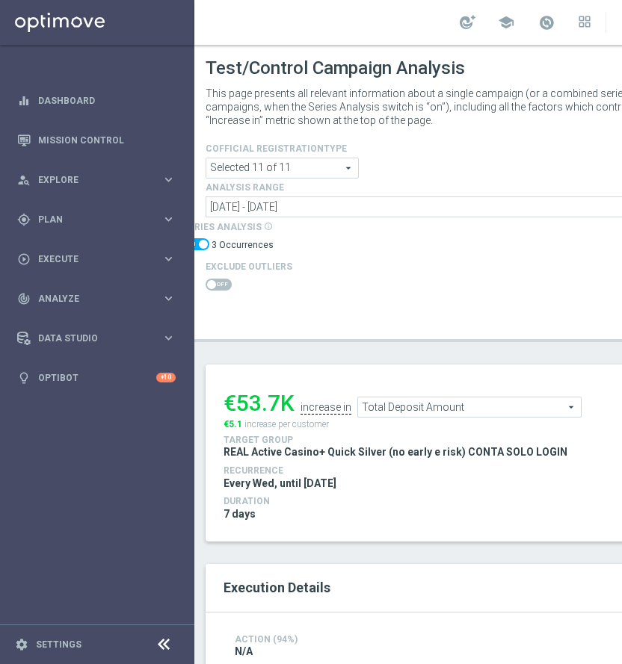
drag, startPoint x: 208, startPoint y: 244, endPoint x: 216, endPoint y: 241, distance: 8.5
click at [208, 244] on span at bounding box center [196, 244] width 26 height 12
click at [208, 244] on input "checkbox" at bounding box center [196, 244] width 26 height 12
checkbox input "false"
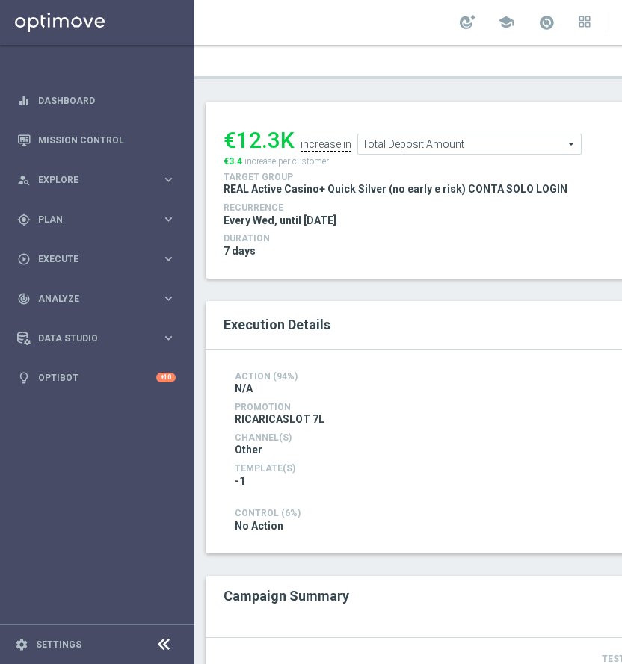
scroll to position [247, 0]
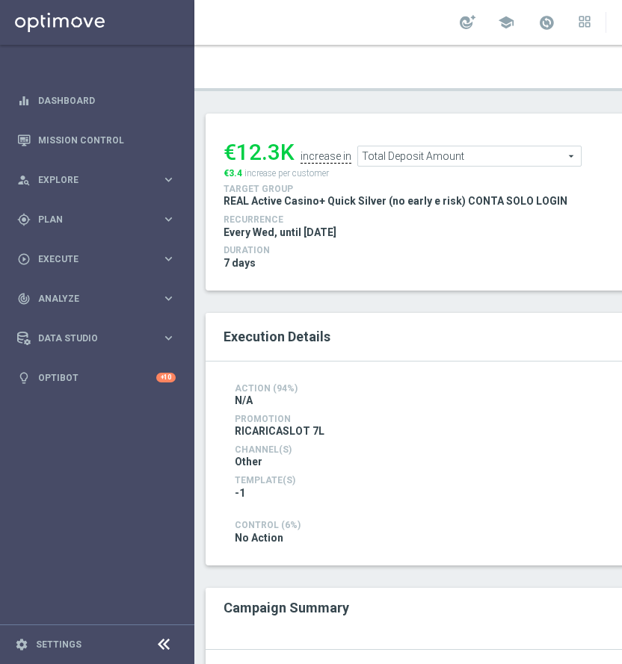
click at [387, 158] on span "Total Deposit Amount" at bounding box center [469, 155] width 223 height 19
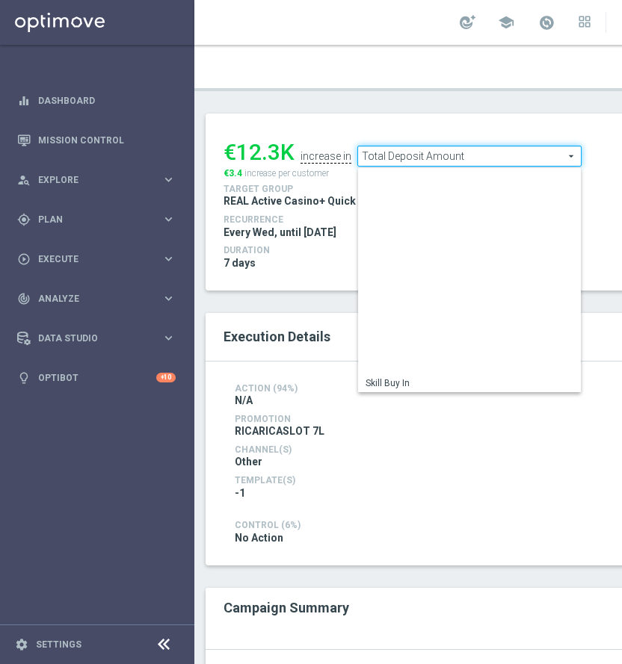
scroll to position [214, 0]
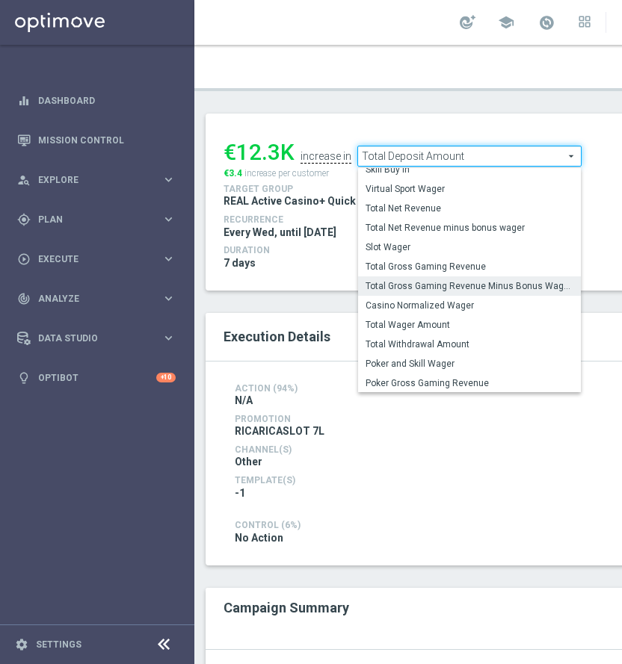
click at [439, 283] on span "Total Gross Gaming Revenue Minus Bonus Wagared" at bounding box center [469, 286] width 208 height 12
type input "Total Gross Gaming Revenue Minus Bonus Wagared"
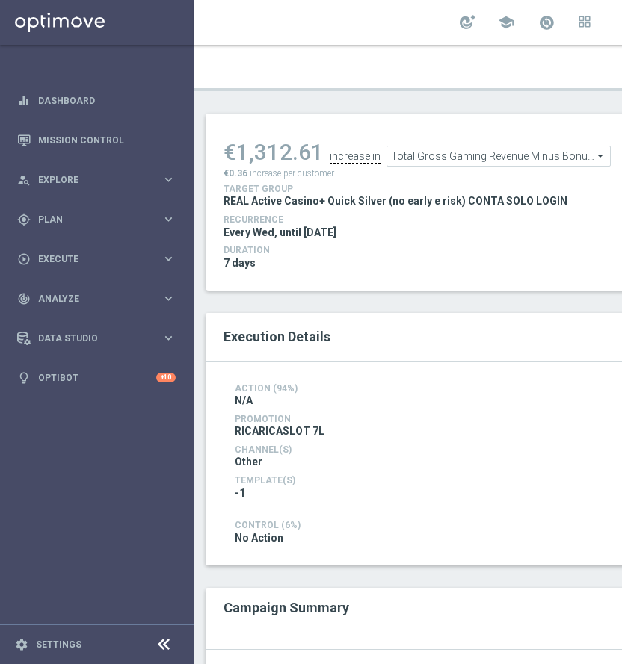
scroll to position [179, 0]
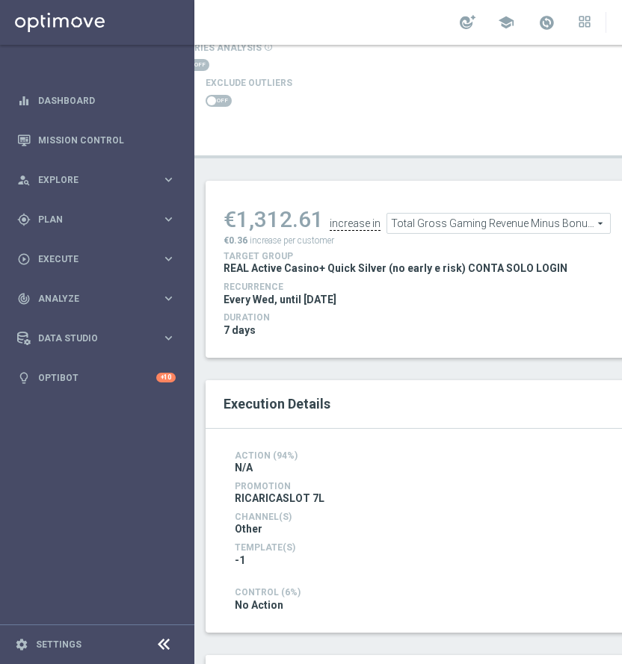
click at [226, 105] on span at bounding box center [219, 101] width 26 height 12
click at [226, 105] on input "checkbox" at bounding box center [219, 101] width 26 height 12
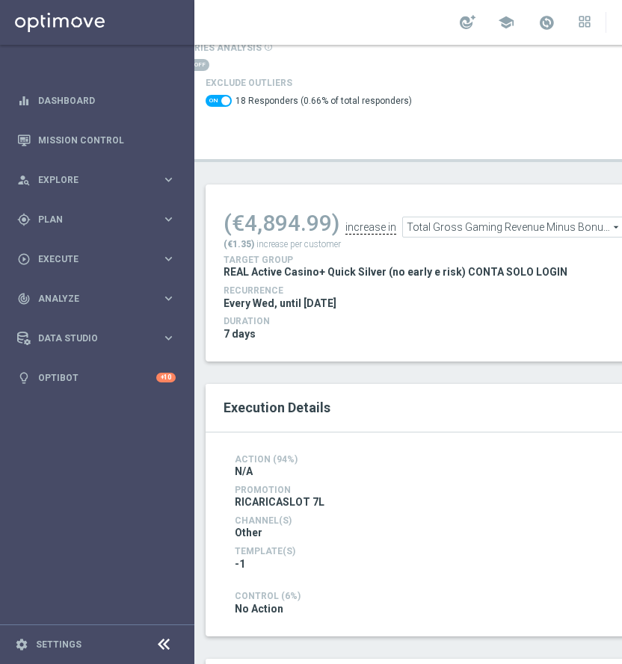
click at [225, 99] on span at bounding box center [225, 100] width 9 height 9
click at [225, 99] on input "checkbox" at bounding box center [219, 101] width 26 height 12
checkbox input "false"
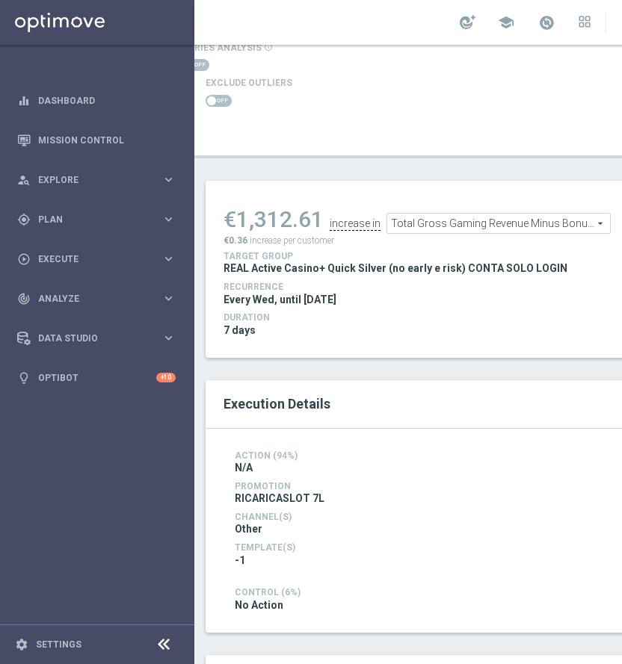
click at [416, 224] on span "Total Gross Gaming Revenue Minus Bonus Wagared" at bounding box center [498, 223] width 223 height 19
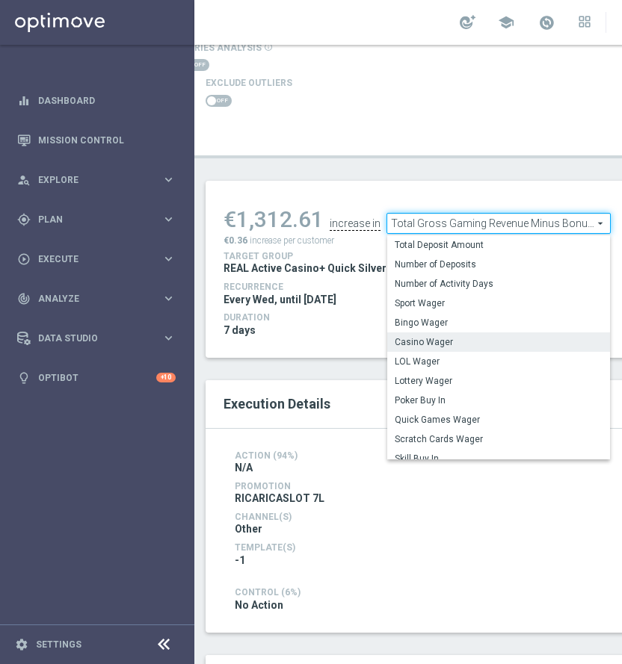
click at [414, 345] on span "Casino Wager" at bounding box center [499, 342] width 208 height 12
type input "Casino Wager"
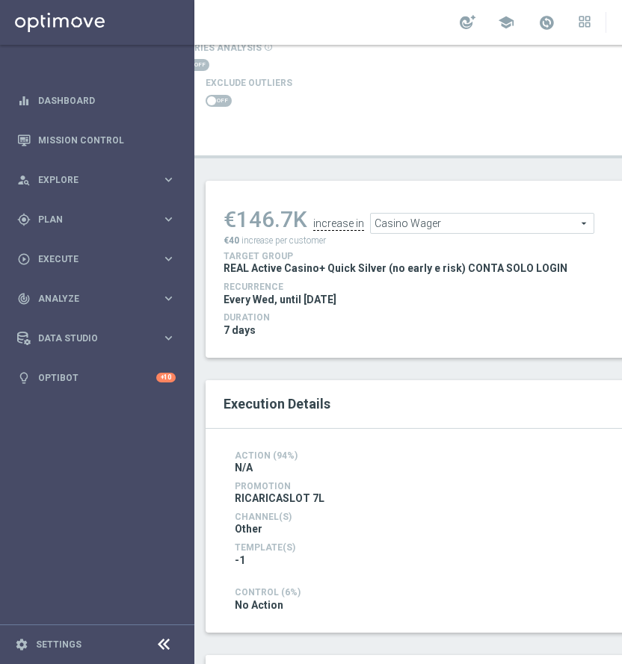
click at [219, 99] on span at bounding box center [219, 101] width 26 height 12
click at [219, 99] on input "checkbox" at bounding box center [219, 101] width 26 height 12
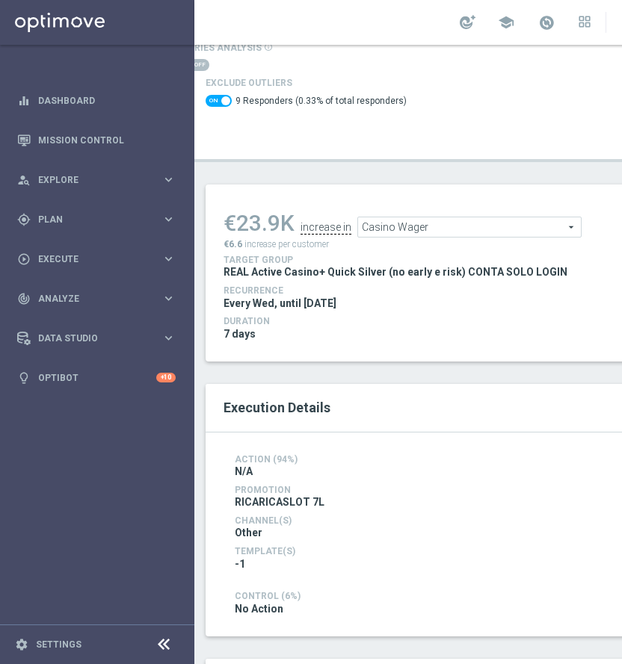
click at [219, 99] on span at bounding box center [219, 101] width 26 height 12
click at [219, 99] on input "checkbox" at bounding box center [219, 101] width 26 height 12
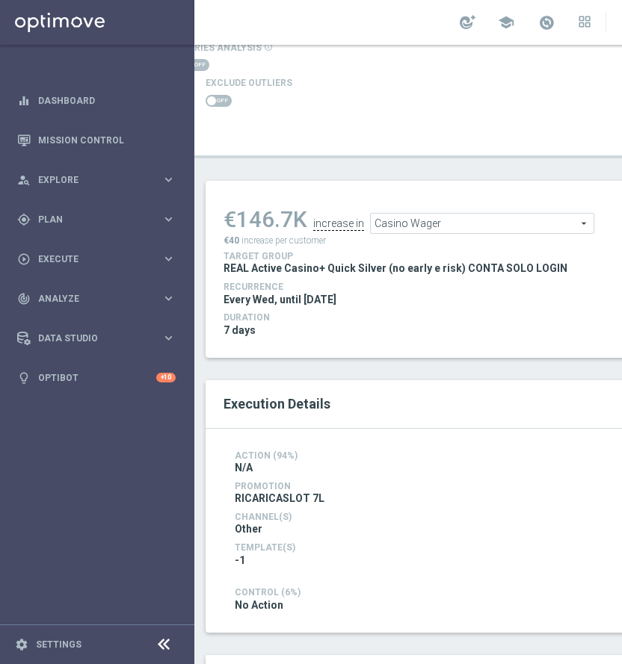
click at [221, 99] on span at bounding box center [219, 101] width 26 height 12
click at [221, 99] on input "checkbox" at bounding box center [219, 101] width 26 height 12
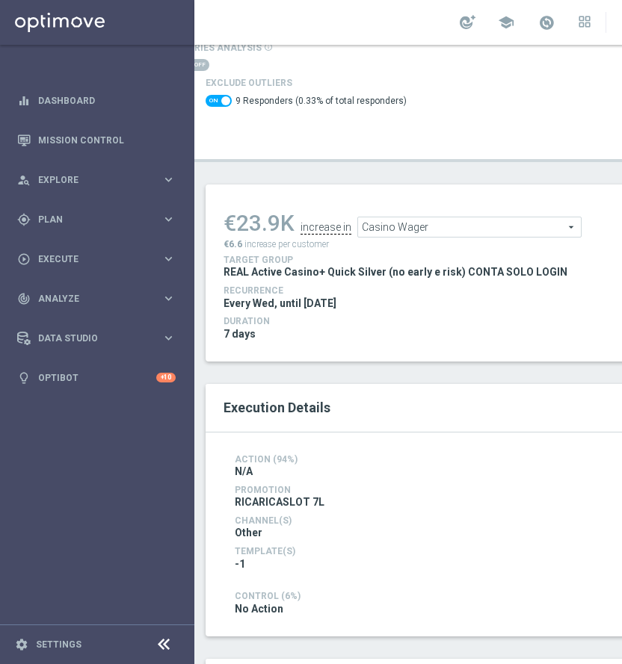
click at [221, 99] on span at bounding box center [225, 100] width 9 height 9
click at [221, 99] on input "checkbox" at bounding box center [219, 101] width 26 height 12
checkbox input "false"
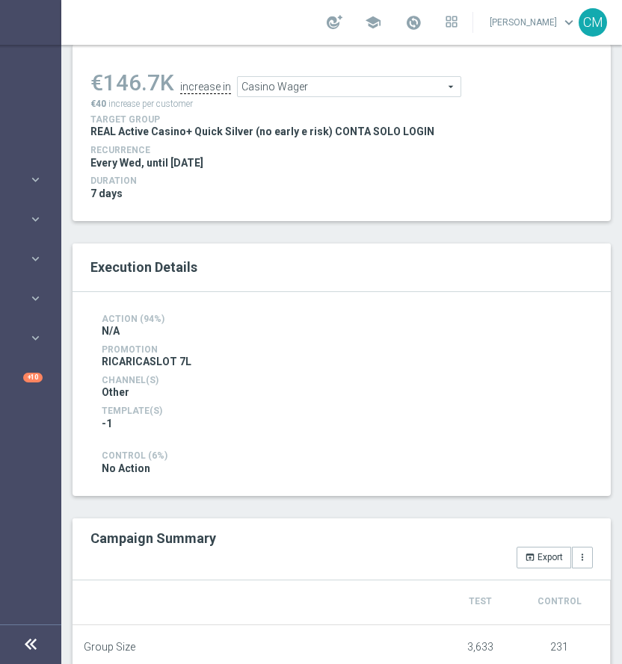
scroll to position [292, 0]
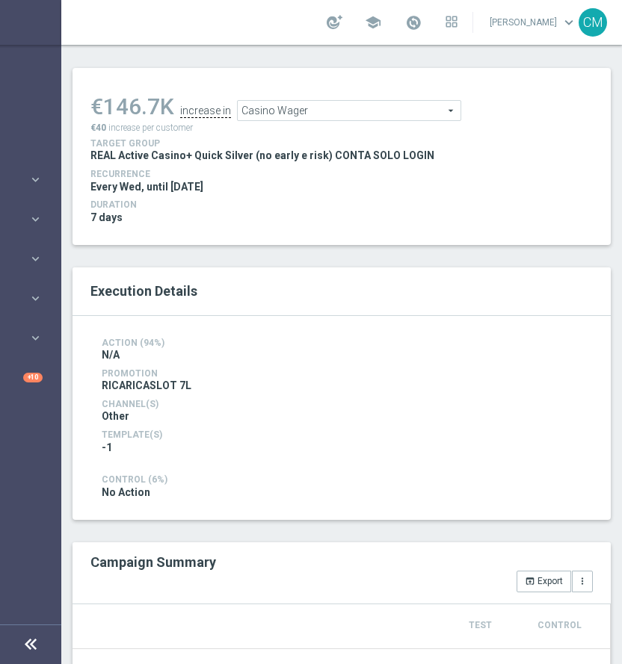
click at [381, 117] on span "Casino Wager" at bounding box center [349, 110] width 223 height 19
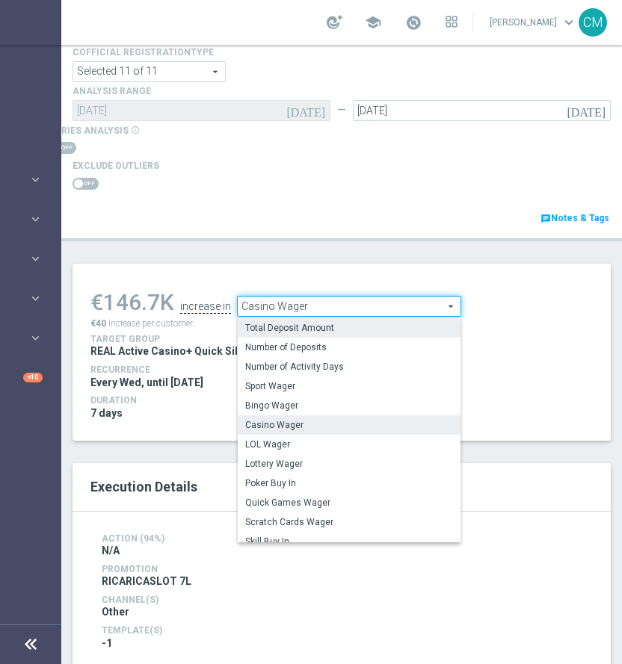
scroll to position [1, 0]
click at [390, 321] on span "Total Deposit Amount" at bounding box center [349, 327] width 208 height 12
type input "Total Deposit Amount"
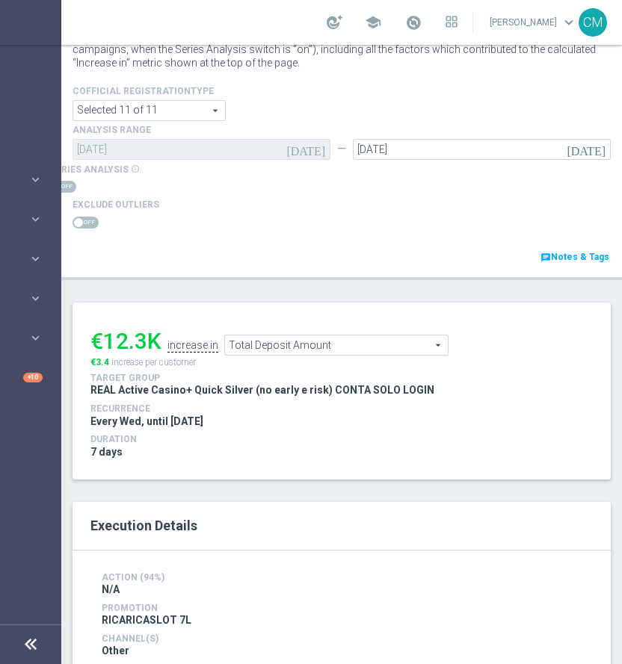
scroll to position [90, 0]
